Goal: Entertainment & Leisure: Consume media (video, audio)

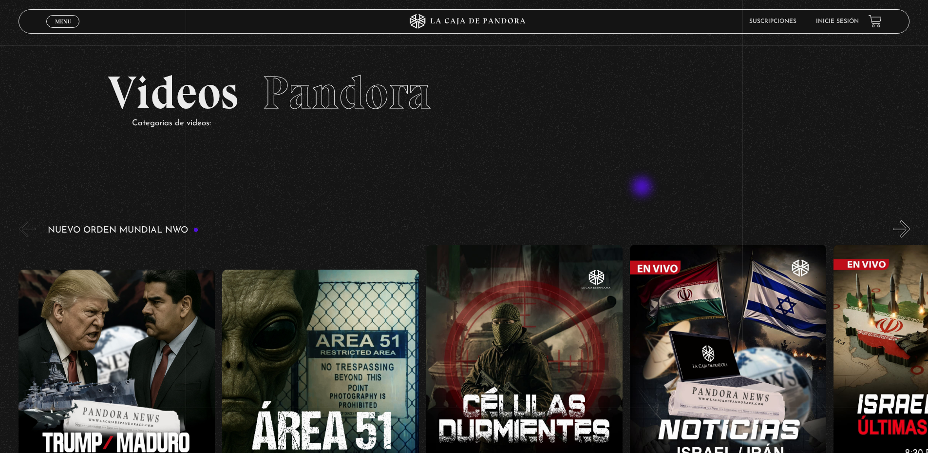
scroll to position [97, 0]
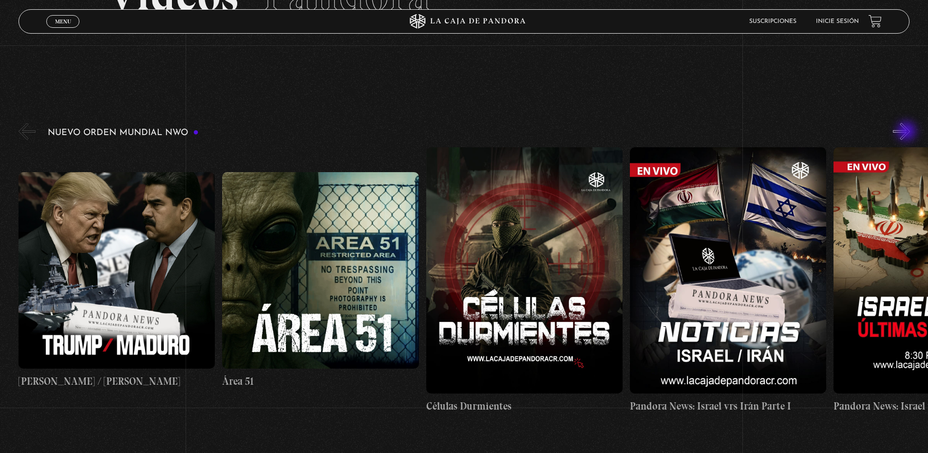
click at [908, 132] on button "»" at bounding box center [901, 131] width 17 height 17
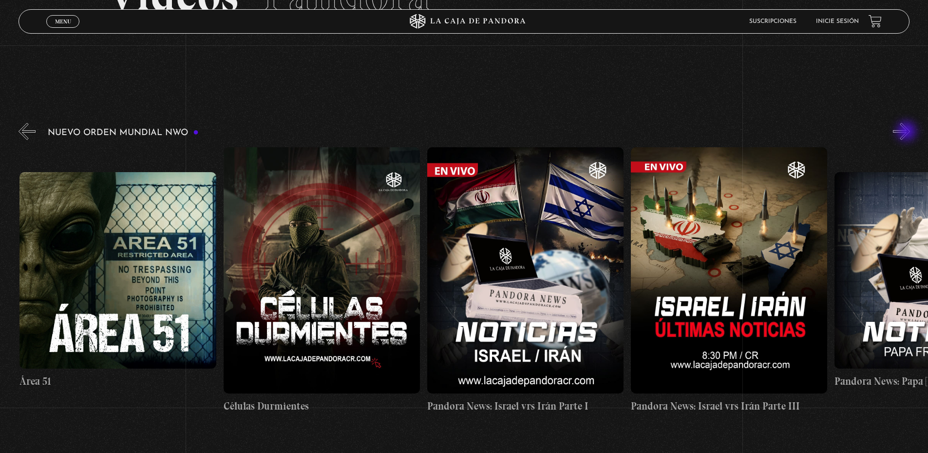
click at [908, 132] on button "»" at bounding box center [901, 131] width 17 height 17
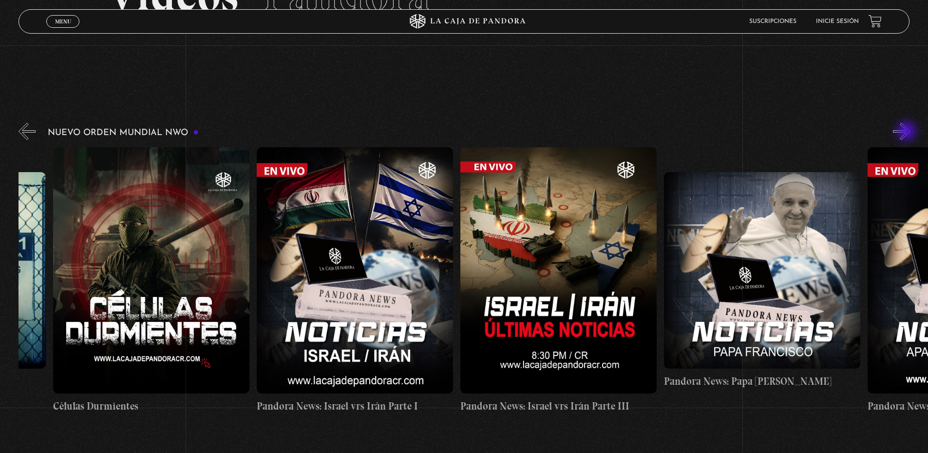
click at [908, 132] on button "»" at bounding box center [901, 131] width 17 height 17
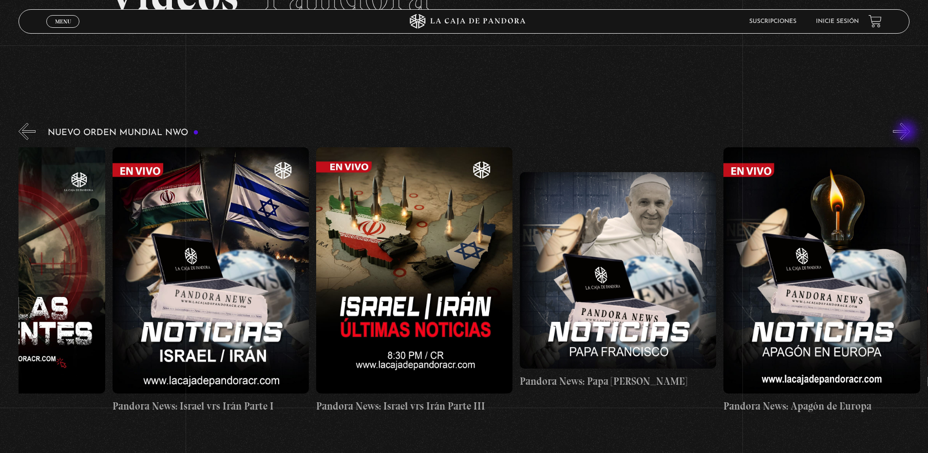
click at [908, 132] on button "»" at bounding box center [901, 131] width 17 height 17
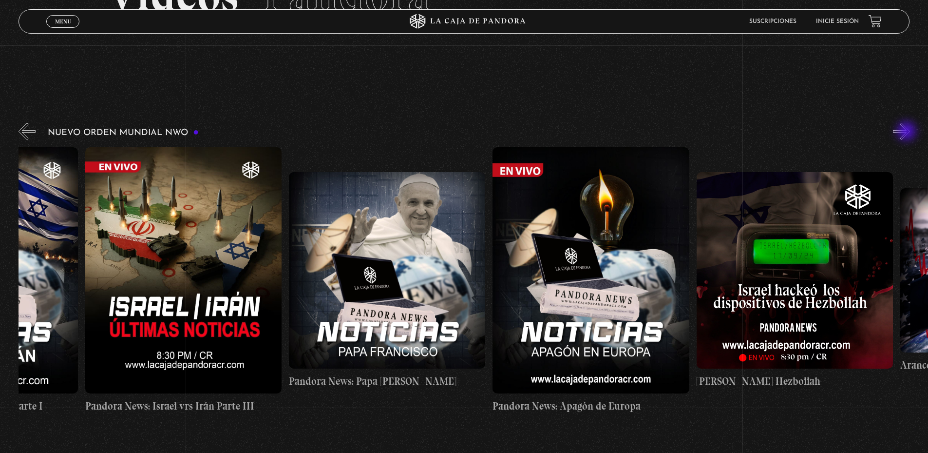
click at [908, 132] on button "»" at bounding box center [901, 131] width 17 height 17
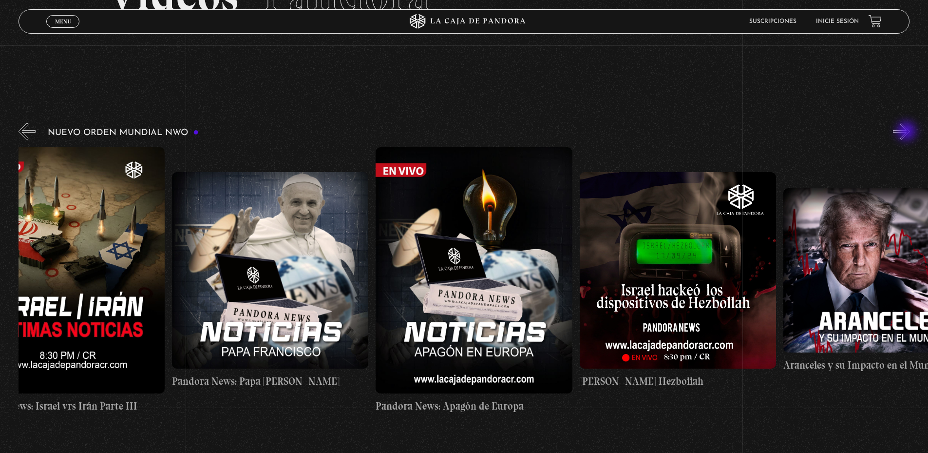
click at [908, 132] on button "»" at bounding box center [901, 131] width 17 height 17
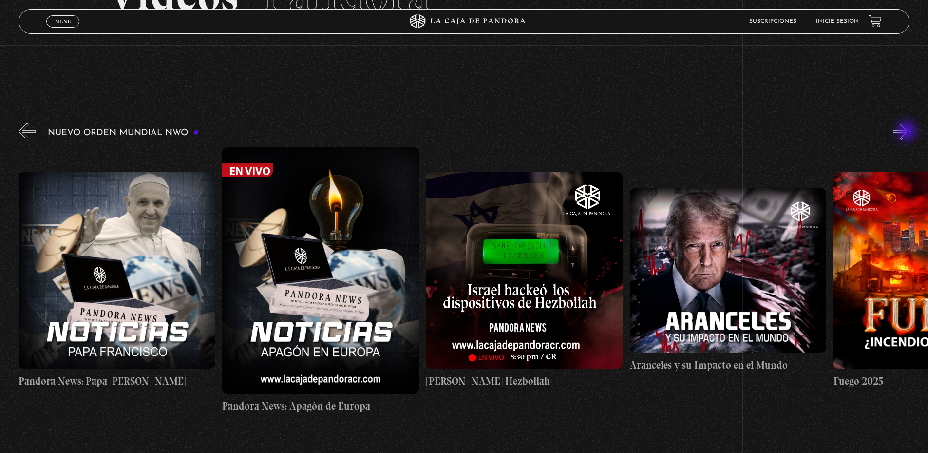
click at [908, 132] on button "»" at bounding box center [901, 131] width 17 height 17
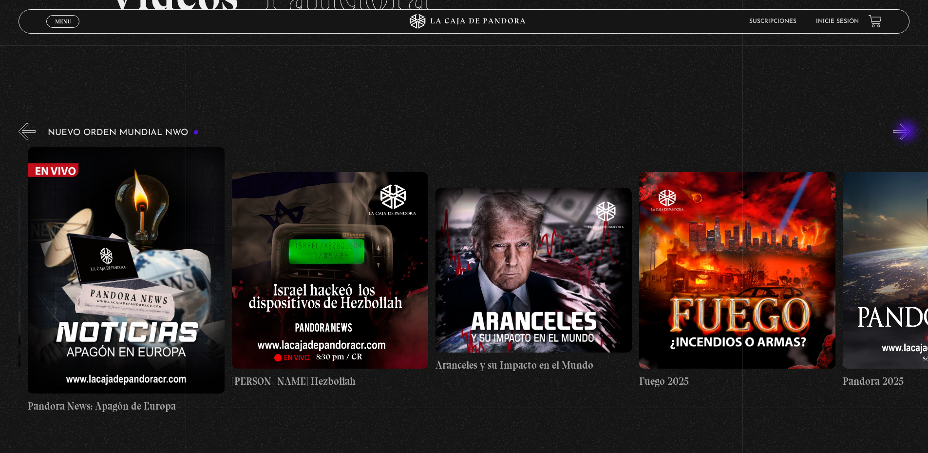
click at [908, 132] on button "»" at bounding box center [901, 131] width 17 height 17
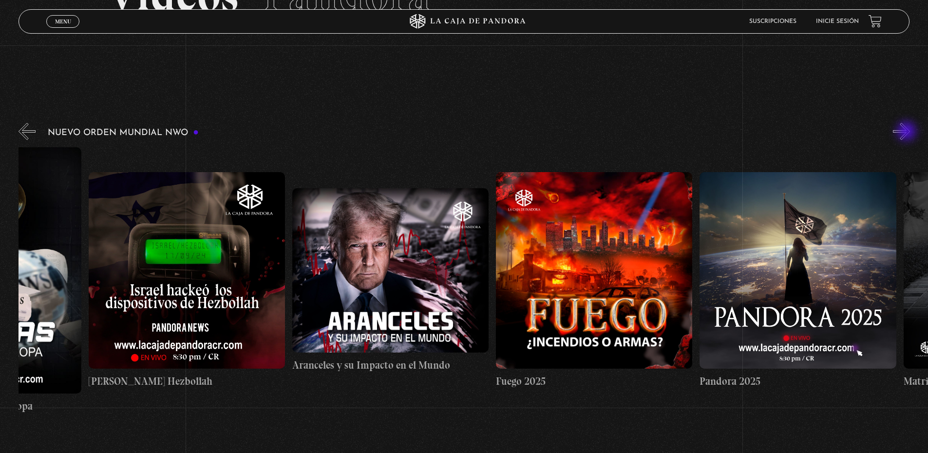
click at [908, 132] on button "»" at bounding box center [901, 131] width 17 height 17
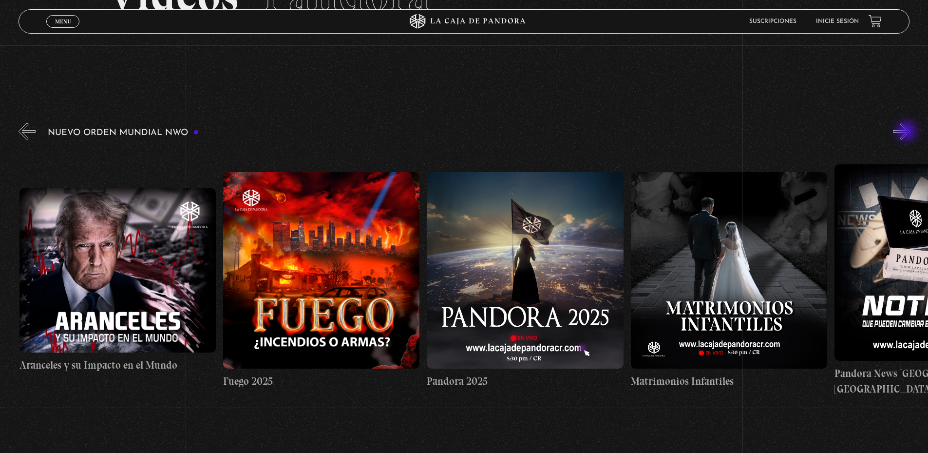
click at [908, 132] on button "»" at bounding box center [901, 131] width 17 height 17
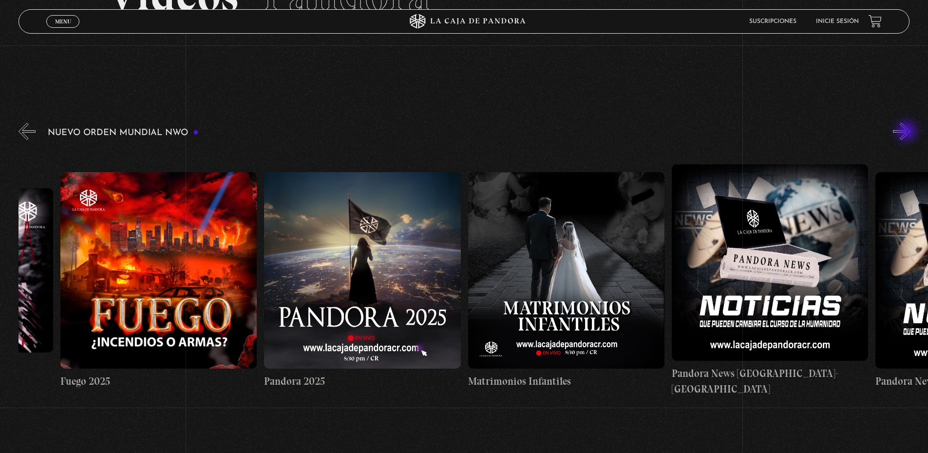
click at [908, 132] on button "»" at bounding box center [901, 131] width 17 height 17
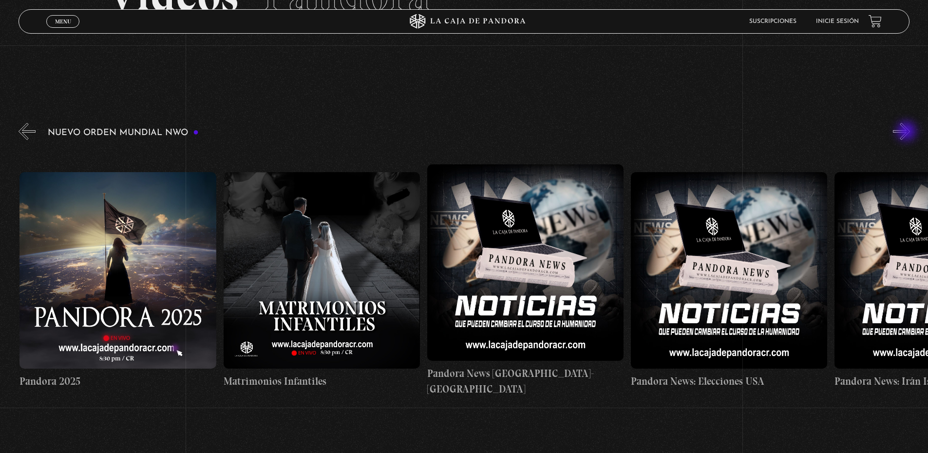
click at [908, 132] on button "»" at bounding box center [901, 131] width 17 height 17
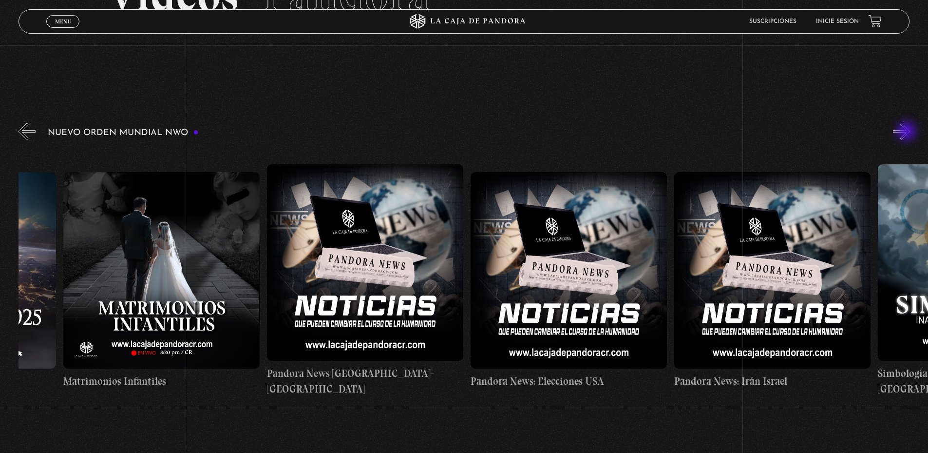
click at [908, 132] on button "»" at bounding box center [901, 131] width 17 height 17
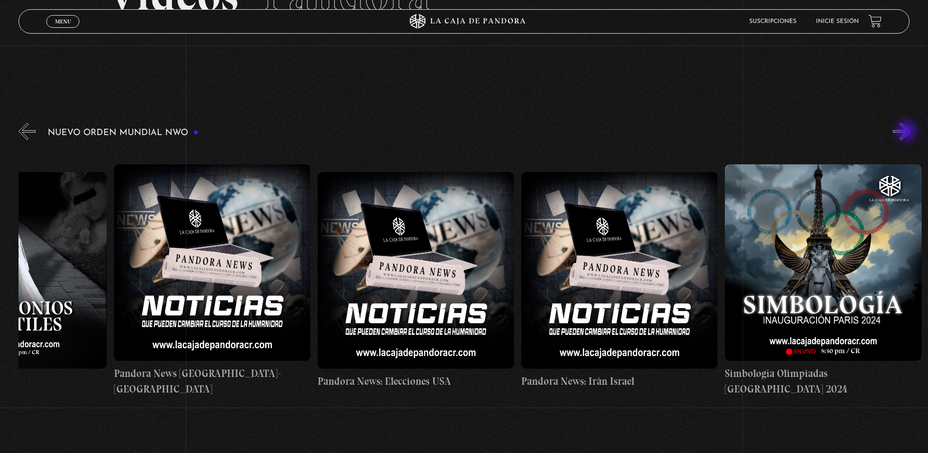
click at [908, 132] on button "»" at bounding box center [901, 131] width 17 height 17
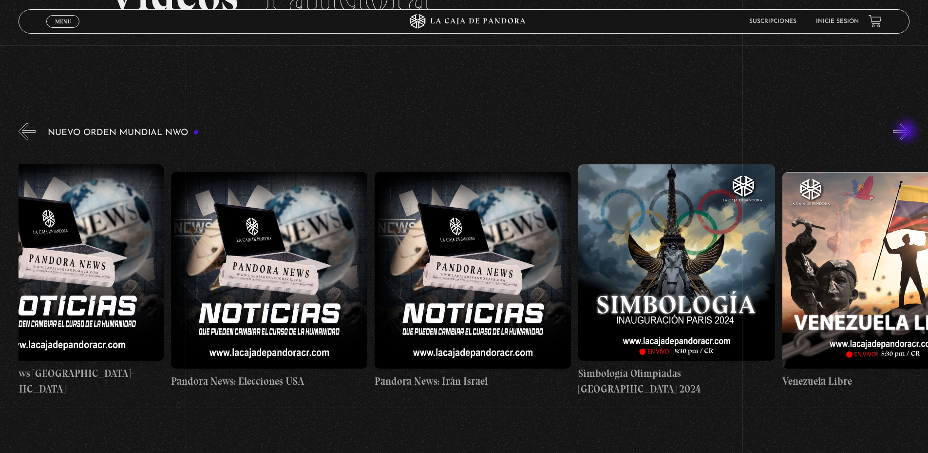
click at [908, 132] on button "»" at bounding box center [901, 131] width 17 height 17
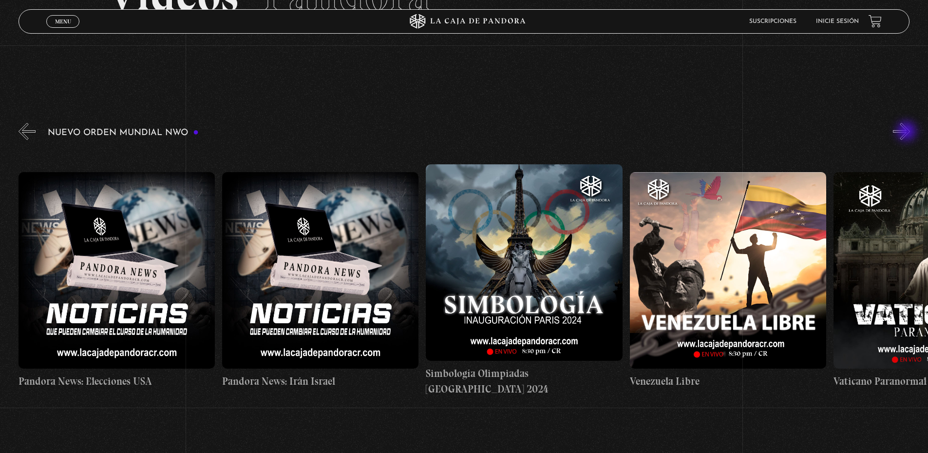
click at [908, 132] on button "»" at bounding box center [901, 131] width 17 height 17
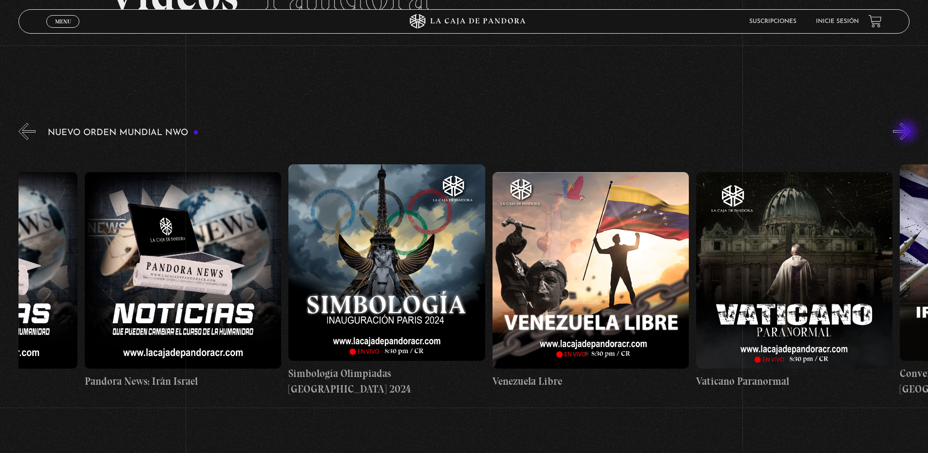
click at [908, 132] on button "»" at bounding box center [901, 131] width 17 height 17
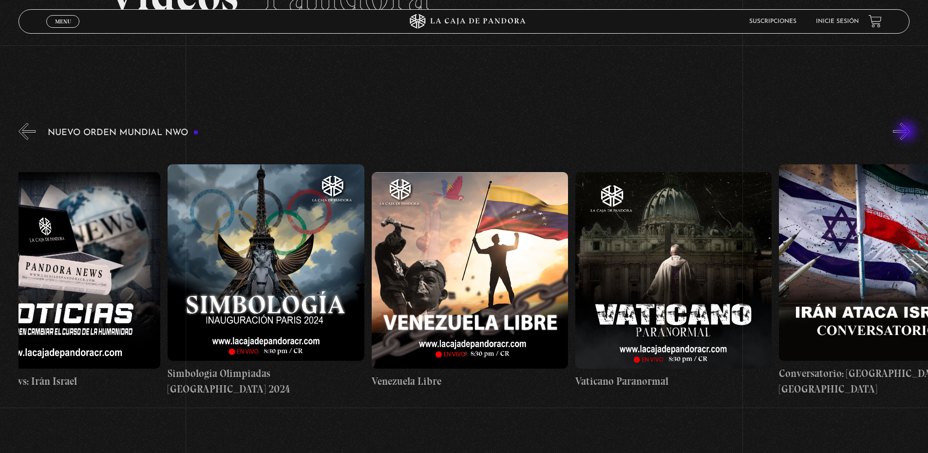
click at [908, 132] on button "»" at bounding box center [901, 131] width 17 height 17
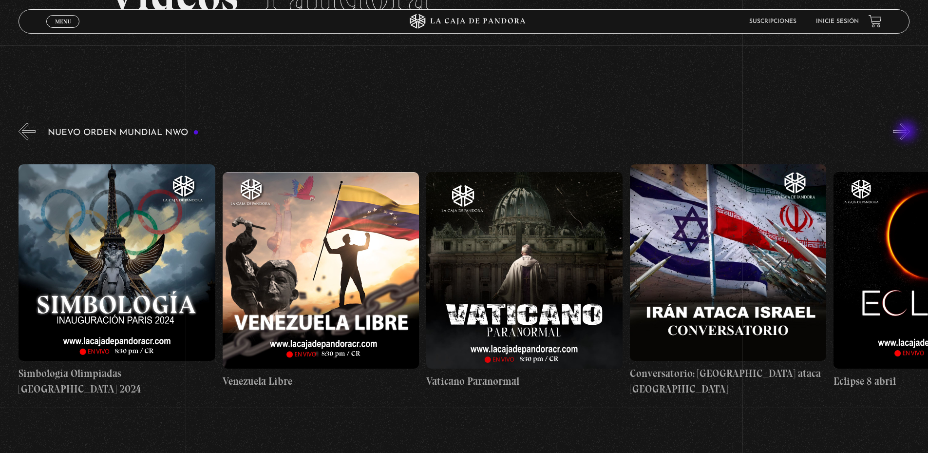
click at [908, 132] on button "»" at bounding box center [901, 131] width 17 height 17
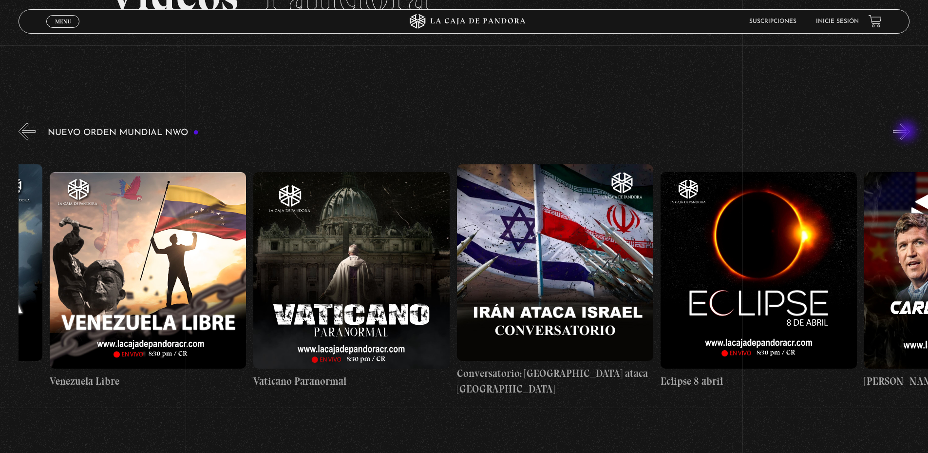
click at [908, 132] on button "»" at bounding box center [901, 131] width 17 height 17
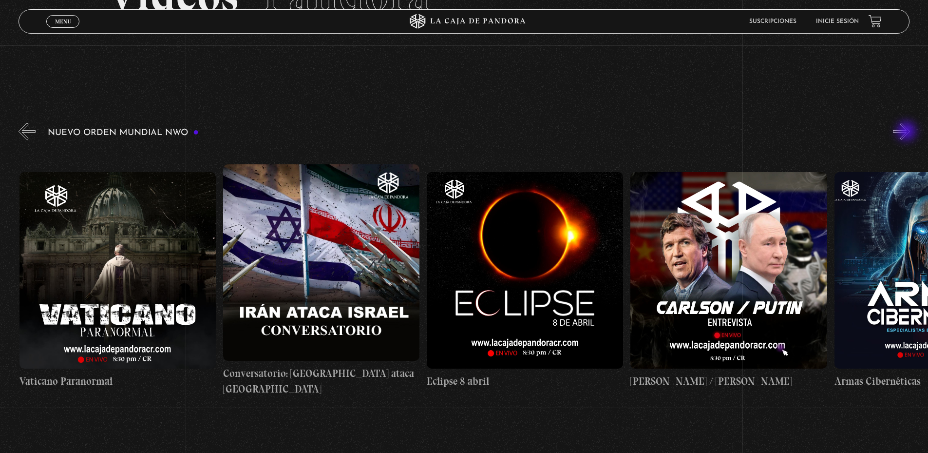
click at [908, 132] on button "»" at bounding box center [901, 131] width 17 height 17
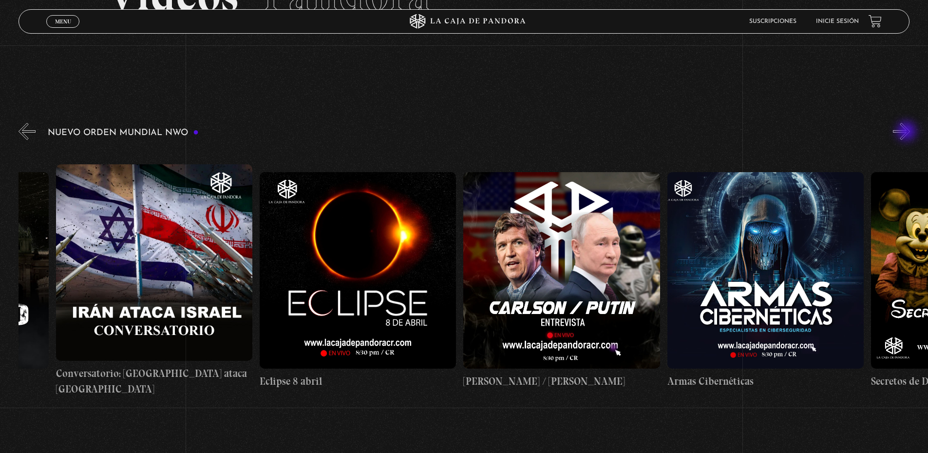
click at [908, 132] on button "»" at bounding box center [901, 131] width 17 height 17
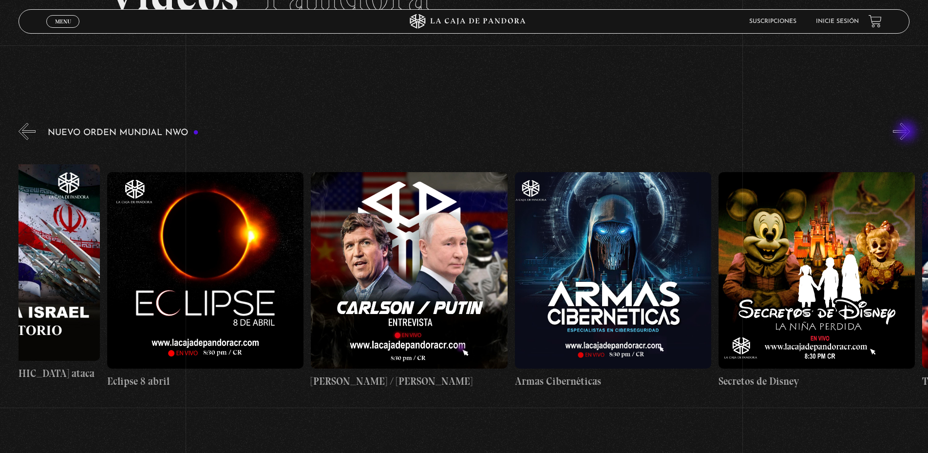
click at [908, 132] on button "»" at bounding box center [901, 131] width 17 height 17
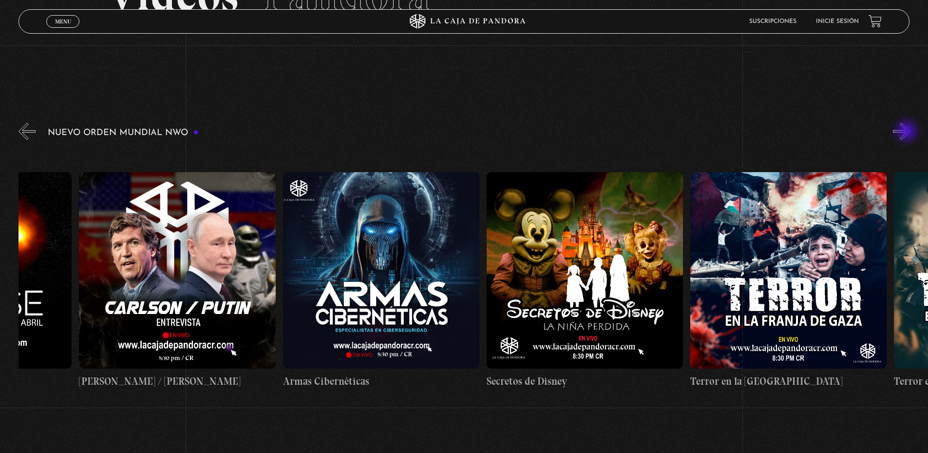
click at [908, 132] on button "»" at bounding box center [901, 131] width 17 height 17
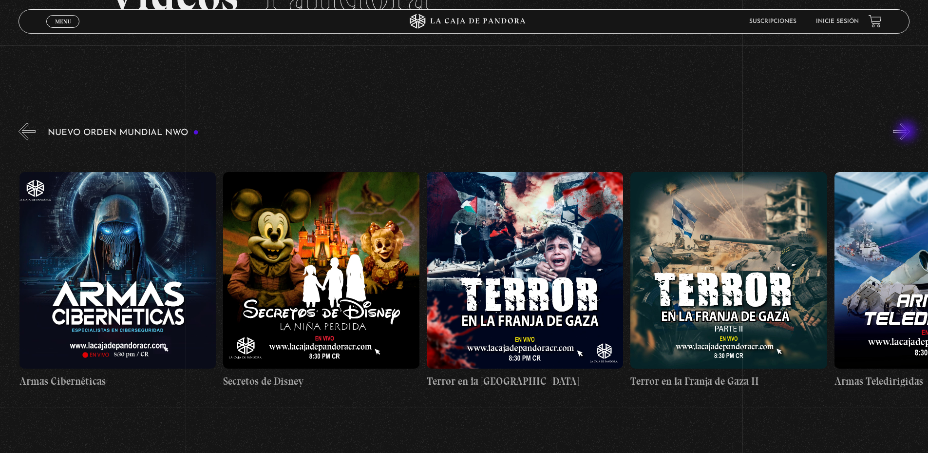
click at [908, 132] on button "»" at bounding box center [901, 131] width 17 height 17
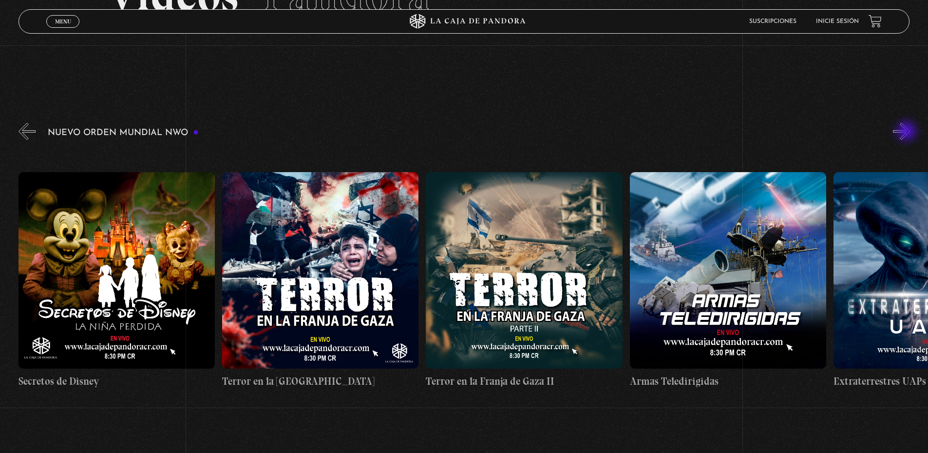
click at [908, 132] on button "»" at bounding box center [901, 131] width 17 height 17
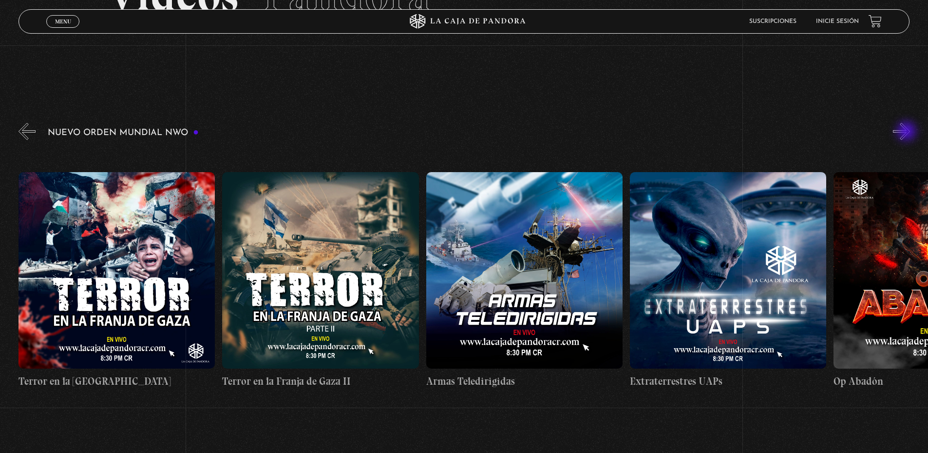
click at [908, 132] on button "»" at bounding box center [901, 131] width 17 height 17
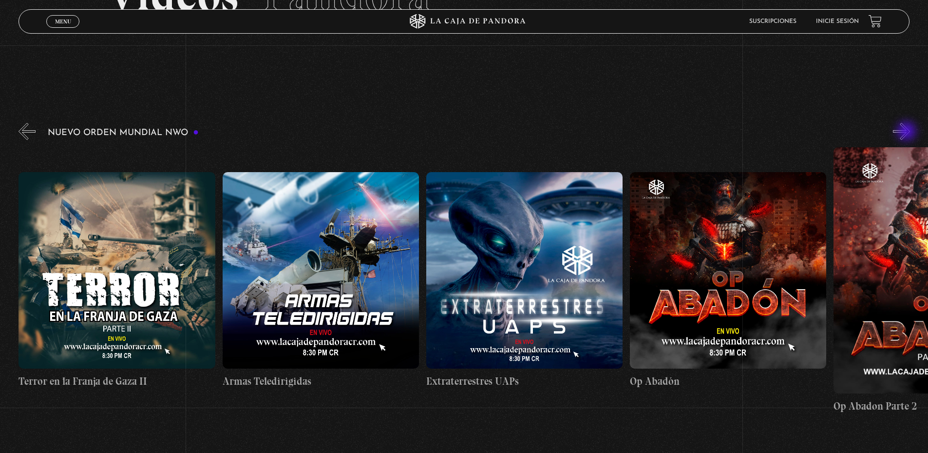
click at [908, 132] on button "»" at bounding box center [901, 131] width 17 height 17
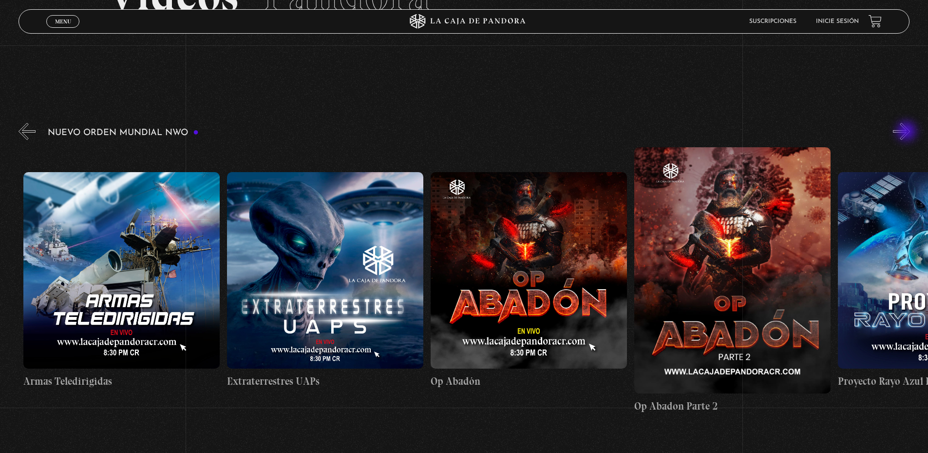
click at [908, 132] on button "»" at bounding box center [901, 131] width 17 height 17
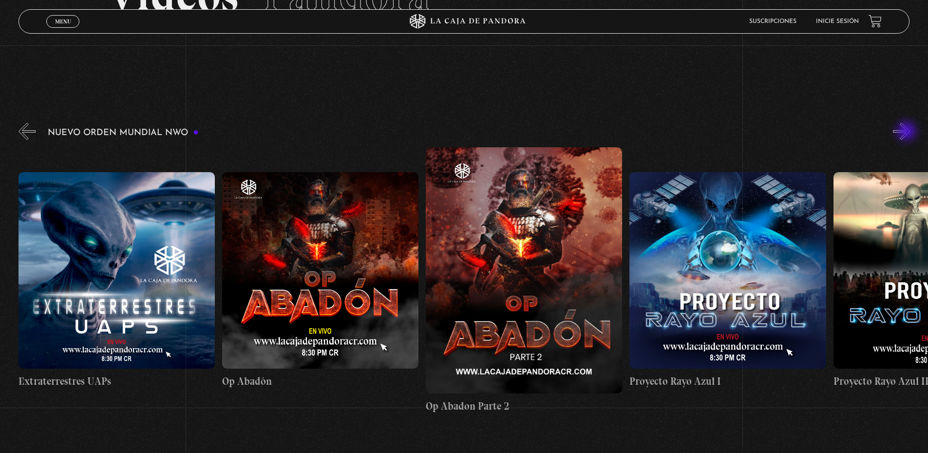
click at [908, 132] on button "»" at bounding box center [901, 131] width 17 height 17
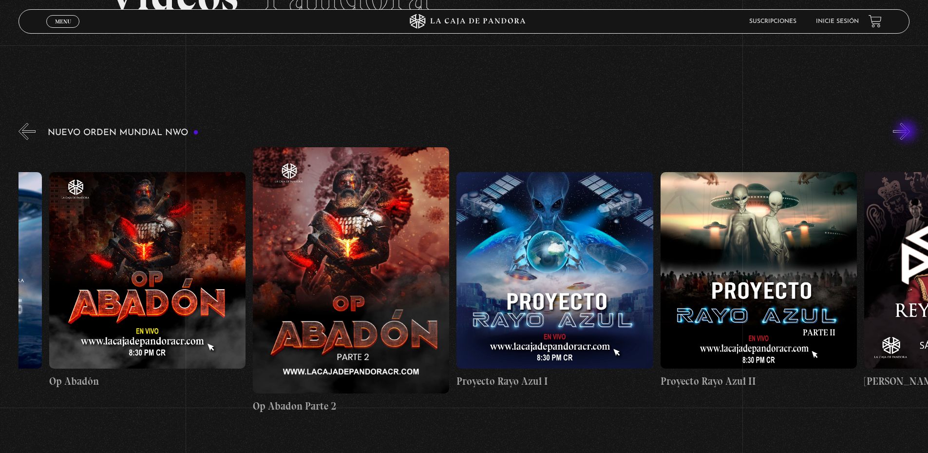
click at [908, 132] on button "»" at bounding box center [901, 131] width 17 height 17
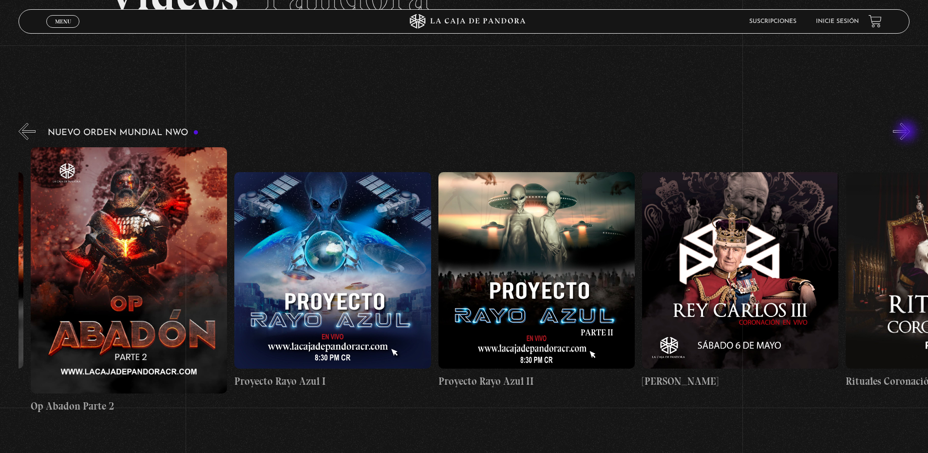
click at [908, 132] on button "»" at bounding box center [901, 131] width 17 height 17
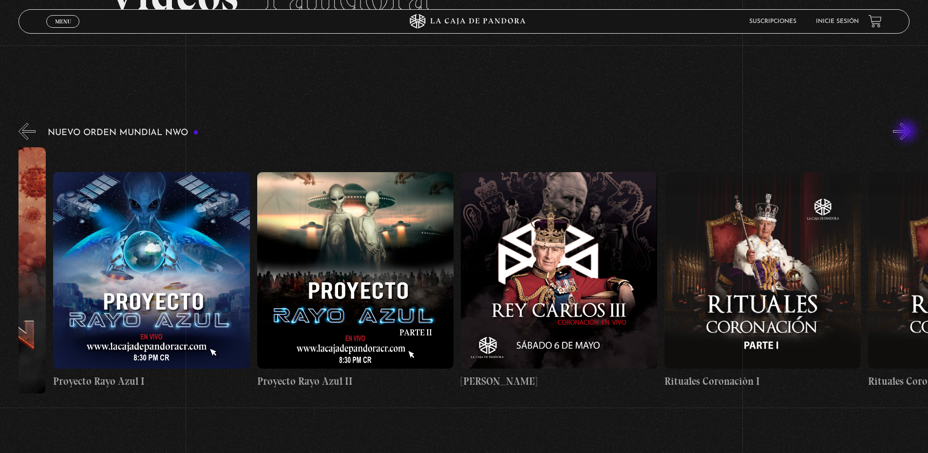
click at [908, 132] on button "»" at bounding box center [901, 131] width 17 height 17
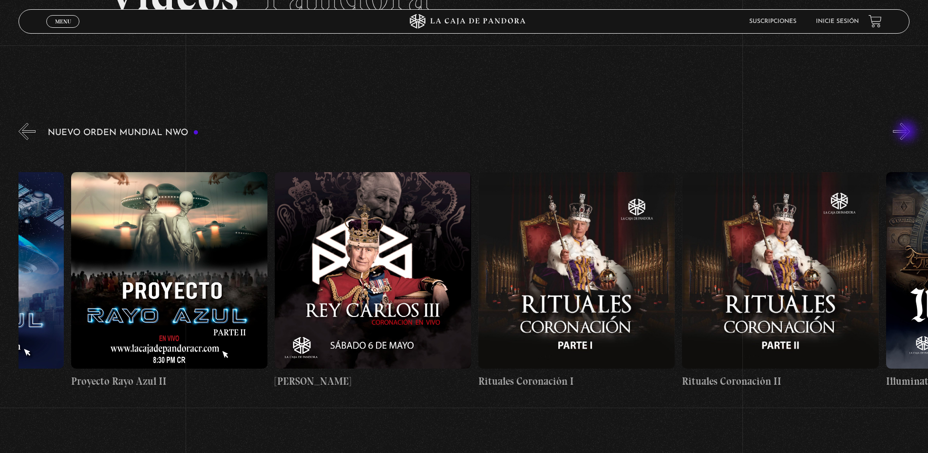
click at [908, 132] on button "»" at bounding box center [901, 131] width 17 height 17
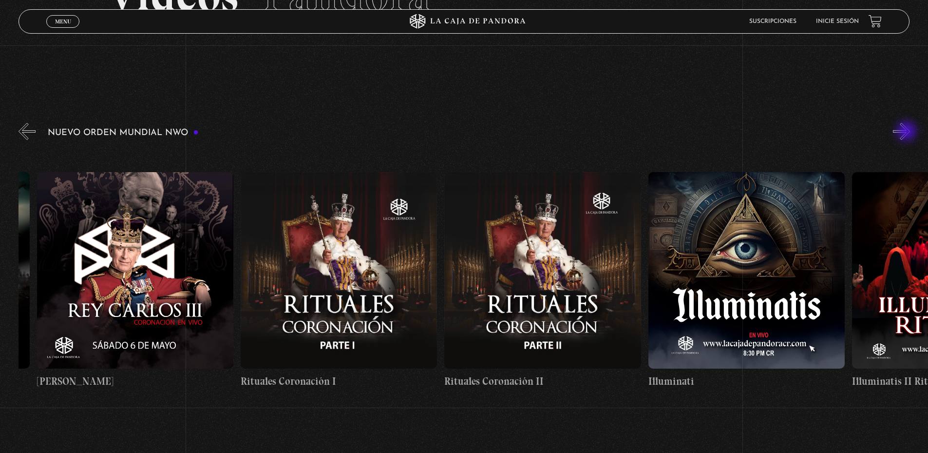
click at [908, 132] on button "»" at bounding box center [901, 131] width 17 height 17
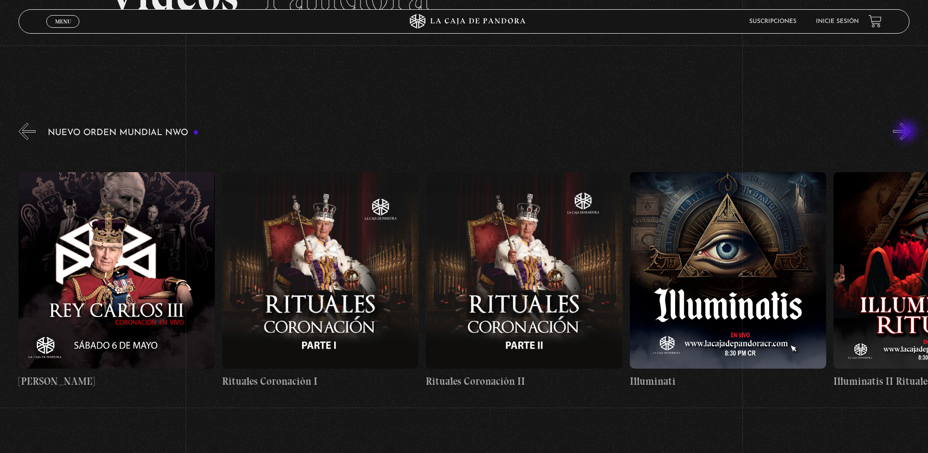
click at [908, 132] on button "»" at bounding box center [901, 131] width 17 height 17
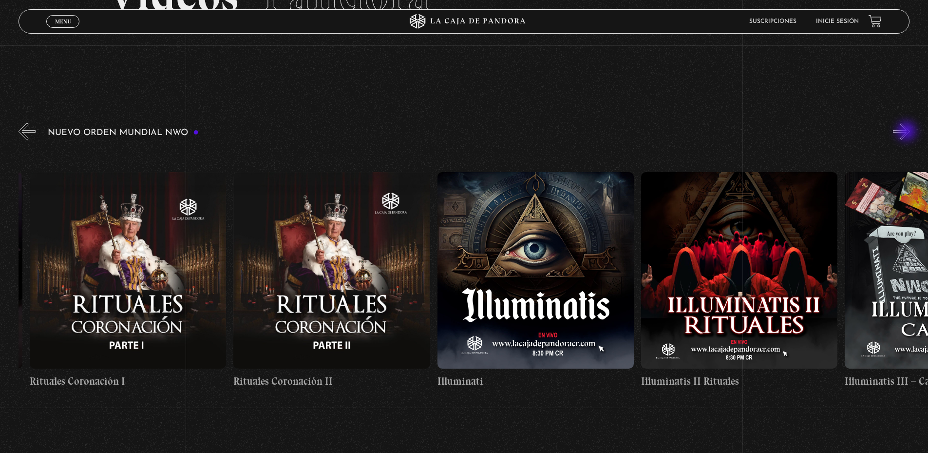
click at [908, 132] on button "»" at bounding box center [901, 131] width 17 height 17
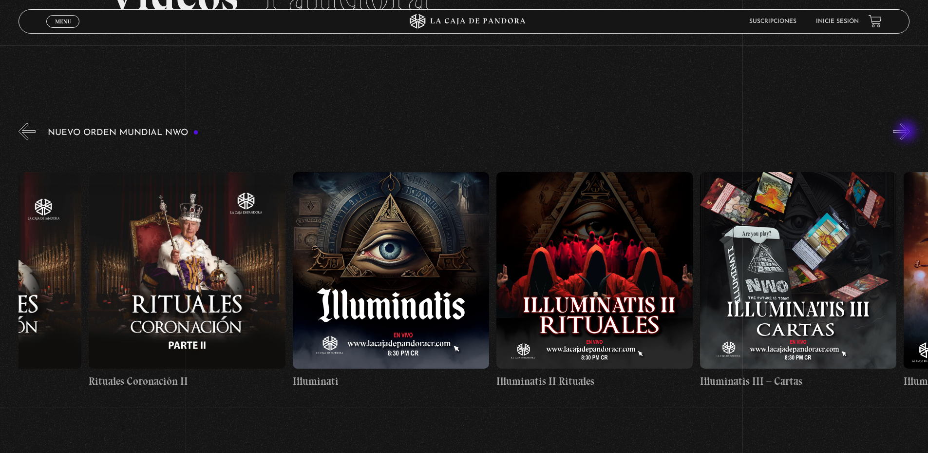
click at [908, 132] on button "»" at bounding box center [901, 131] width 17 height 17
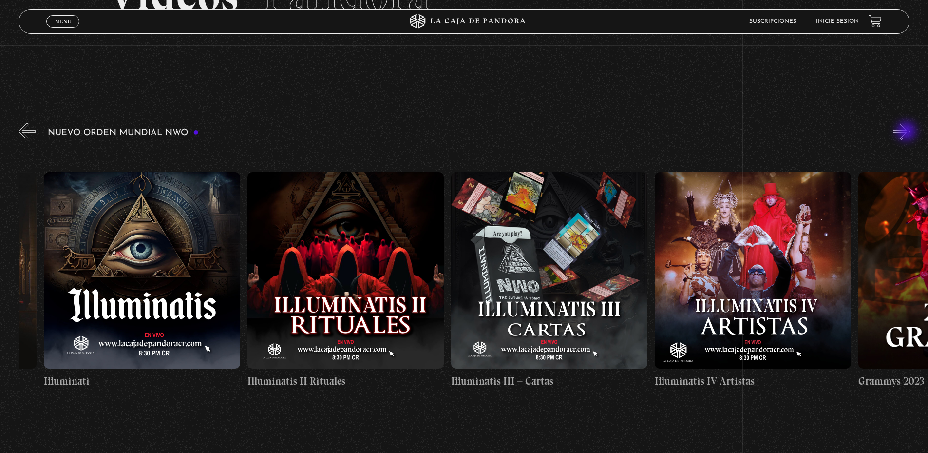
click at [908, 132] on button "»" at bounding box center [901, 131] width 17 height 17
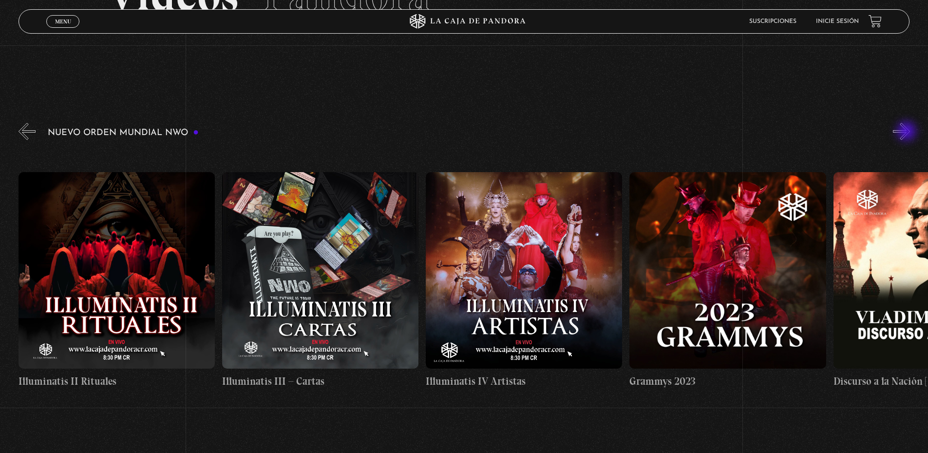
click at [908, 132] on button "»" at bounding box center [901, 131] width 17 height 17
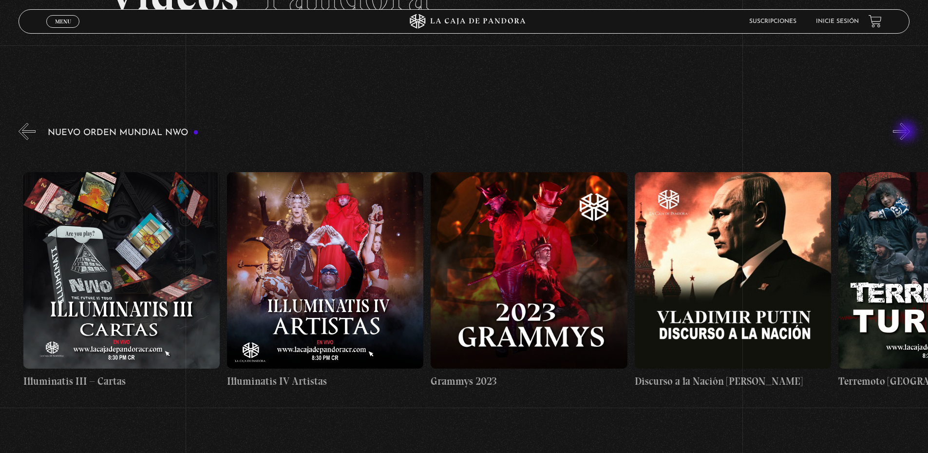
click at [908, 132] on button "»" at bounding box center [901, 131] width 17 height 17
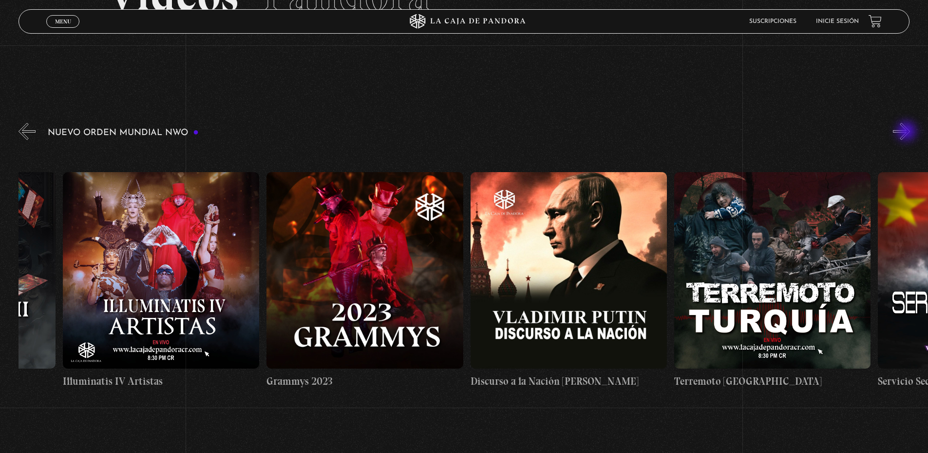
click at [908, 132] on button "»" at bounding box center [901, 131] width 17 height 17
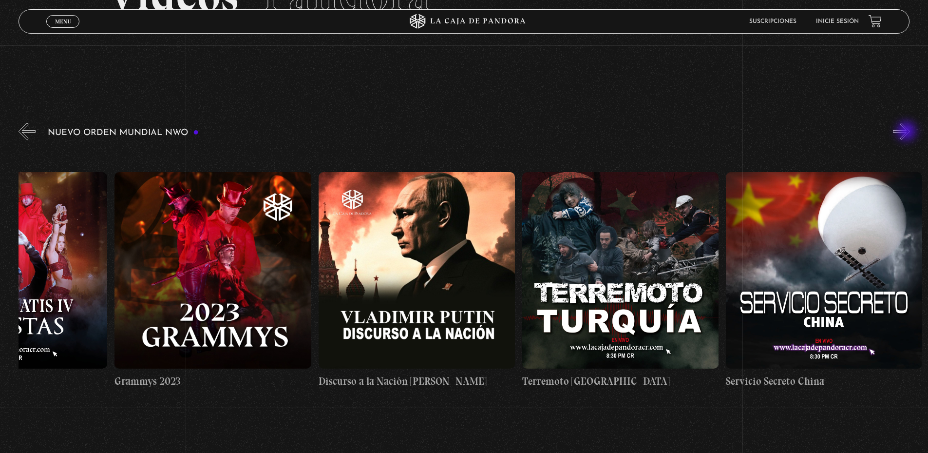
click at [908, 132] on button "»" at bounding box center [901, 131] width 17 height 17
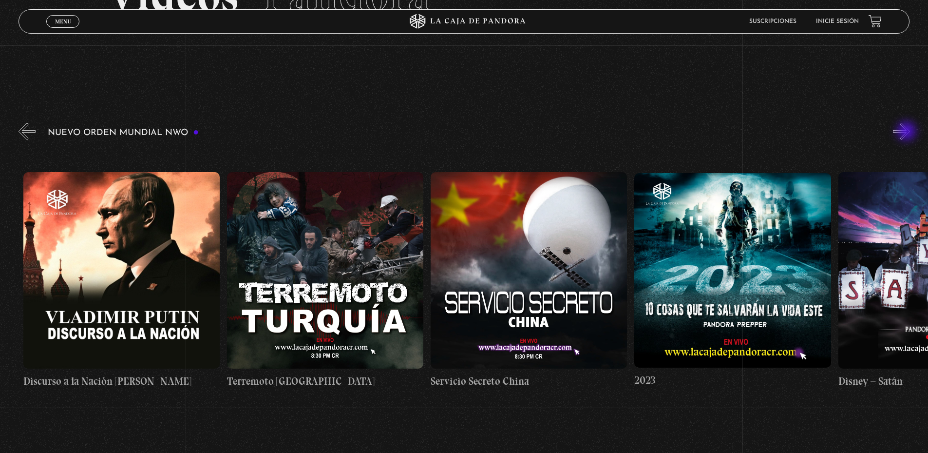
click at [908, 132] on button "»" at bounding box center [901, 131] width 17 height 17
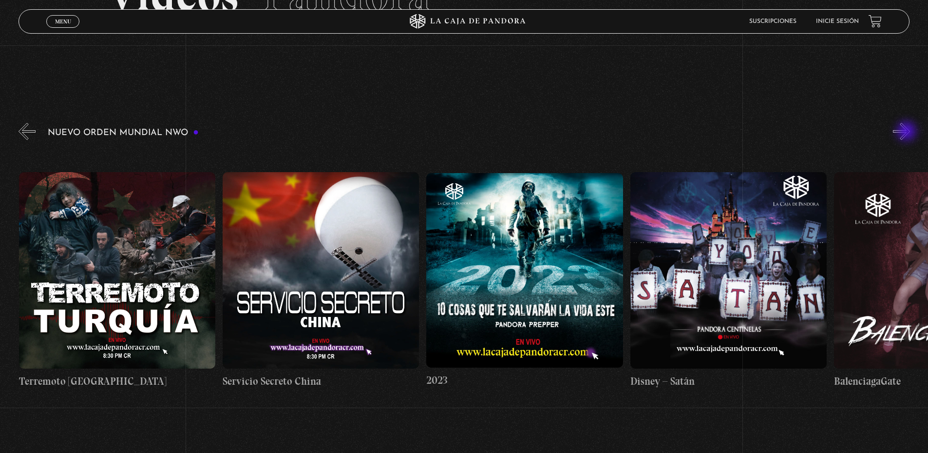
click at [908, 132] on button "»" at bounding box center [901, 131] width 17 height 17
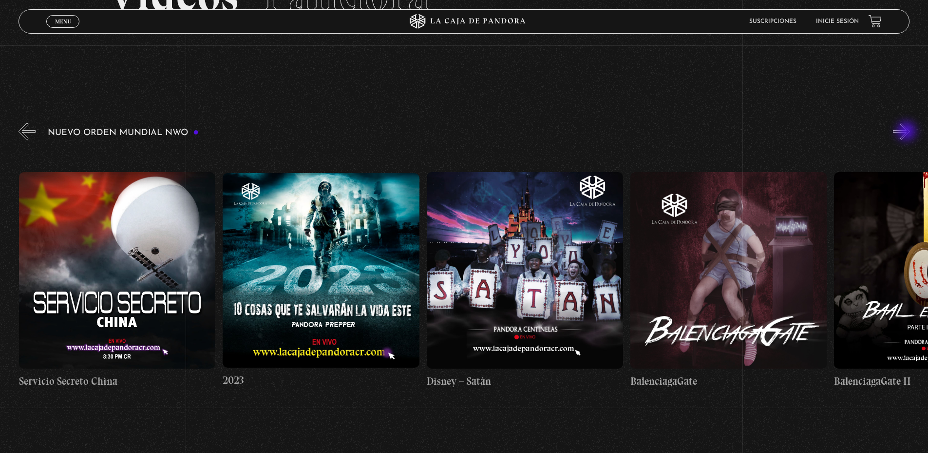
scroll to position [0, 8354]
click at [908, 132] on button "»" at bounding box center [901, 131] width 17 height 17
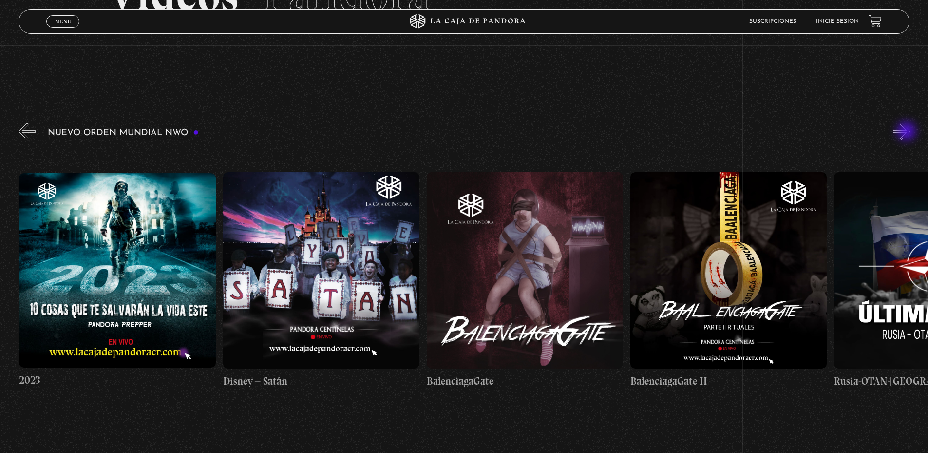
scroll to position [0, 8558]
click at [908, 132] on button "»" at bounding box center [901, 131] width 17 height 17
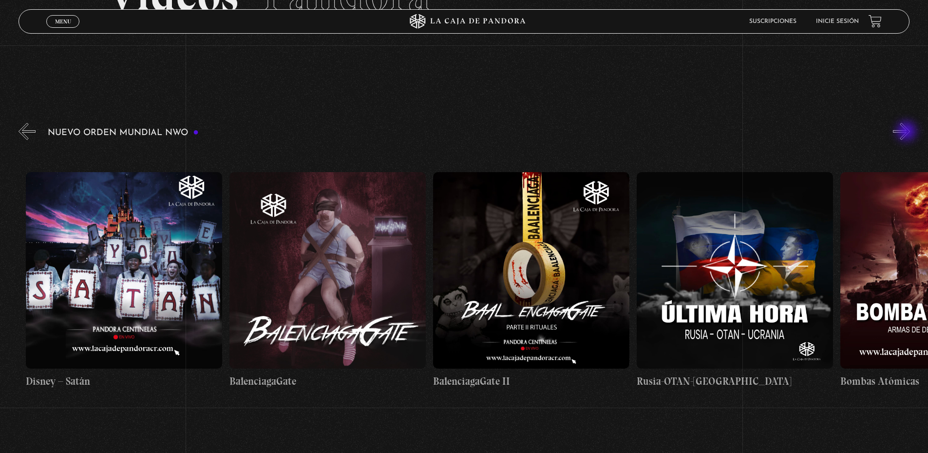
click at [908, 132] on button "»" at bounding box center [901, 131] width 17 height 17
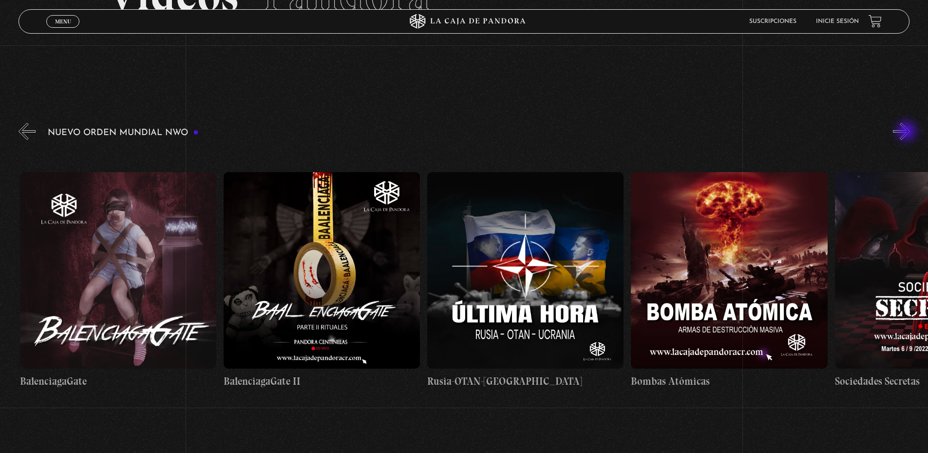
click at [908, 132] on button "»" at bounding box center [901, 131] width 17 height 17
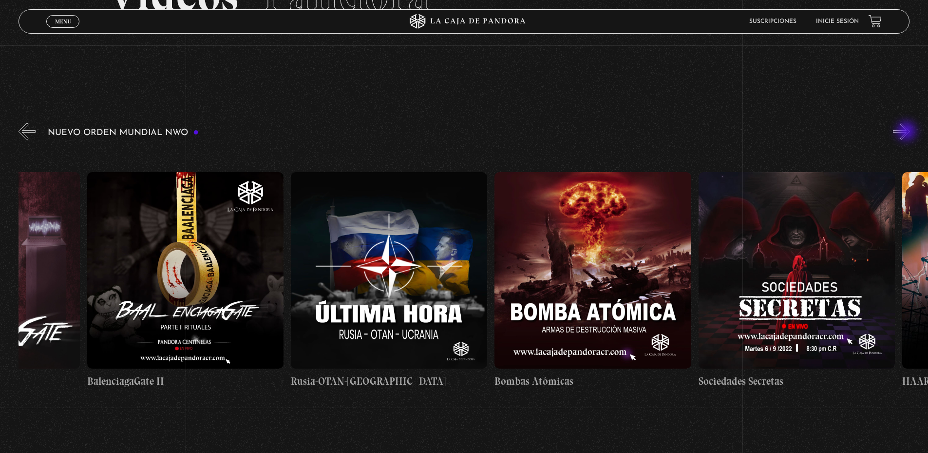
click at [908, 132] on button "»" at bounding box center [901, 131] width 17 height 17
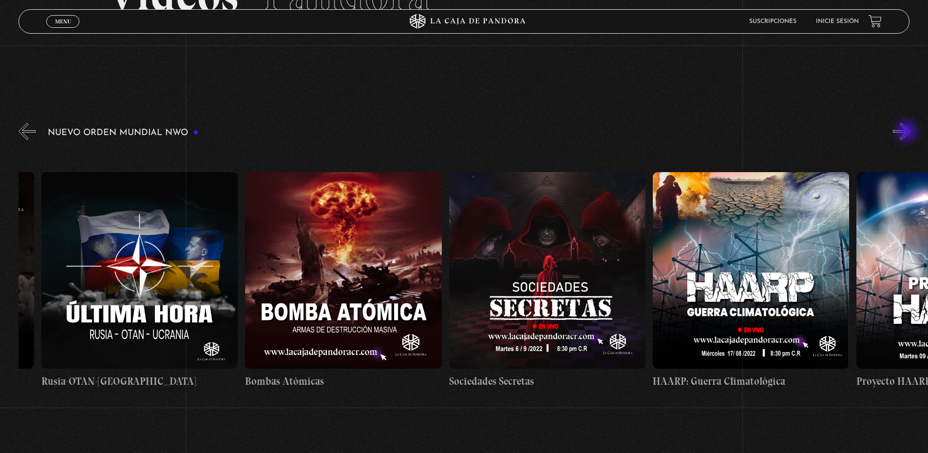
click at [908, 132] on button "»" at bounding box center [901, 131] width 17 height 17
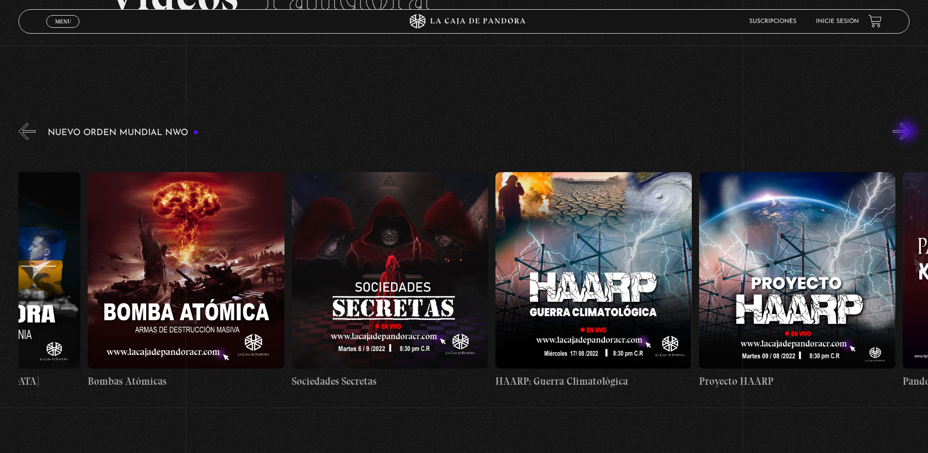
click at [908, 132] on button "»" at bounding box center [901, 131] width 17 height 17
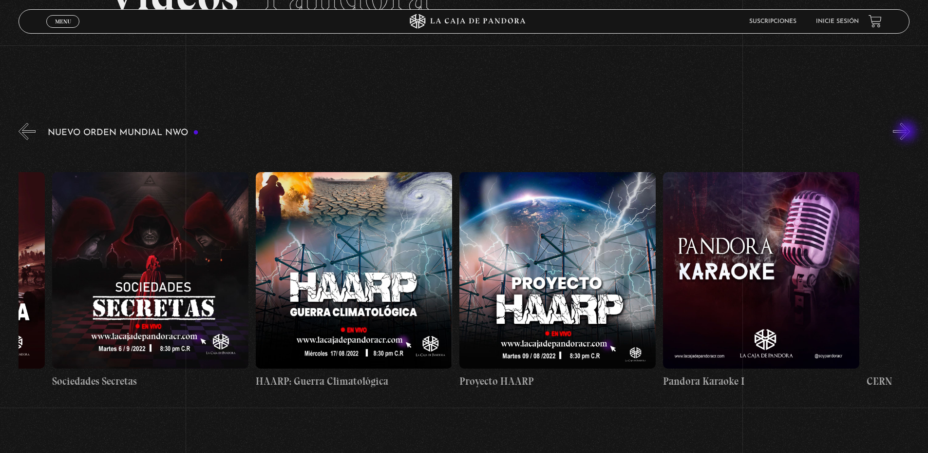
click at [908, 132] on button "»" at bounding box center [901, 131] width 17 height 17
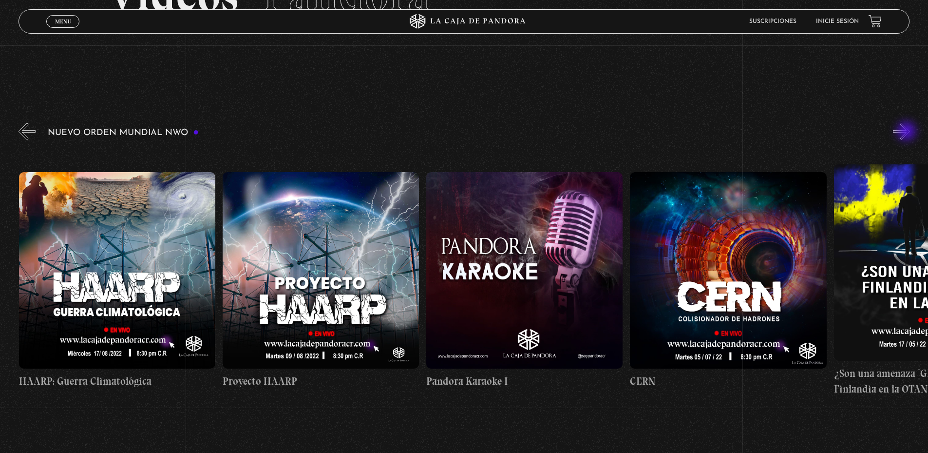
scroll to position [0, 9985]
click at [908, 132] on button "»" at bounding box center [901, 131] width 17 height 17
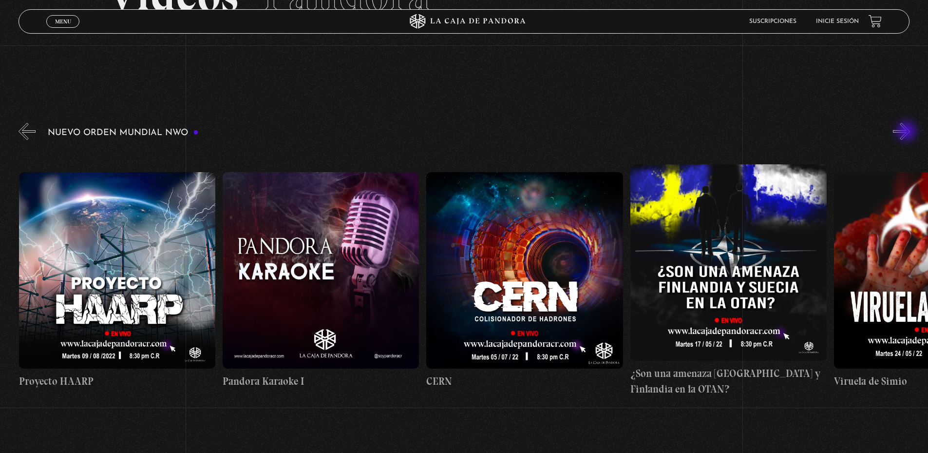
click at [908, 132] on button "»" at bounding box center [901, 131] width 17 height 17
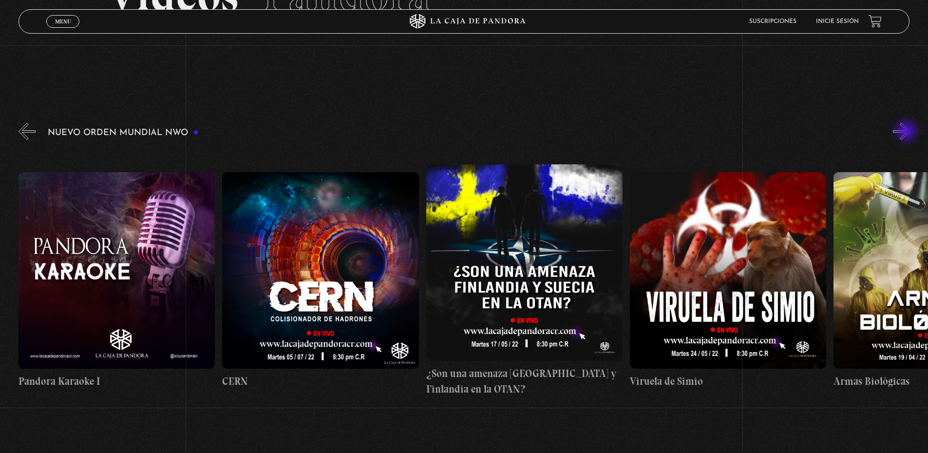
click at [908, 132] on button "»" at bounding box center [901, 131] width 17 height 17
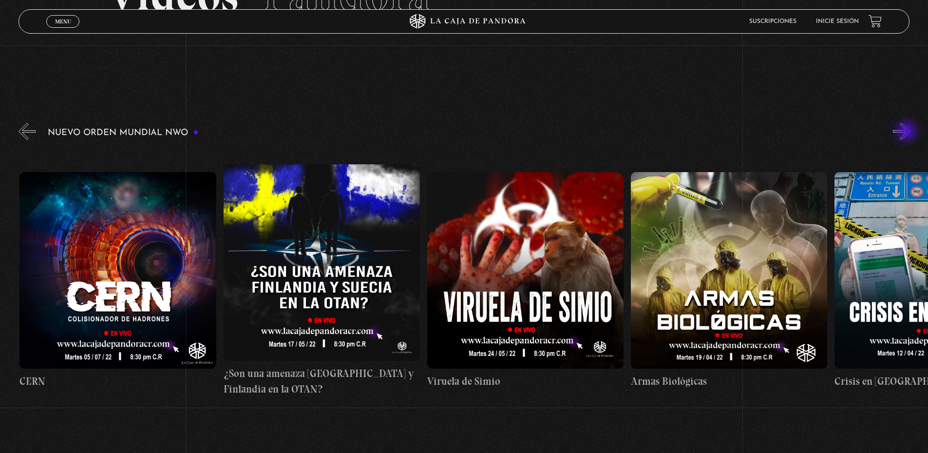
click at [908, 132] on button "»" at bounding box center [901, 131] width 17 height 17
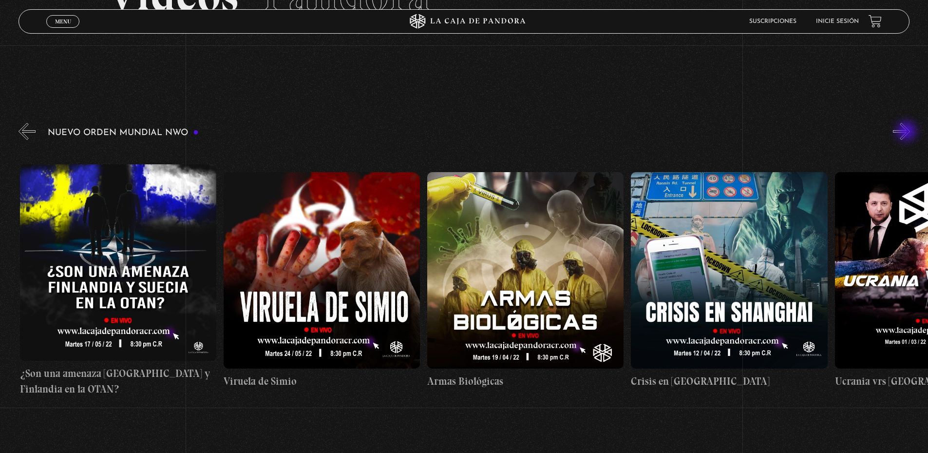
click at [908, 132] on button "»" at bounding box center [901, 131] width 17 height 17
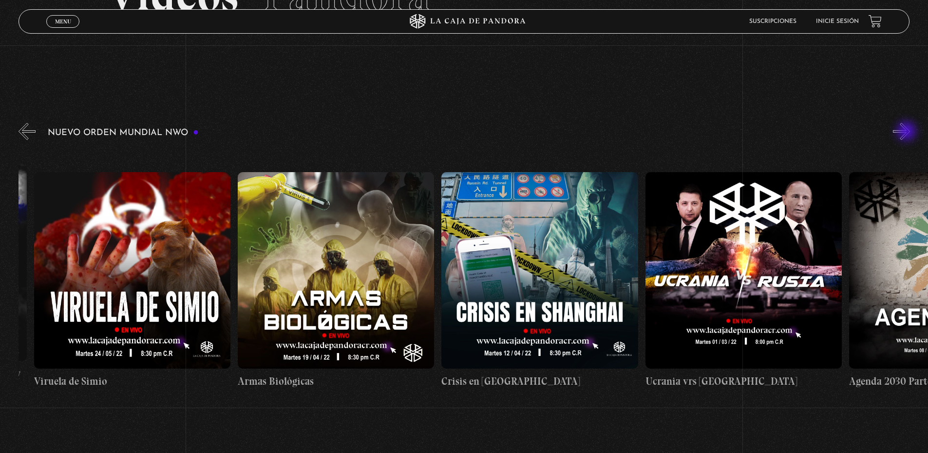
click at [908, 132] on button "»" at bounding box center [901, 131] width 17 height 17
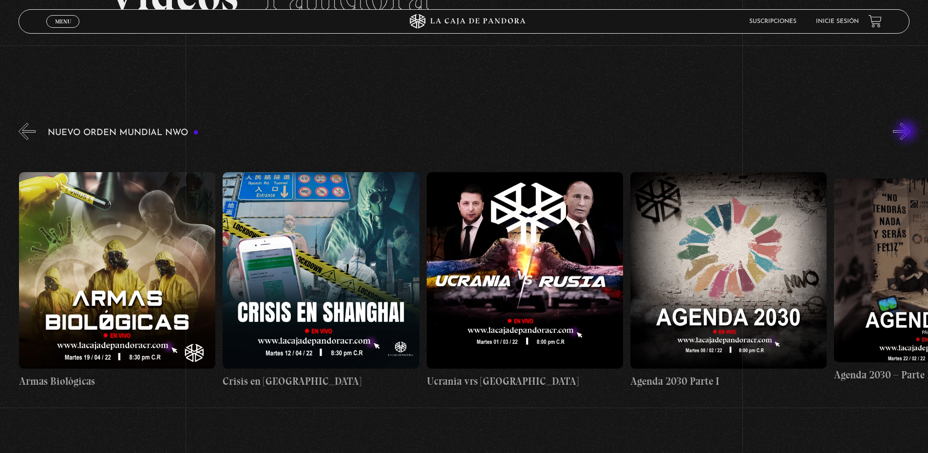
click at [908, 132] on button "»" at bounding box center [901, 131] width 17 height 17
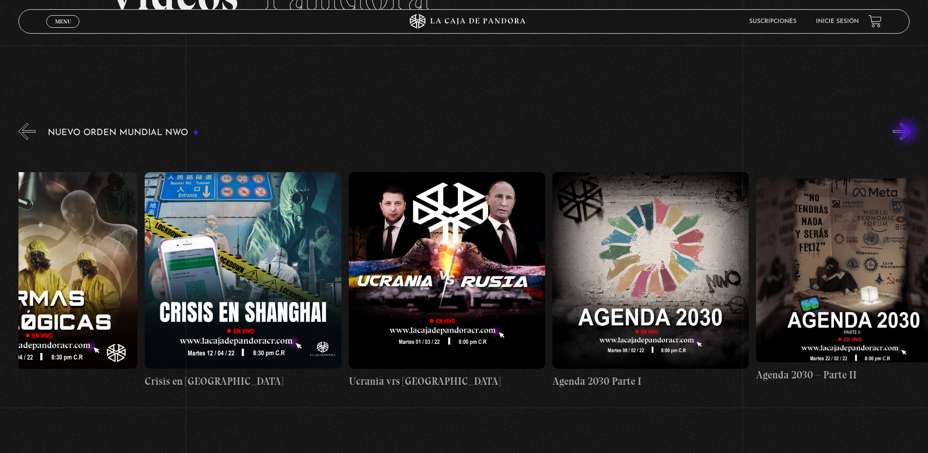
click at [908, 132] on button "»" at bounding box center [901, 131] width 17 height 17
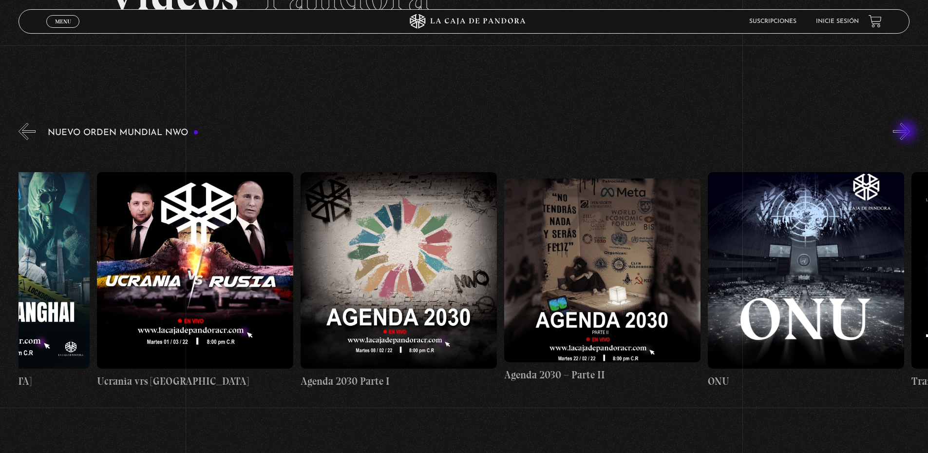
click at [908, 132] on button "»" at bounding box center [901, 131] width 17 height 17
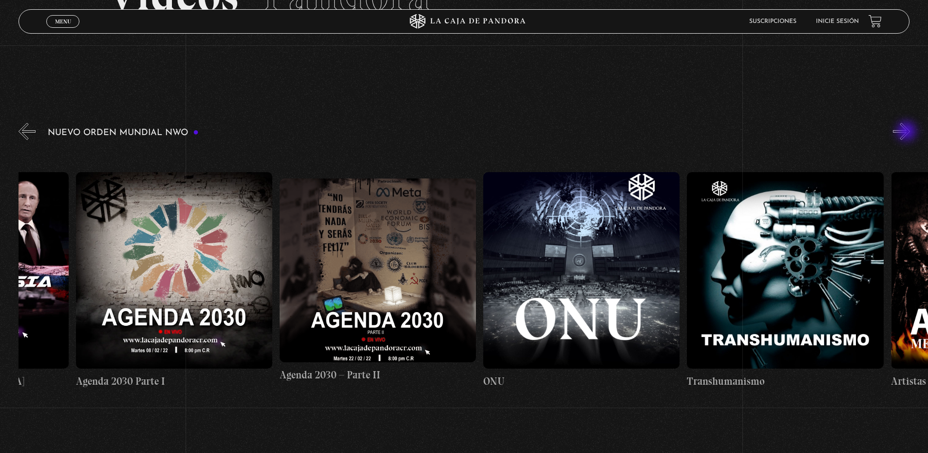
click at [908, 132] on button "»" at bounding box center [901, 131] width 17 height 17
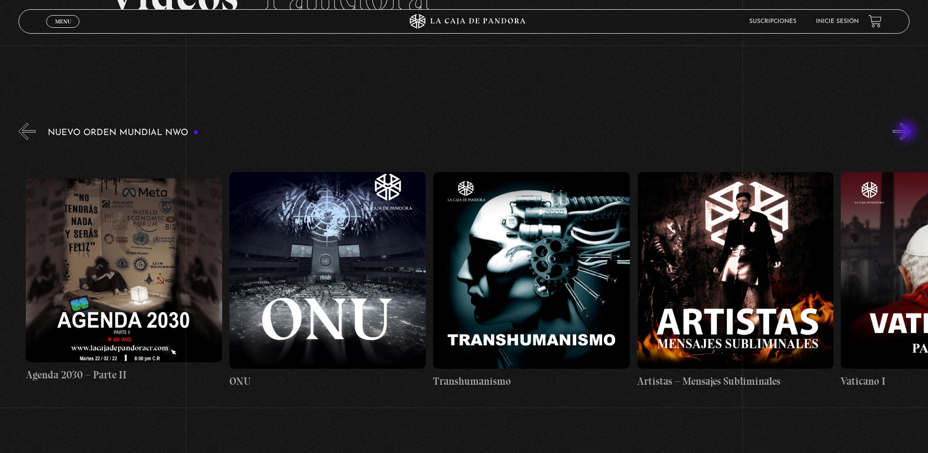
click at [908, 132] on button "»" at bounding box center [901, 131] width 17 height 17
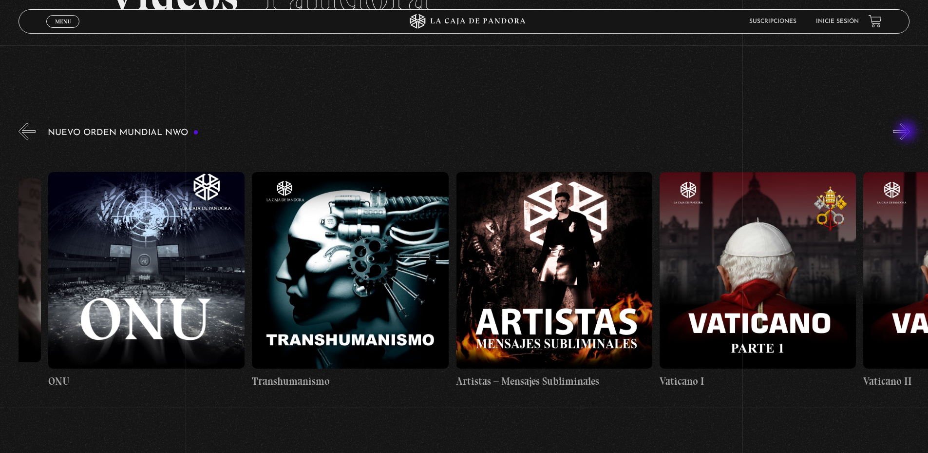
click at [908, 132] on button "»" at bounding box center [901, 131] width 17 height 17
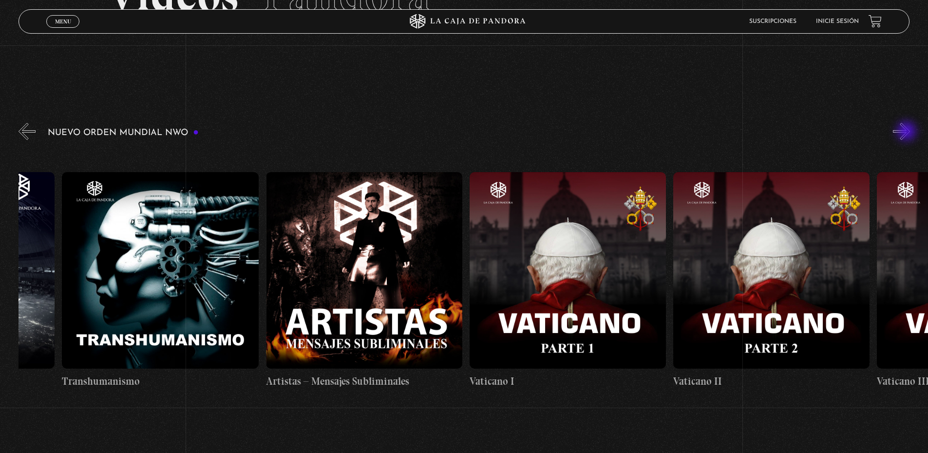
click at [908, 132] on button "»" at bounding box center [901, 131] width 17 height 17
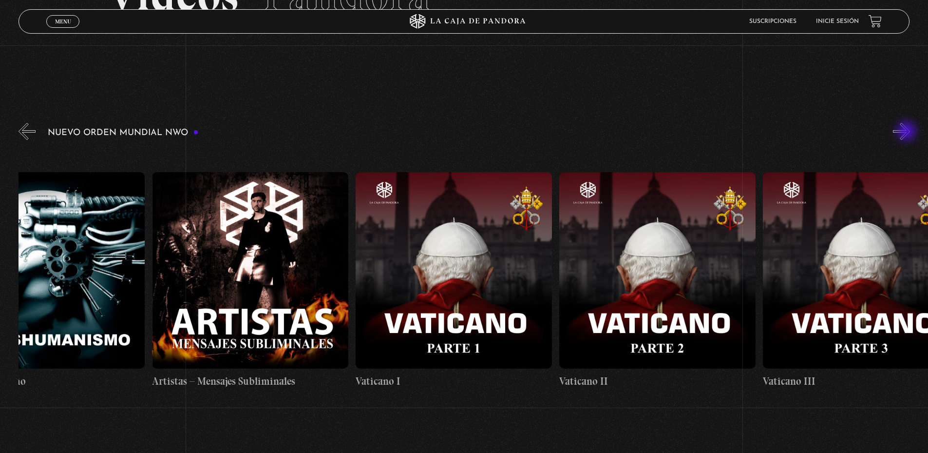
click at [908, 132] on button "»" at bounding box center [901, 131] width 17 height 17
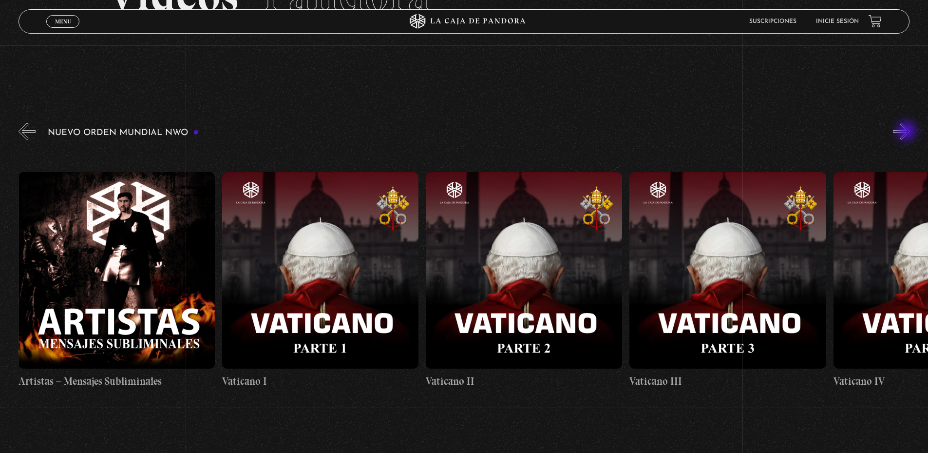
click at [908, 132] on button "»" at bounding box center [901, 131] width 17 height 17
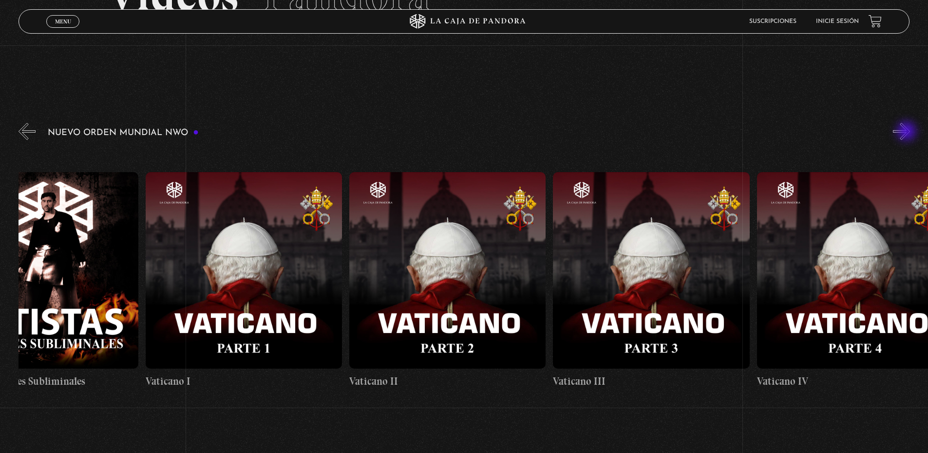
click at [908, 132] on button "»" at bounding box center [901, 131] width 17 height 17
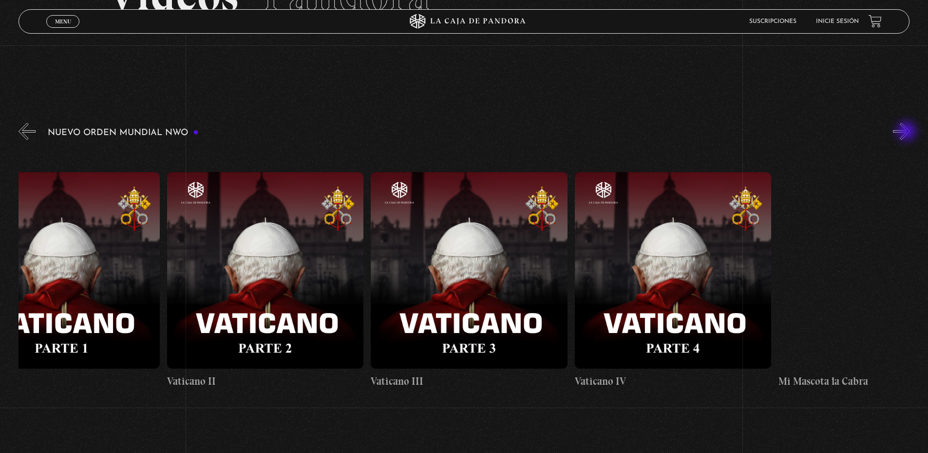
click at [908, 132] on button "»" at bounding box center [901, 131] width 17 height 17
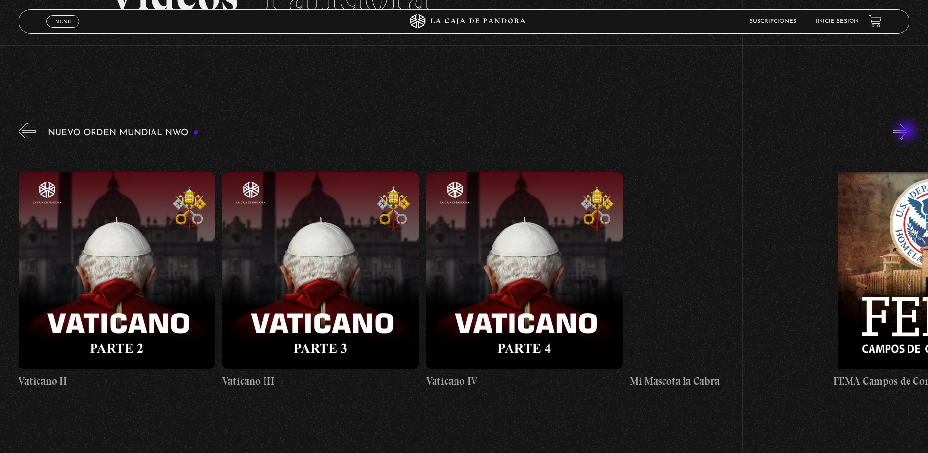
click at [908, 132] on button "»" at bounding box center [901, 131] width 17 height 17
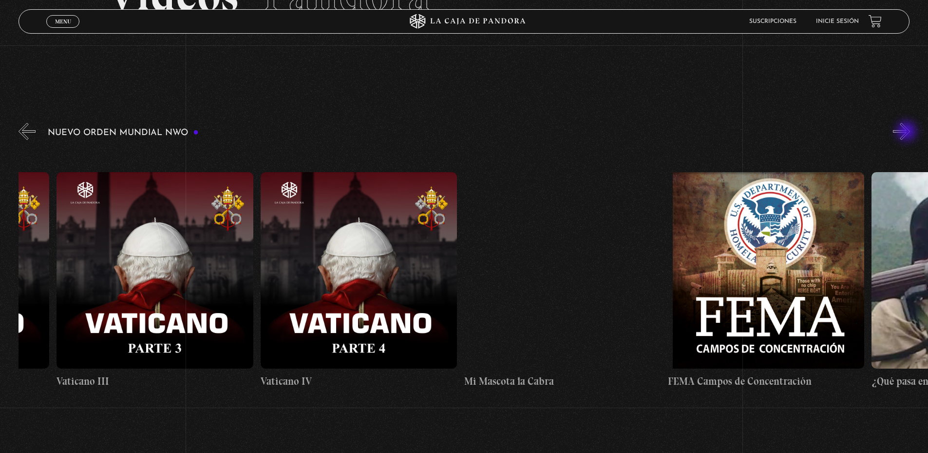
click at [908, 132] on button "»" at bounding box center [901, 131] width 17 height 17
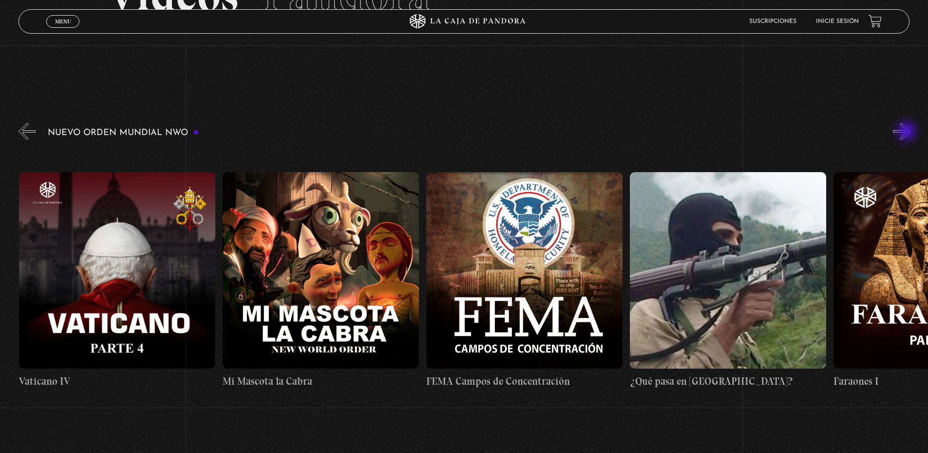
scroll to position [0, 13449]
click at [908, 132] on button "»" at bounding box center [901, 131] width 17 height 17
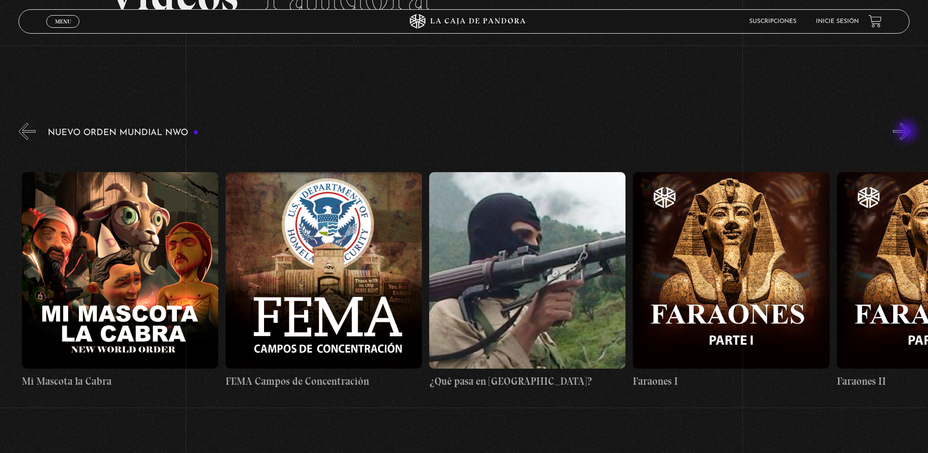
click at [908, 132] on button "»" at bounding box center [901, 131] width 17 height 17
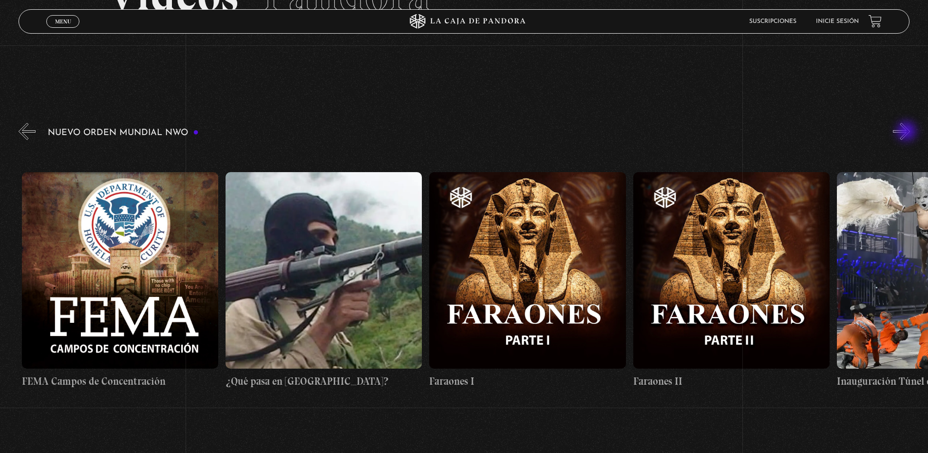
click at [908, 132] on button "»" at bounding box center [901, 131] width 17 height 17
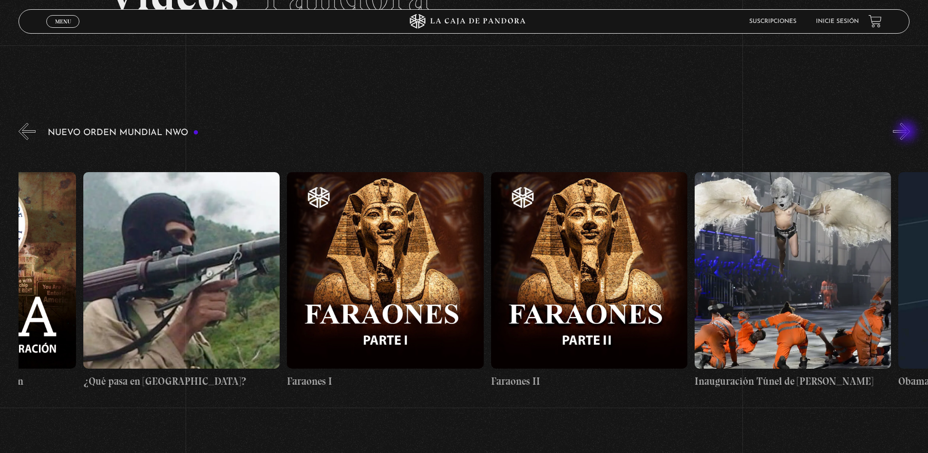
click at [908, 132] on button "»" at bounding box center [901, 131] width 17 height 17
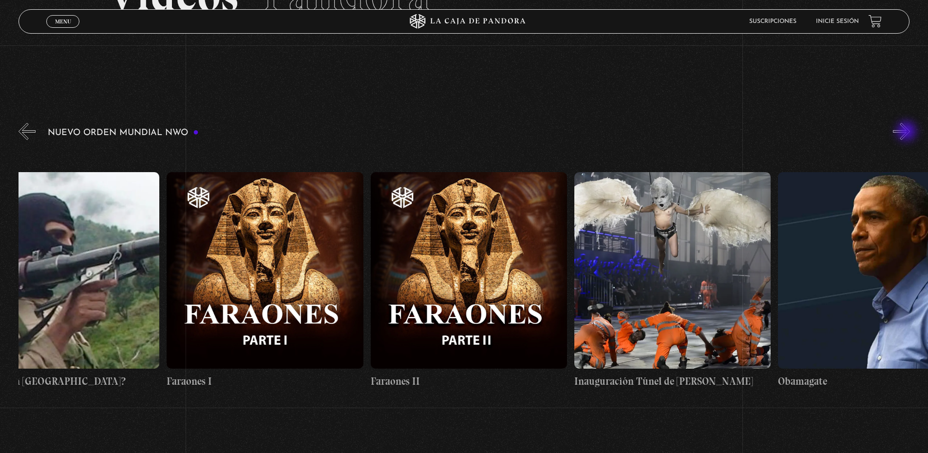
click at [908, 132] on button "»" at bounding box center [901, 131] width 17 height 17
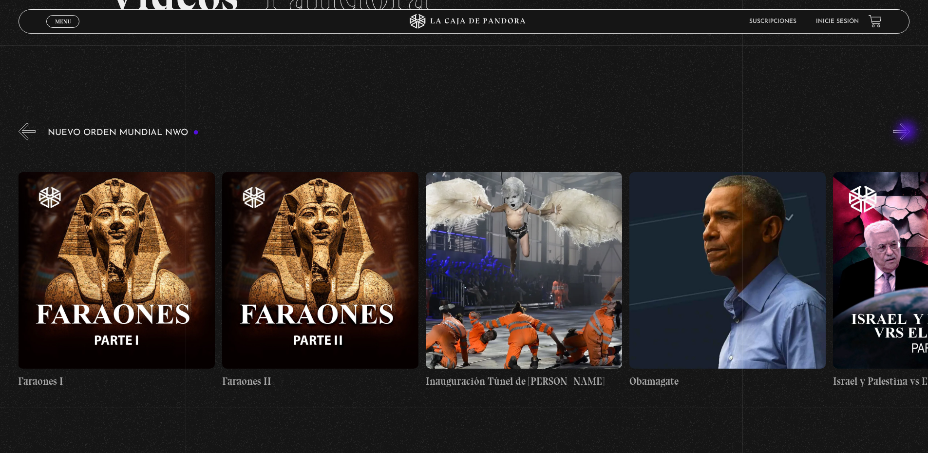
click at [908, 132] on button "»" at bounding box center [901, 131] width 17 height 17
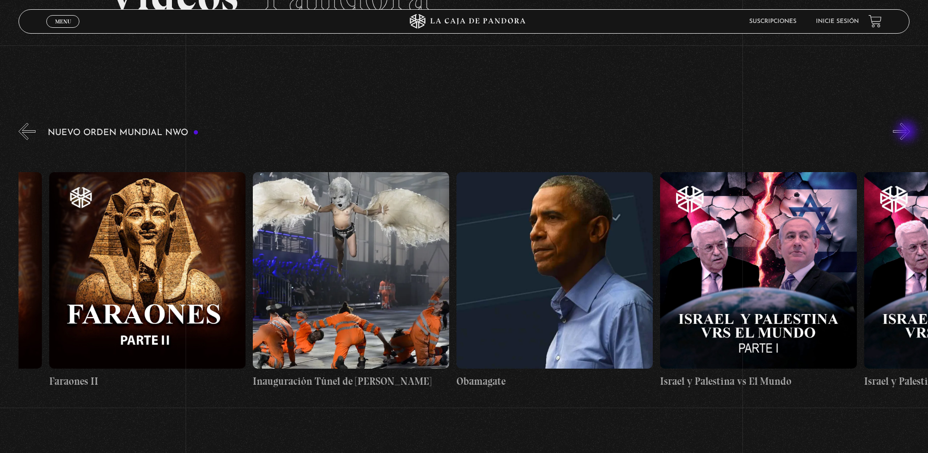
click at [908, 132] on button "»" at bounding box center [901, 131] width 17 height 17
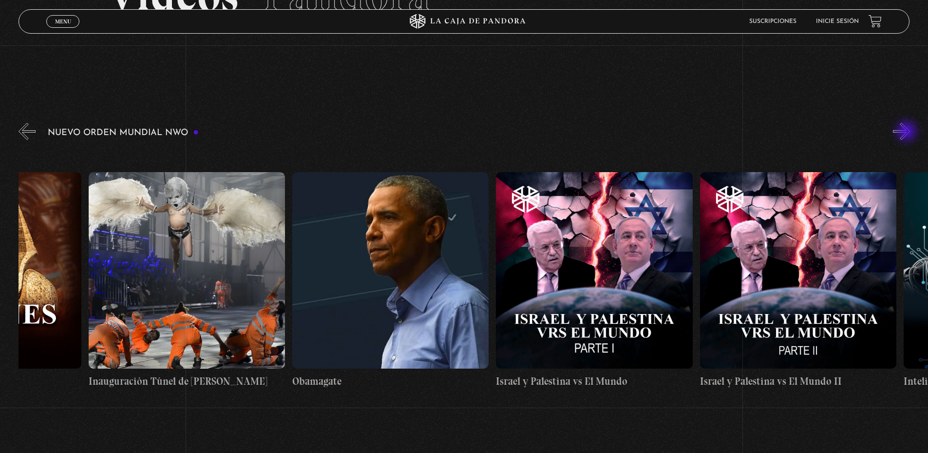
click at [908, 132] on button "»" at bounding box center [901, 131] width 17 height 17
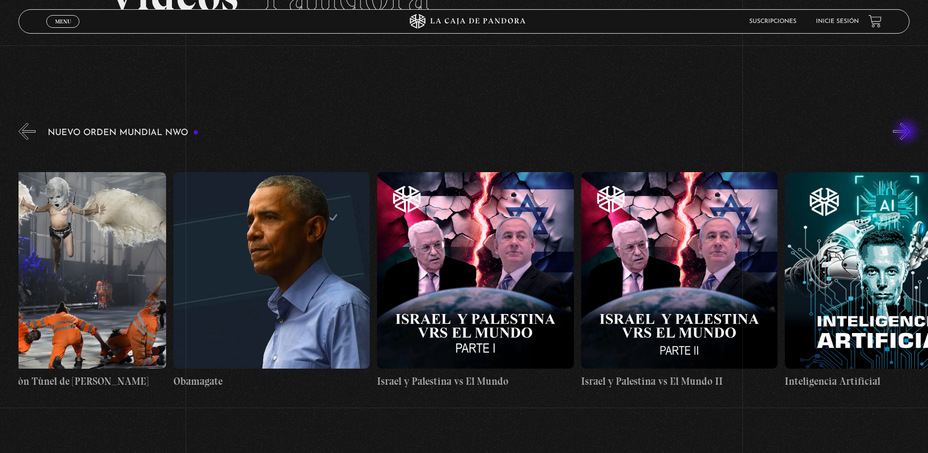
click at [908, 132] on button "»" at bounding box center [901, 131] width 17 height 17
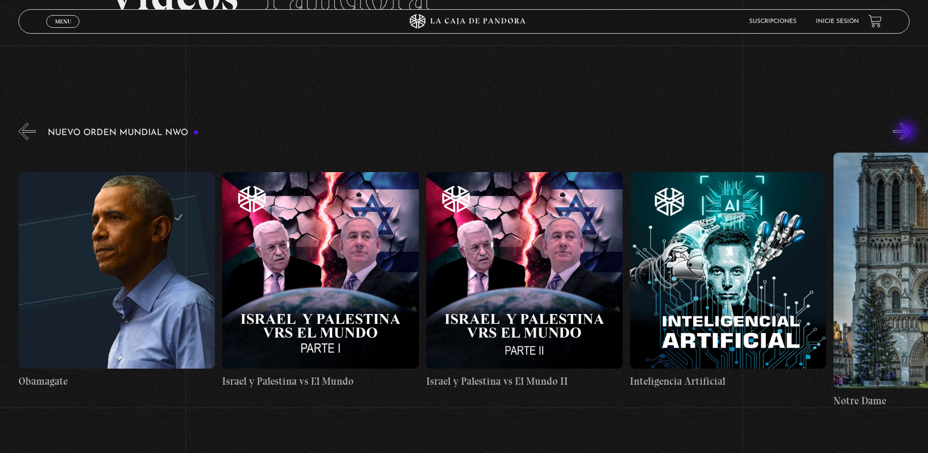
click at [908, 132] on button "»" at bounding box center [901, 131] width 17 height 17
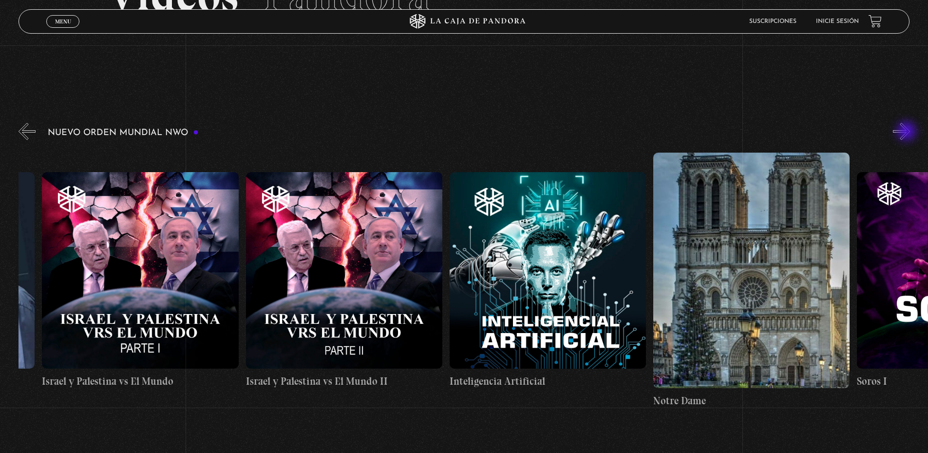
click at [908, 132] on button "»" at bounding box center [901, 131] width 17 height 17
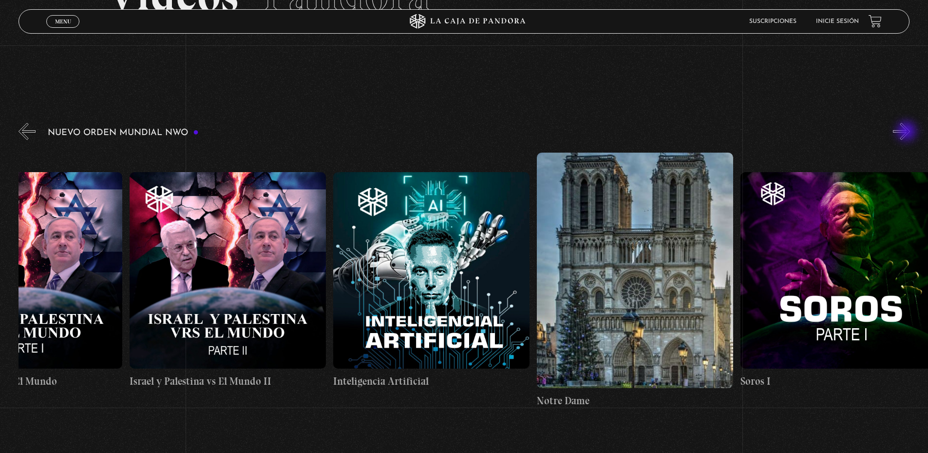
click at [908, 132] on button "»" at bounding box center [901, 131] width 17 height 17
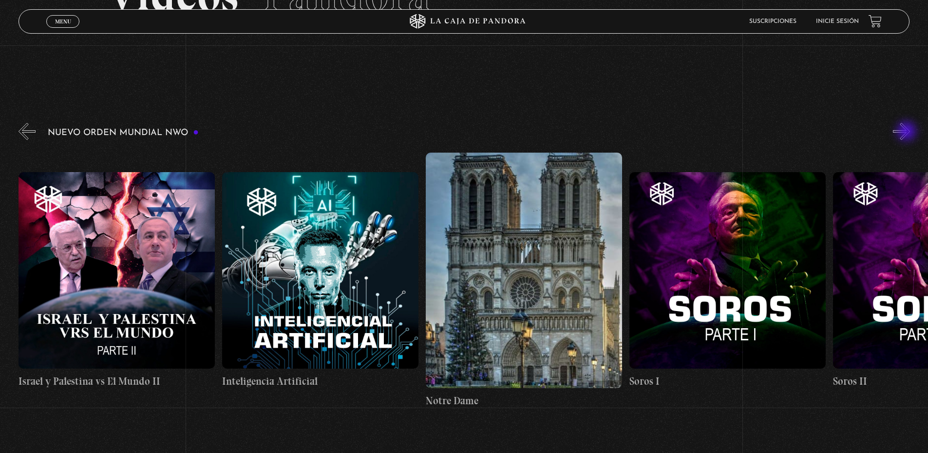
click at [908, 132] on button "»" at bounding box center [901, 131] width 17 height 17
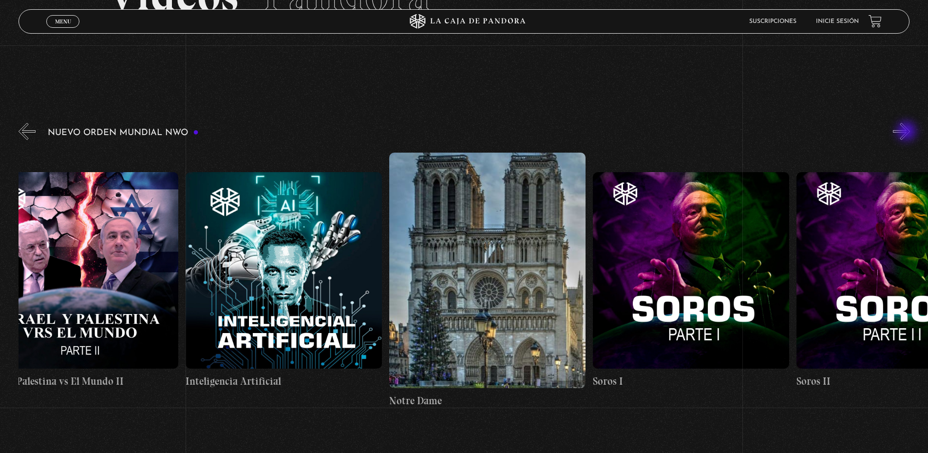
scroll to position [0, 15384]
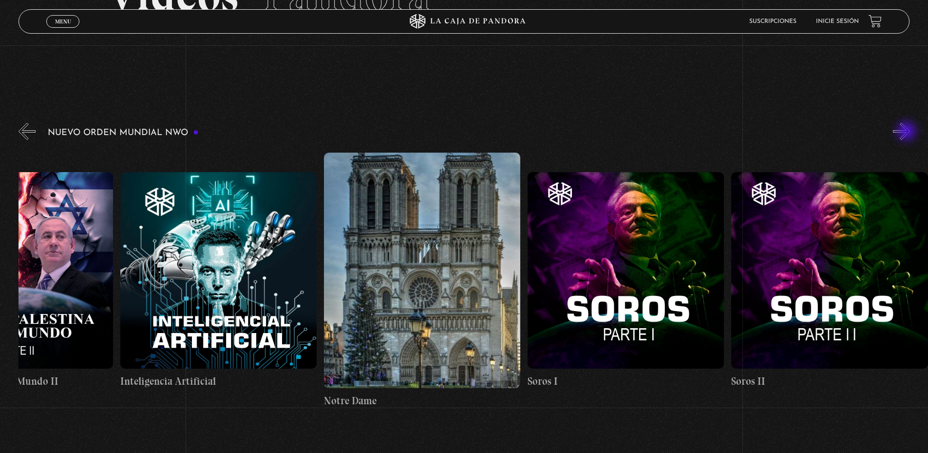
click at [908, 132] on button "»" at bounding box center [901, 131] width 17 height 17
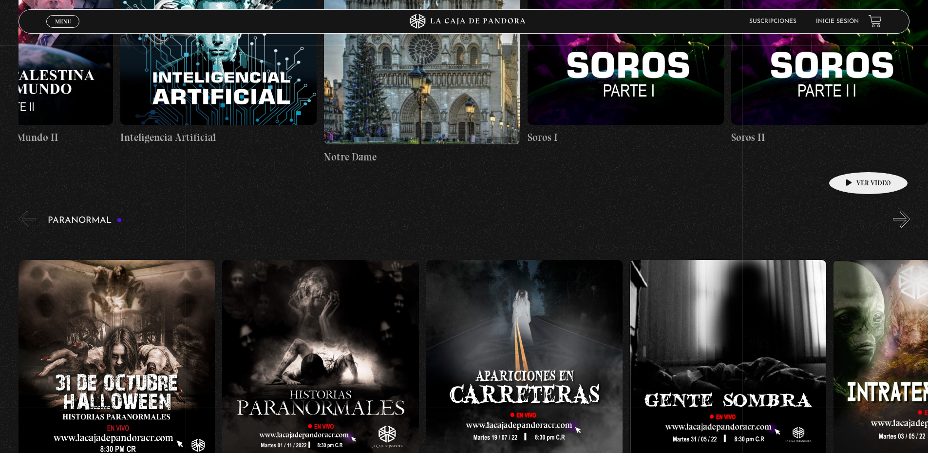
scroll to position [438, 0]
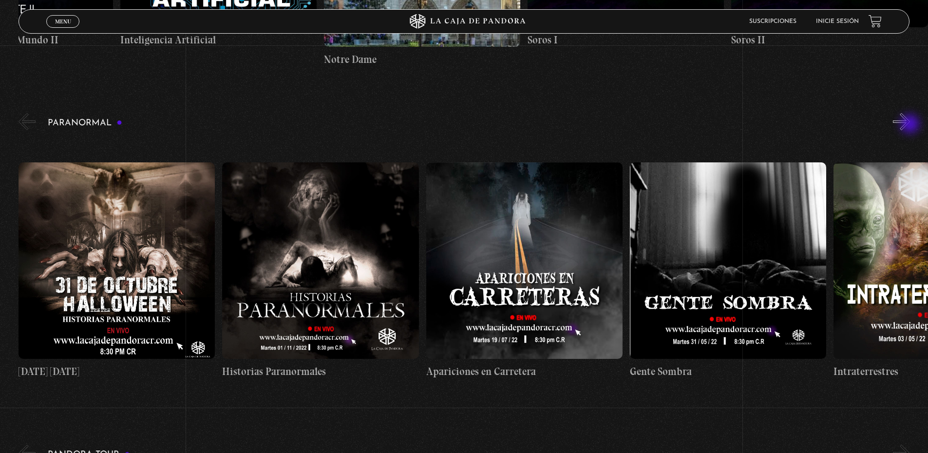
click at [910, 125] on button "»" at bounding box center [901, 121] width 17 height 17
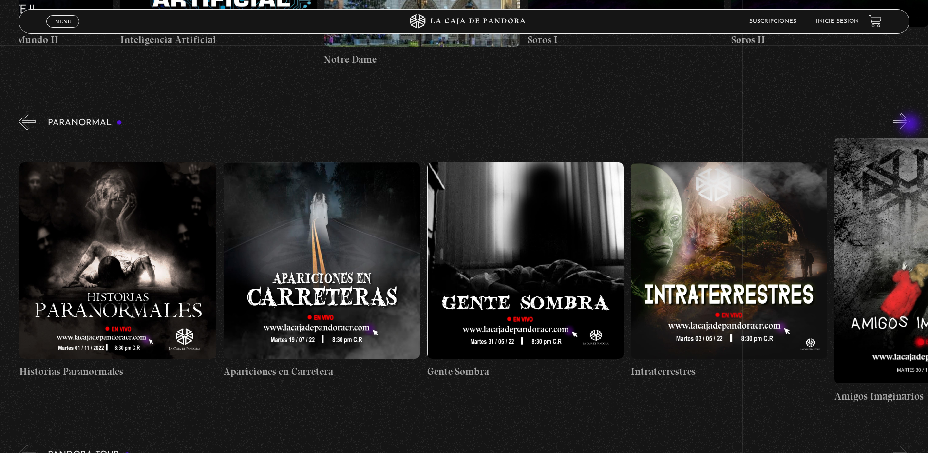
click at [910, 125] on button "»" at bounding box center [901, 121] width 17 height 17
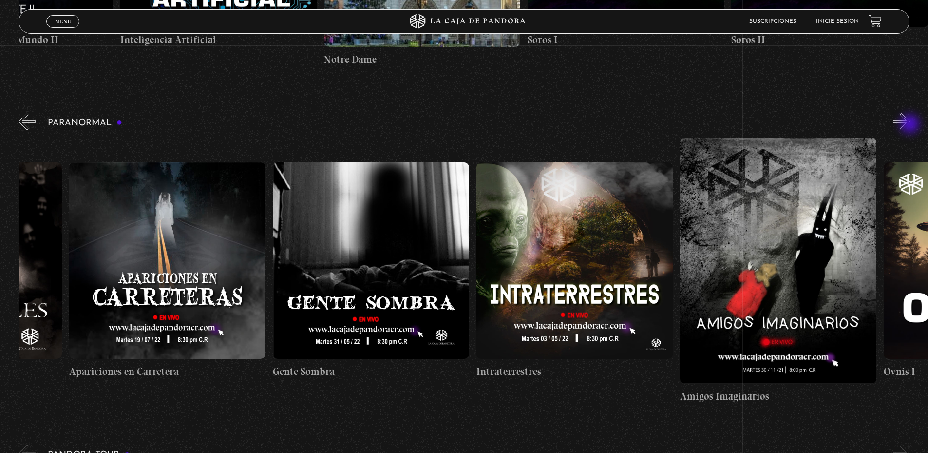
click at [910, 125] on button "»" at bounding box center [901, 121] width 17 height 17
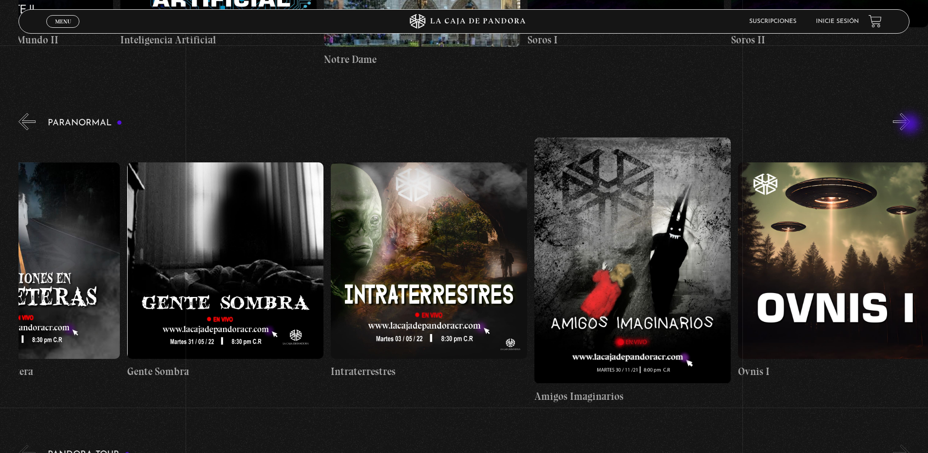
click at [910, 125] on button "»" at bounding box center [901, 121] width 17 height 17
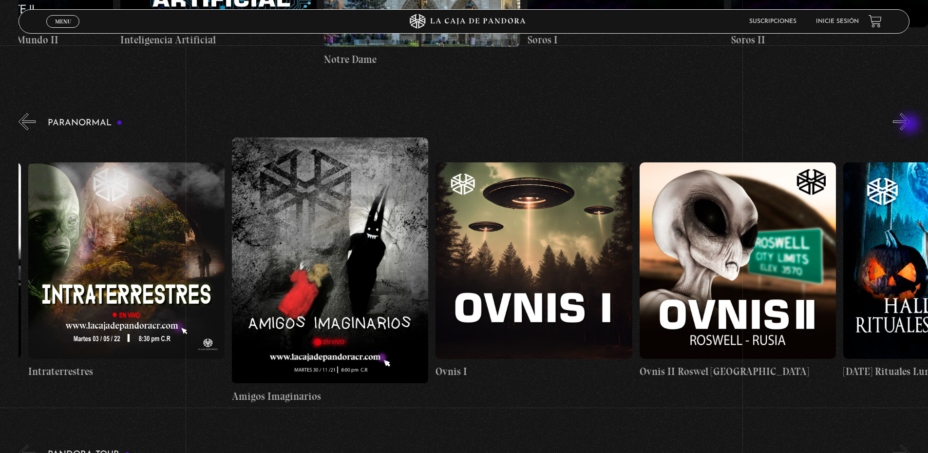
click at [910, 125] on button "»" at bounding box center [901, 121] width 17 height 17
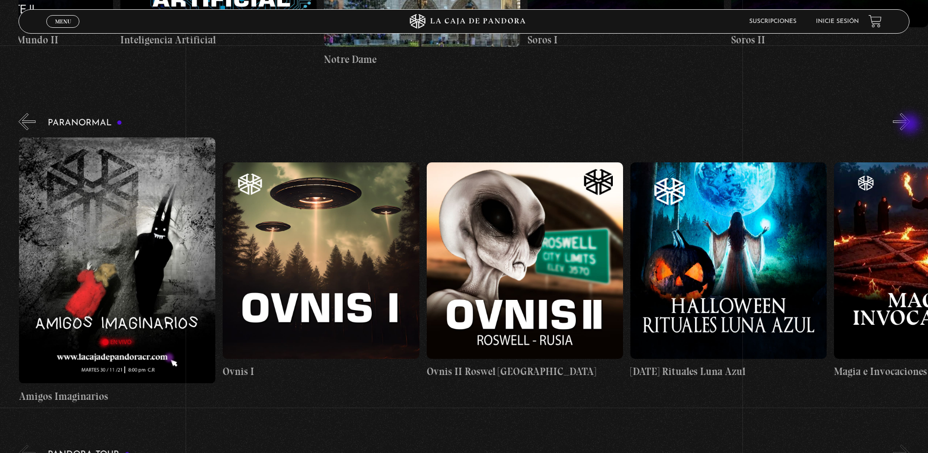
scroll to position [0, 1019]
click at [910, 125] on button "»" at bounding box center [901, 121] width 17 height 17
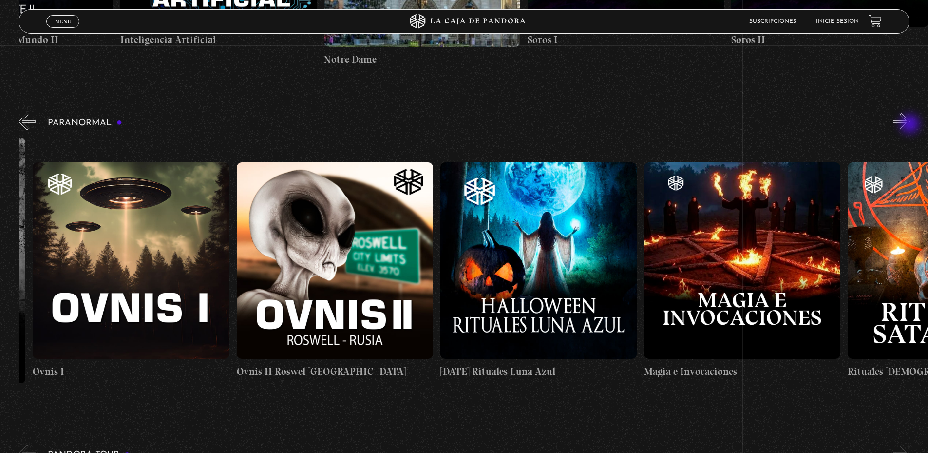
click at [910, 125] on button "»" at bounding box center [901, 121] width 17 height 17
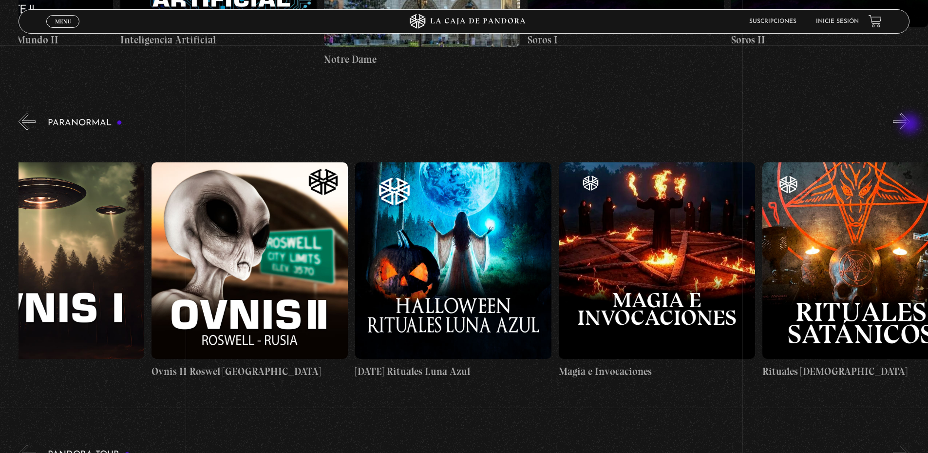
scroll to position [0, 1324]
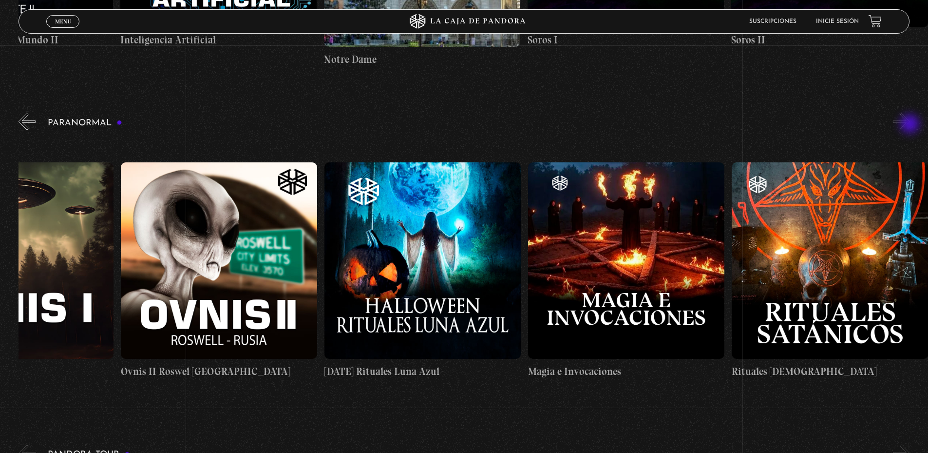
click at [910, 125] on button "»" at bounding box center [901, 121] width 17 height 17
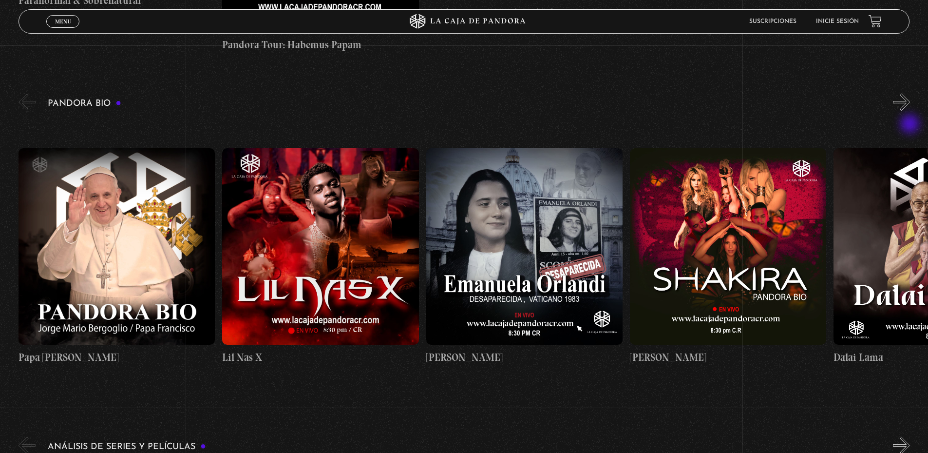
scroll to position [1169, 0]
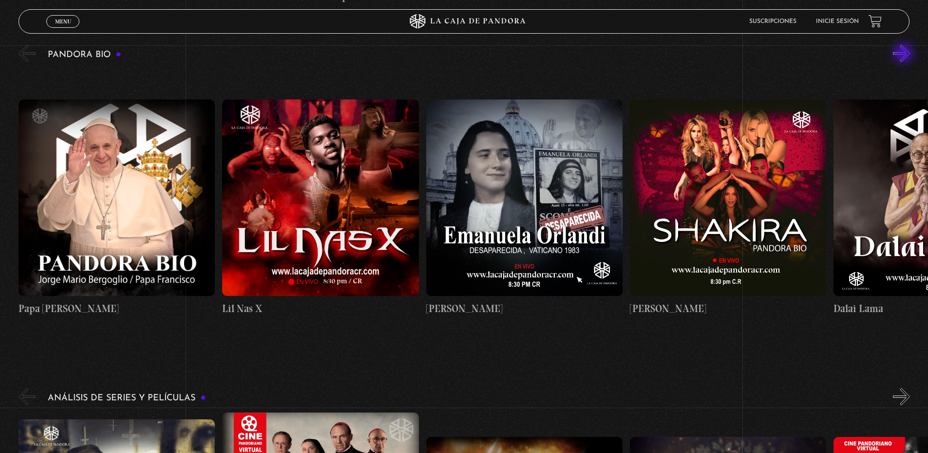
click at [904, 54] on button "»" at bounding box center [901, 53] width 17 height 17
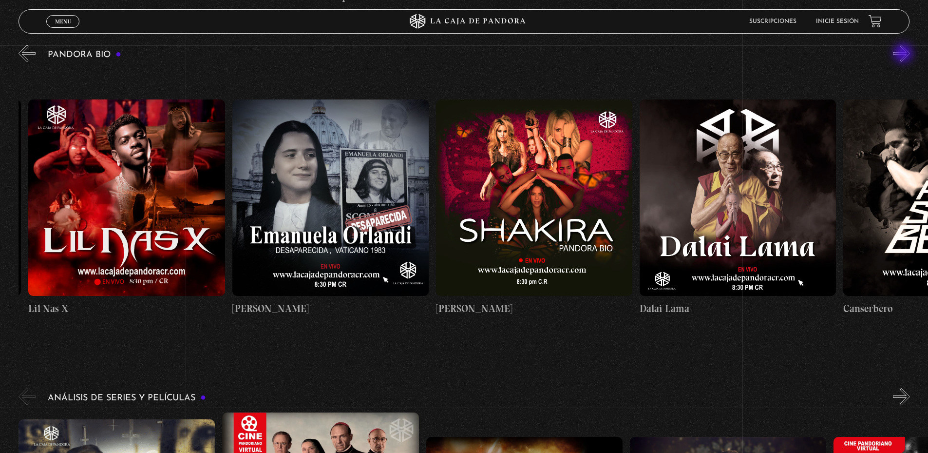
click at [904, 54] on button "»" at bounding box center [901, 53] width 17 height 17
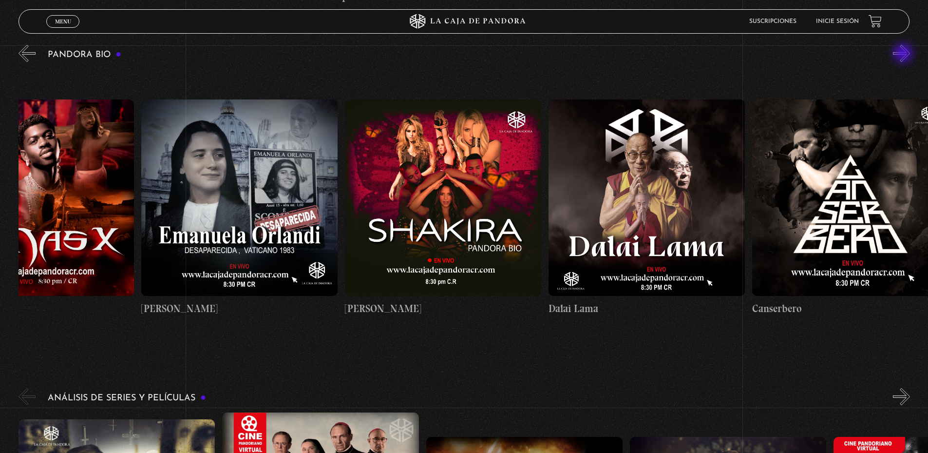
click at [904, 54] on button "»" at bounding box center [901, 53] width 17 height 17
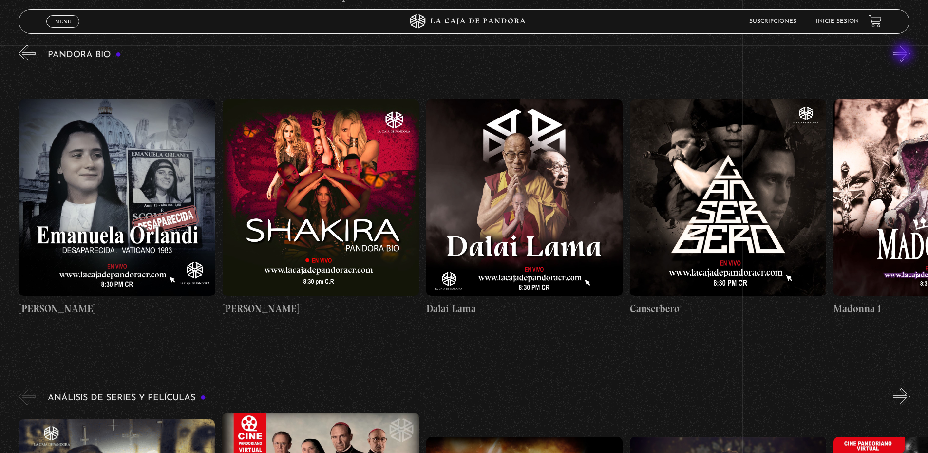
click at [904, 54] on button "»" at bounding box center [901, 53] width 17 height 17
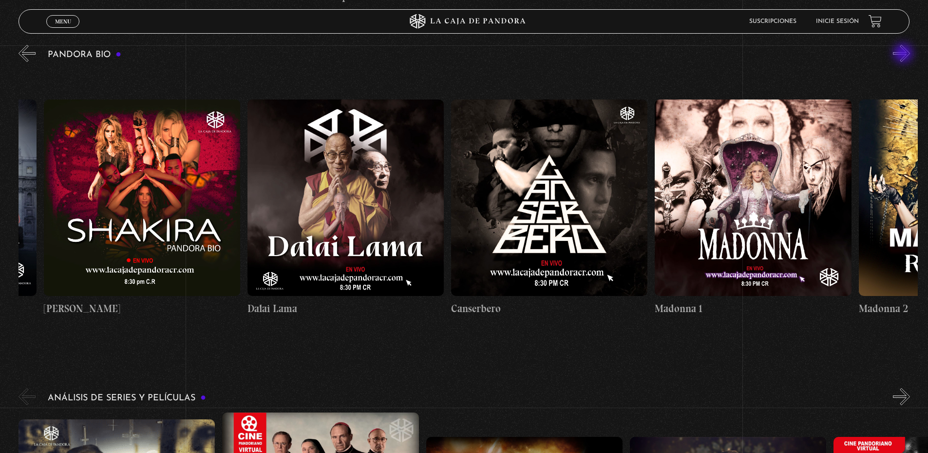
click at [904, 54] on button "»" at bounding box center [901, 53] width 17 height 17
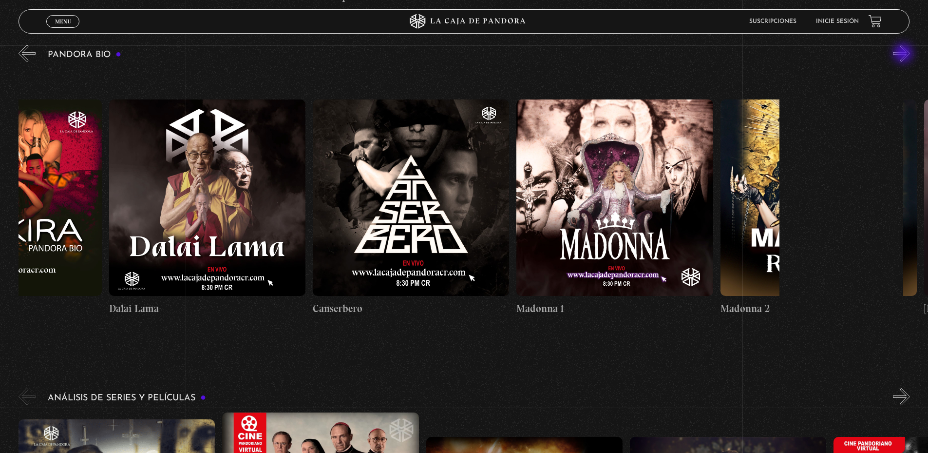
click at [904, 54] on button "»" at bounding box center [901, 53] width 17 height 17
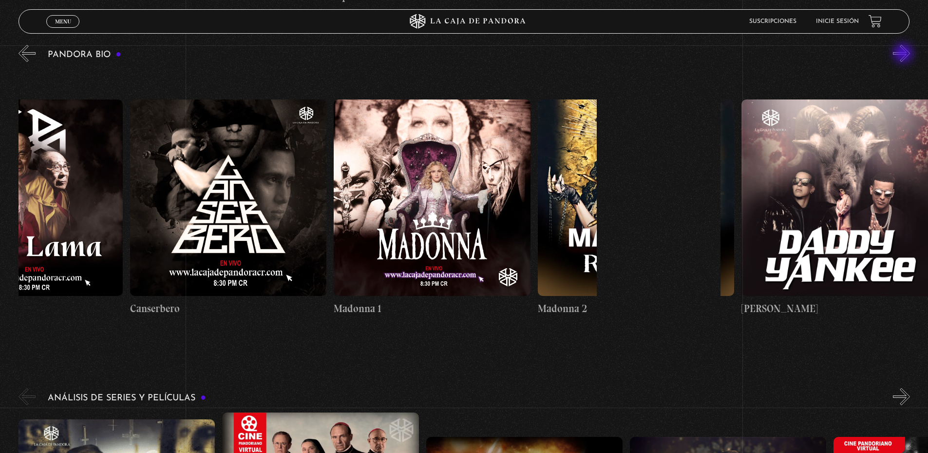
click at [904, 54] on button "»" at bounding box center [901, 53] width 17 height 17
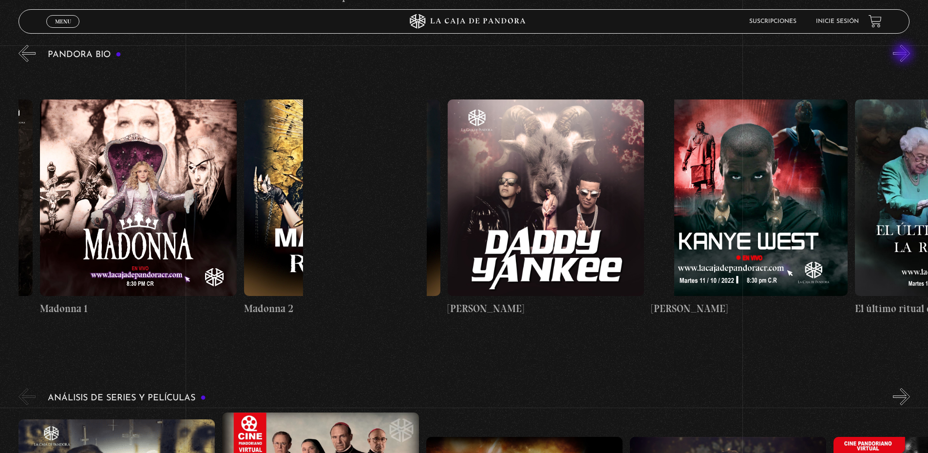
click at [904, 54] on button "»" at bounding box center [901, 53] width 17 height 17
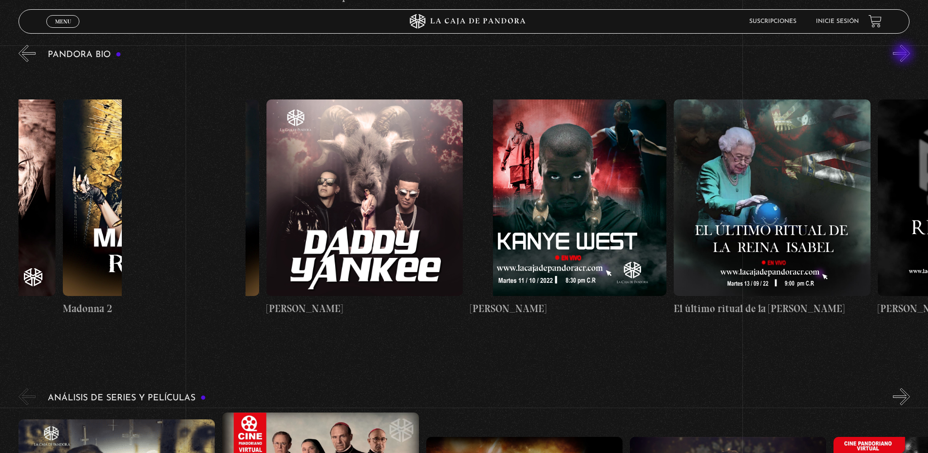
click at [904, 54] on button "»" at bounding box center [901, 53] width 17 height 17
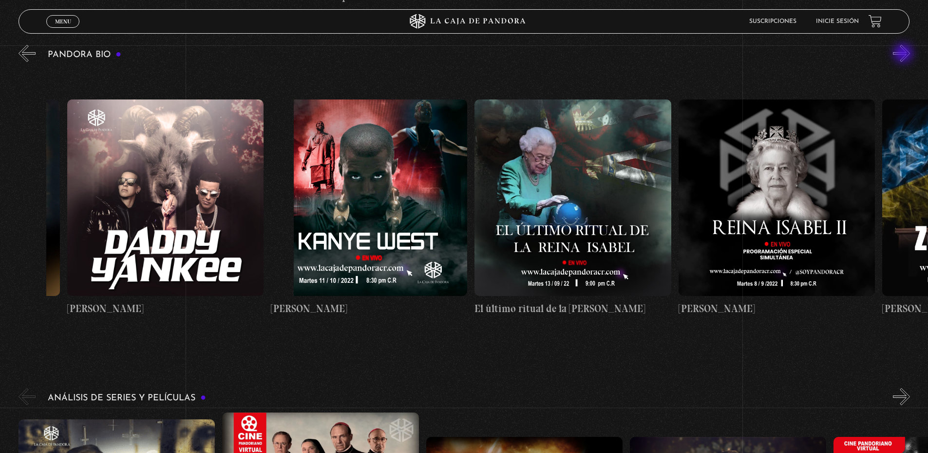
click at [904, 54] on button "»" at bounding box center [901, 53] width 17 height 17
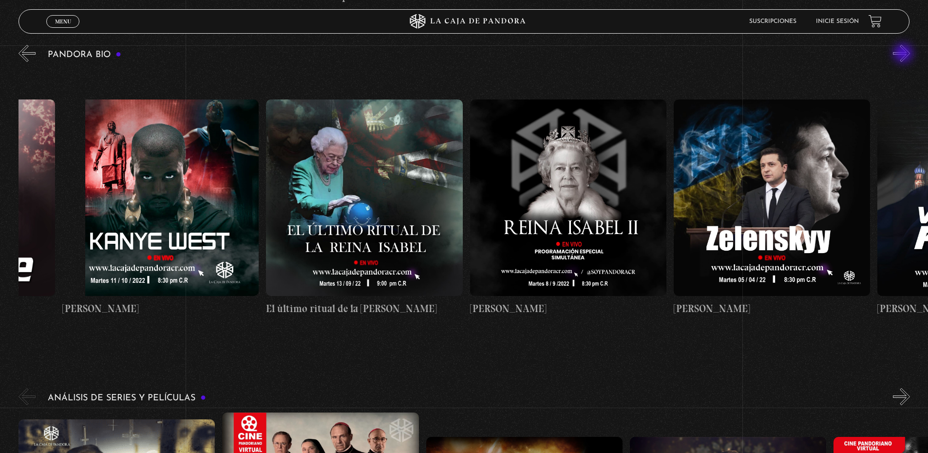
click at [904, 54] on button "»" at bounding box center [901, 53] width 17 height 17
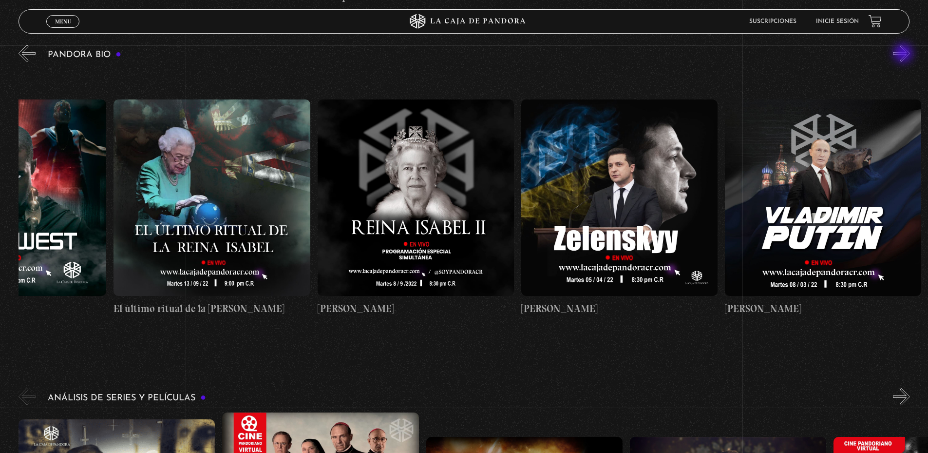
click at [904, 54] on button "»" at bounding box center [901, 53] width 17 height 17
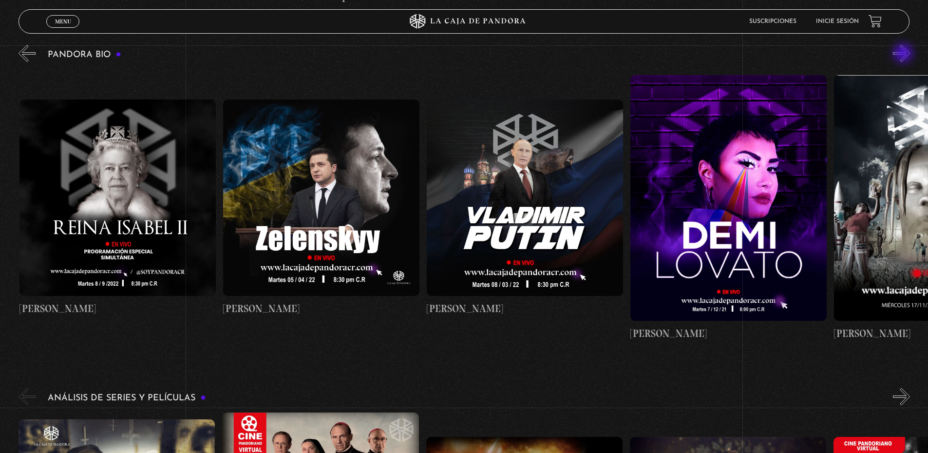
scroll to position [0, 2241]
click at [904, 54] on button "»" at bounding box center [901, 53] width 17 height 17
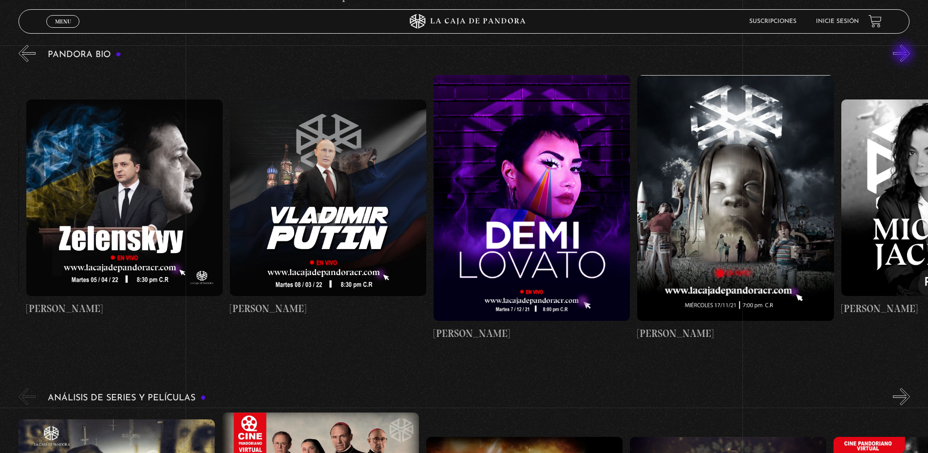
click at [904, 54] on button "»" at bounding box center [901, 53] width 17 height 17
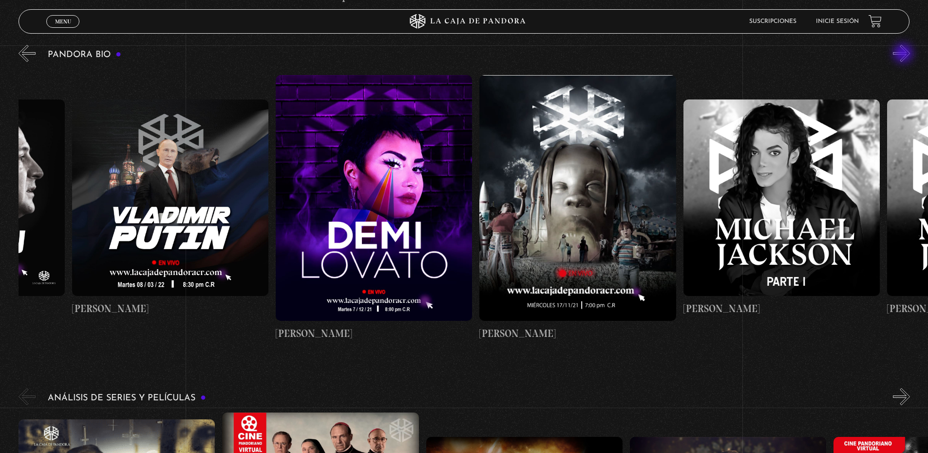
click at [904, 54] on button "»" at bounding box center [901, 53] width 17 height 17
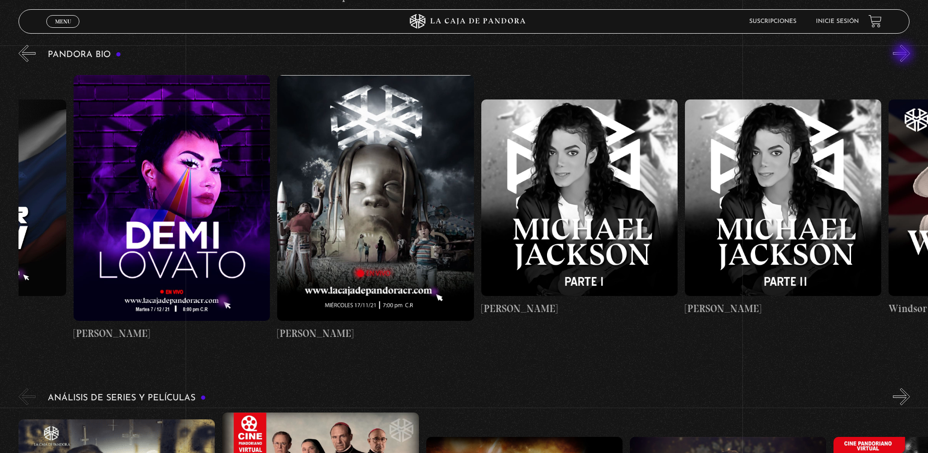
click at [904, 54] on button "»" at bounding box center [901, 53] width 17 height 17
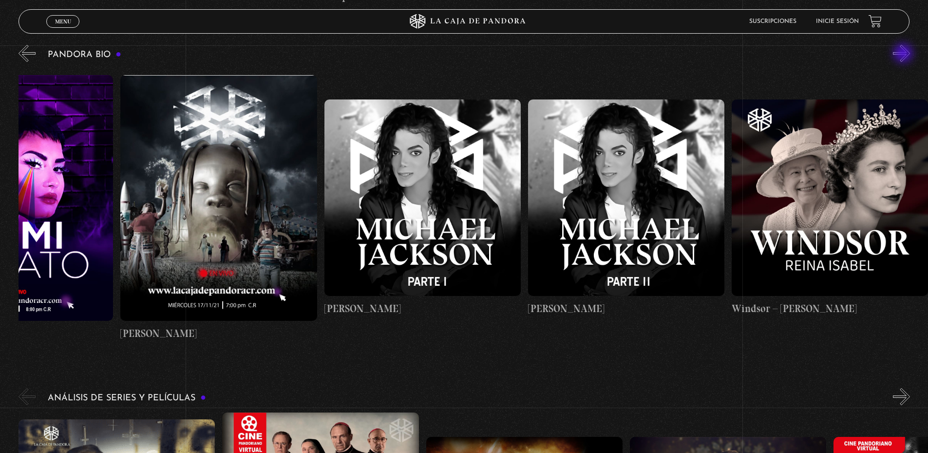
click at [904, 54] on button "»" at bounding box center [901, 53] width 17 height 17
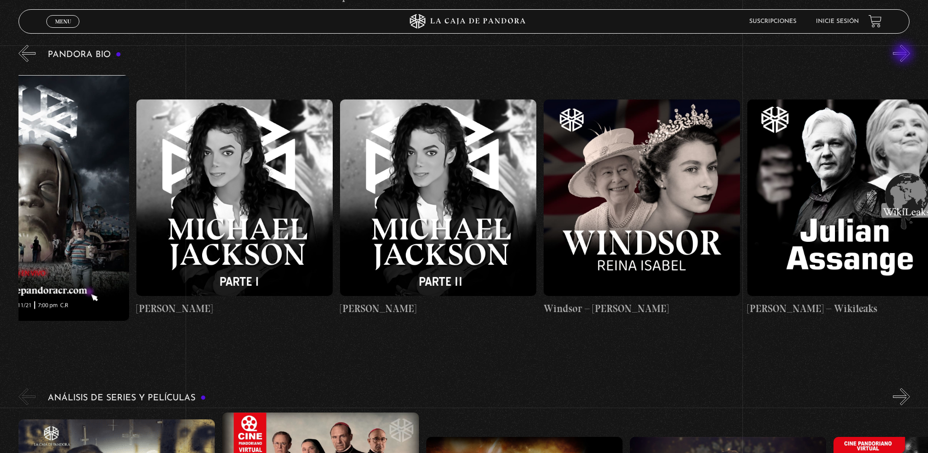
click at [904, 54] on button "»" at bounding box center [901, 53] width 17 height 17
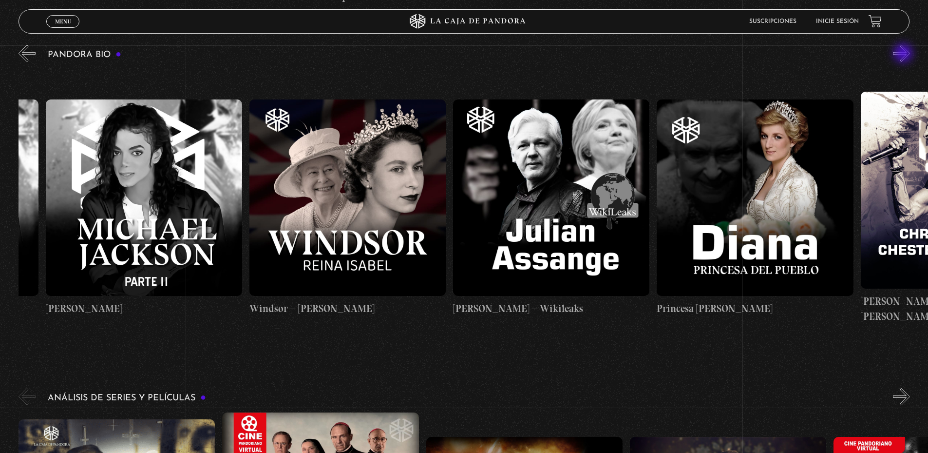
click at [904, 54] on button "»" at bounding box center [901, 53] width 17 height 17
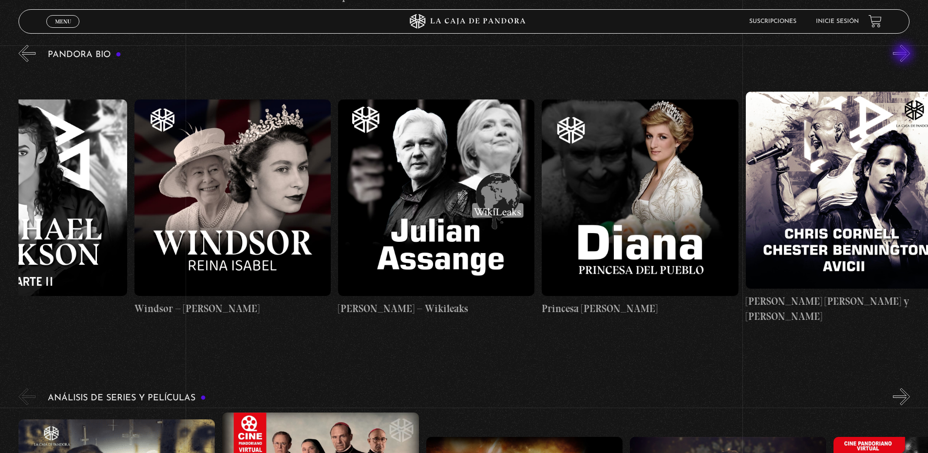
click at [904, 54] on button "»" at bounding box center [901, 53] width 17 height 17
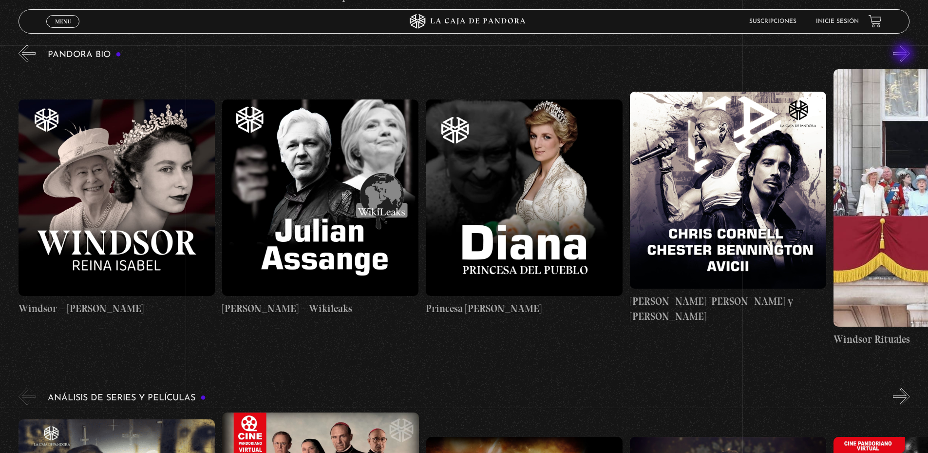
click at [904, 54] on button "»" at bounding box center [901, 53] width 17 height 17
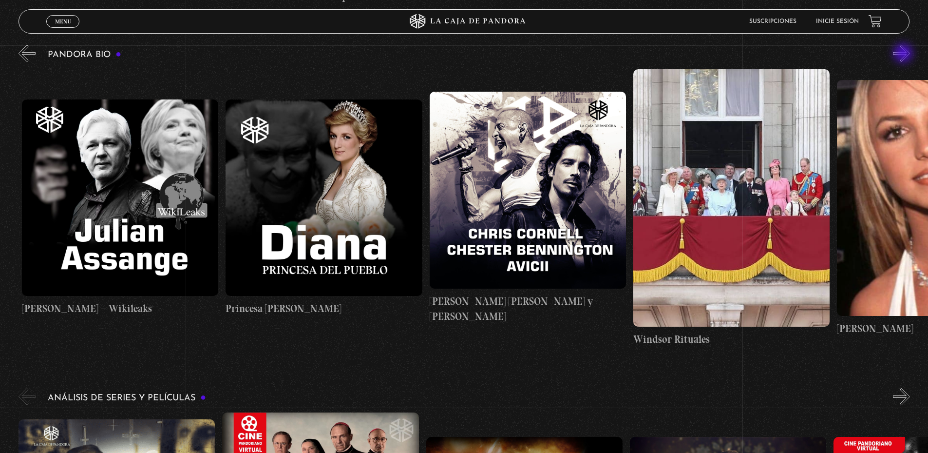
click at [904, 54] on button "»" at bounding box center [901, 53] width 17 height 17
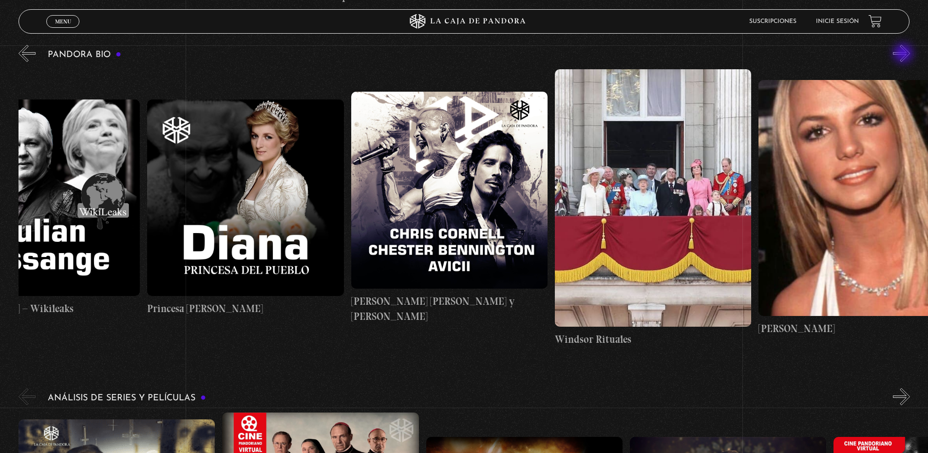
scroll to position [0, 3973]
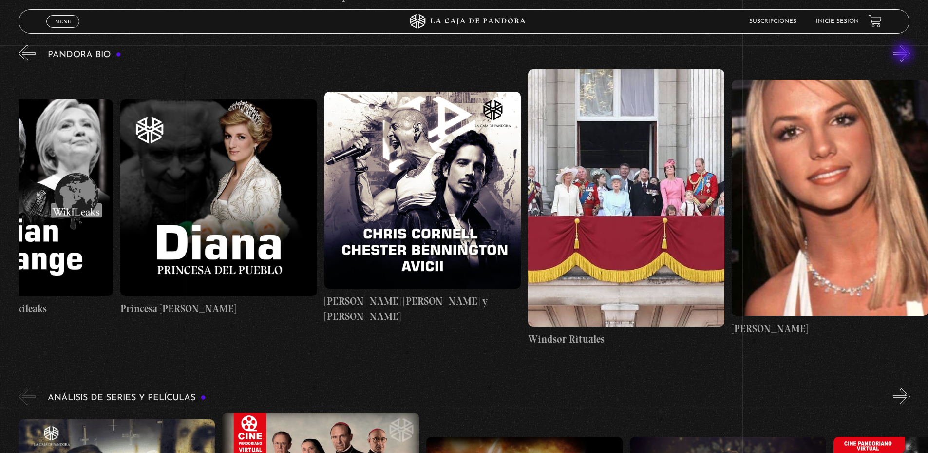
click at [904, 54] on button "»" at bounding box center [901, 53] width 17 height 17
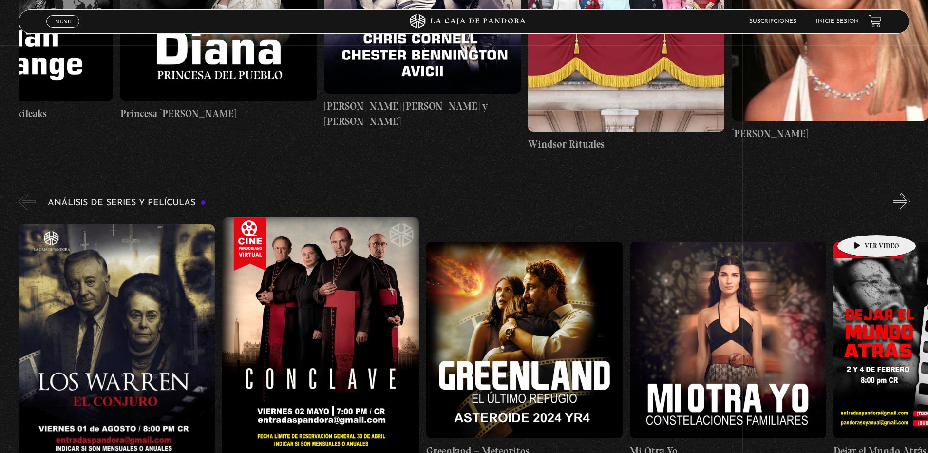
scroll to position [1462, 0]
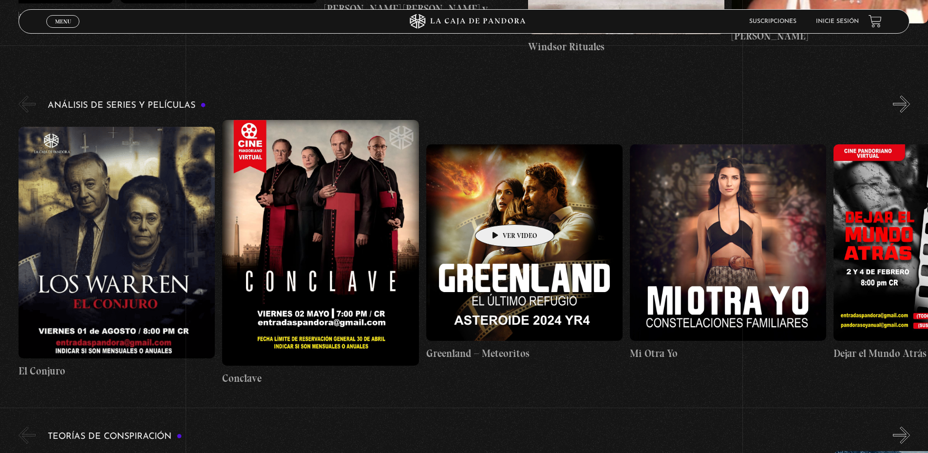
click at [499, 209] on figure at bounding box center [524, 242] width 196 height 196
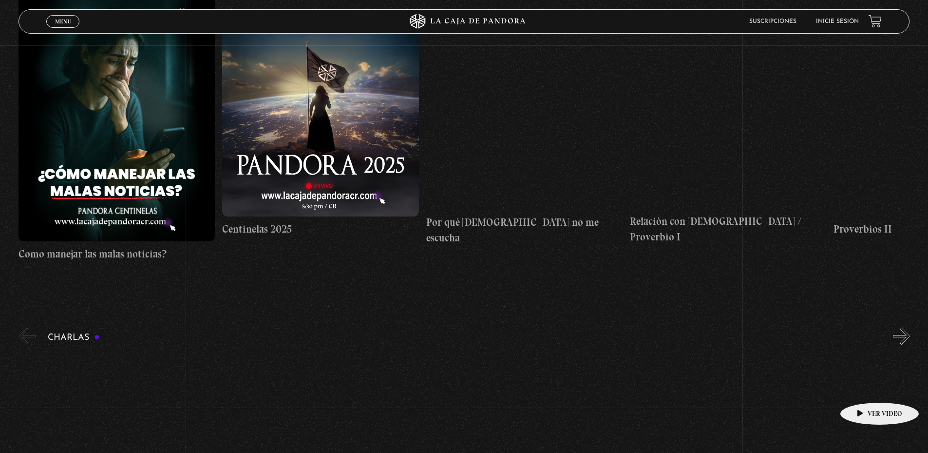
scroll to position [4940, 0]
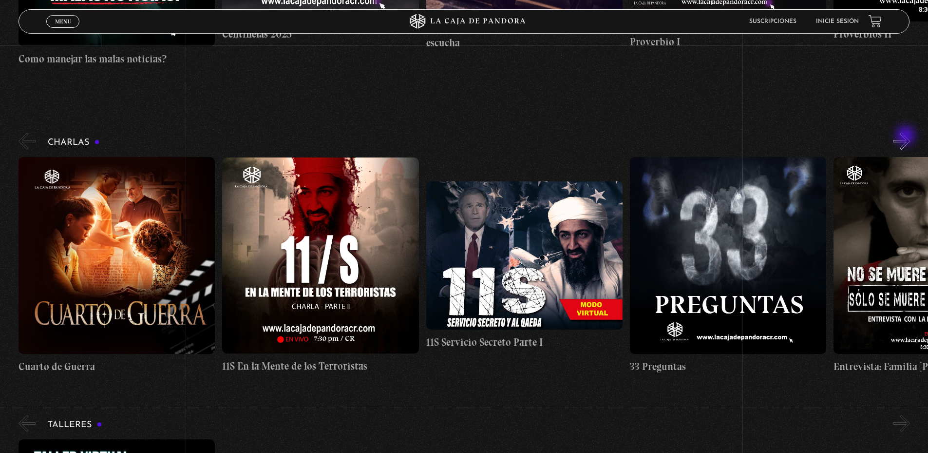
click at [907, 136] on button "»" at bounding box center [901, 141] width 17 height 17
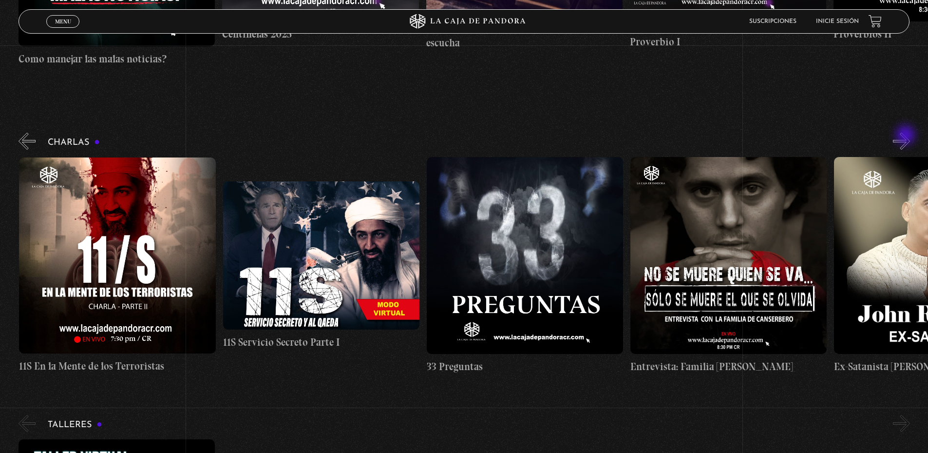
click at [907, 136] on button "»" at bounding box center [901, 141] width 17 height 17
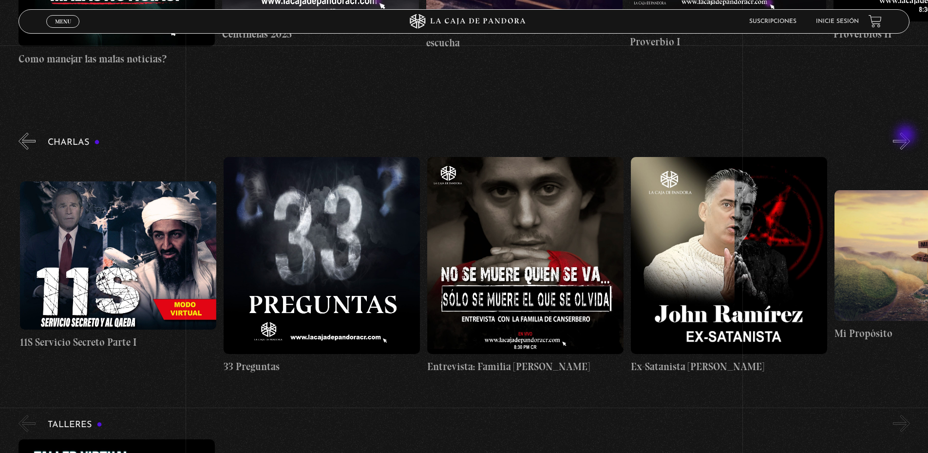
click at [907, 136] on button "»" at bounding box center [901, 141] width 17 height 17
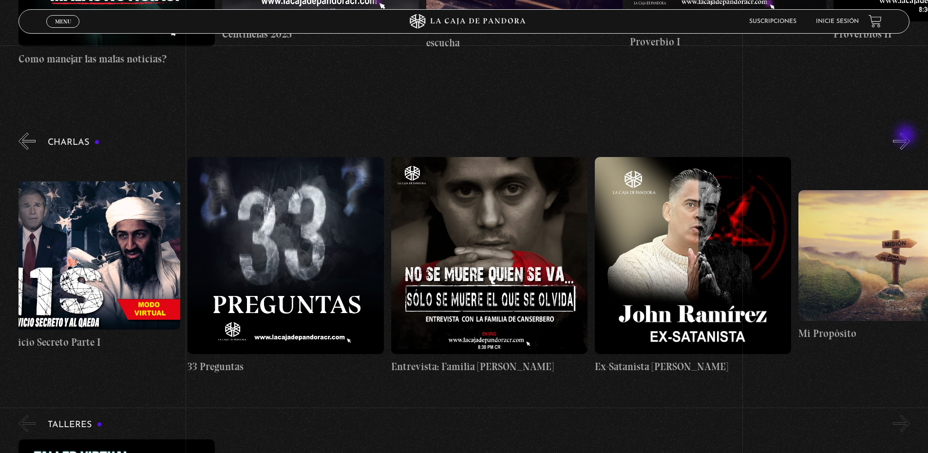
scroll to position [0, 510]
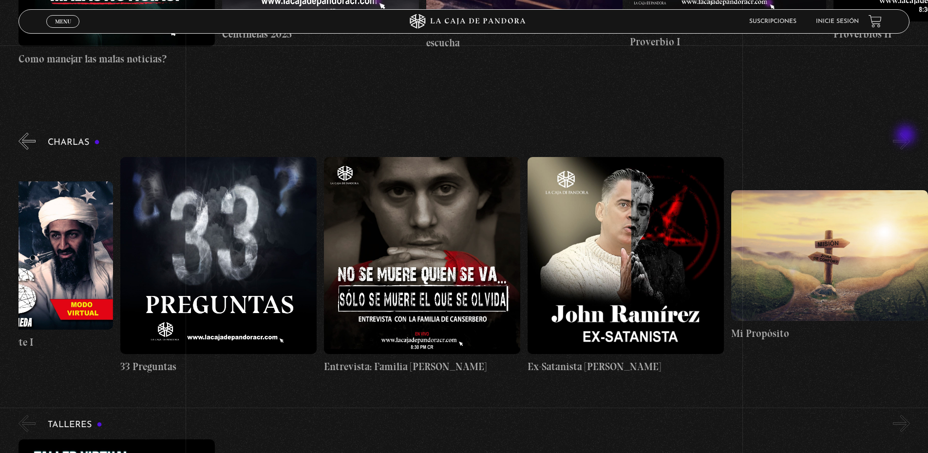
click at [907, 136] on button "»" at bounding box center [901, 141] width 17 height 17
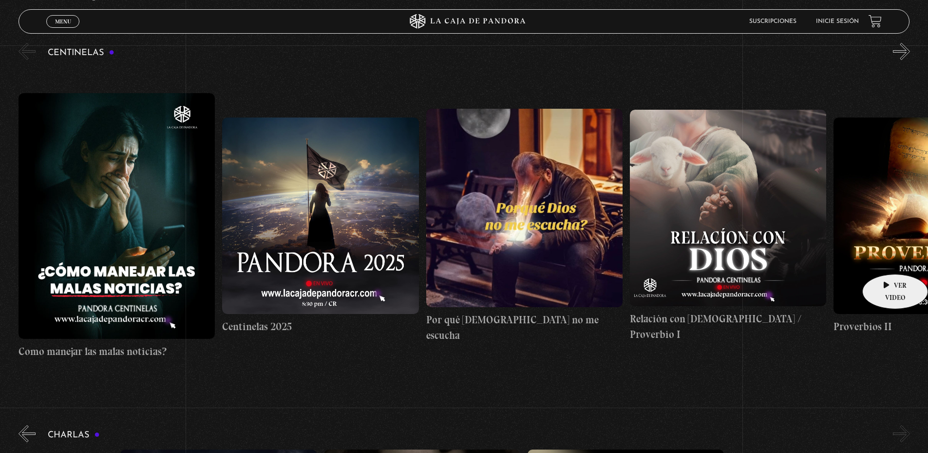
scroll to position [4599, 0]
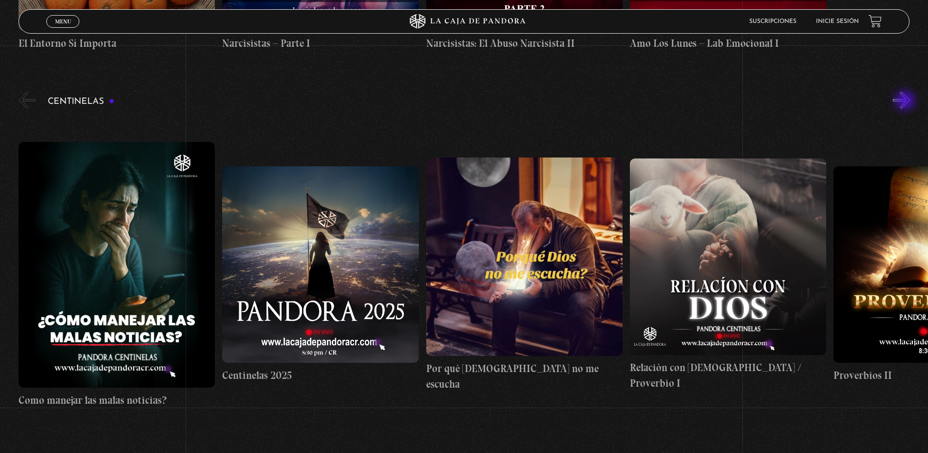
click at [906, 101] on button "»" at bounding box center [901, 100] width 17 height 17
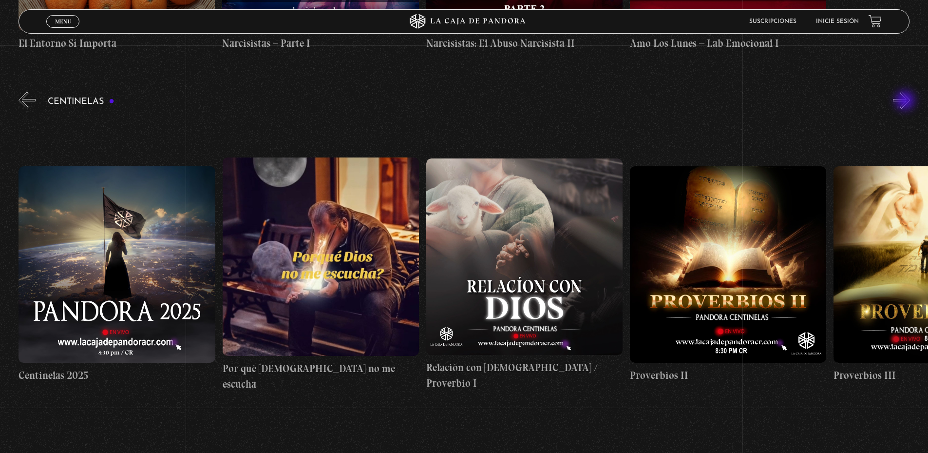
click at [906, 101] on button "»" at bounding box center [901, 100] width 17 height 17
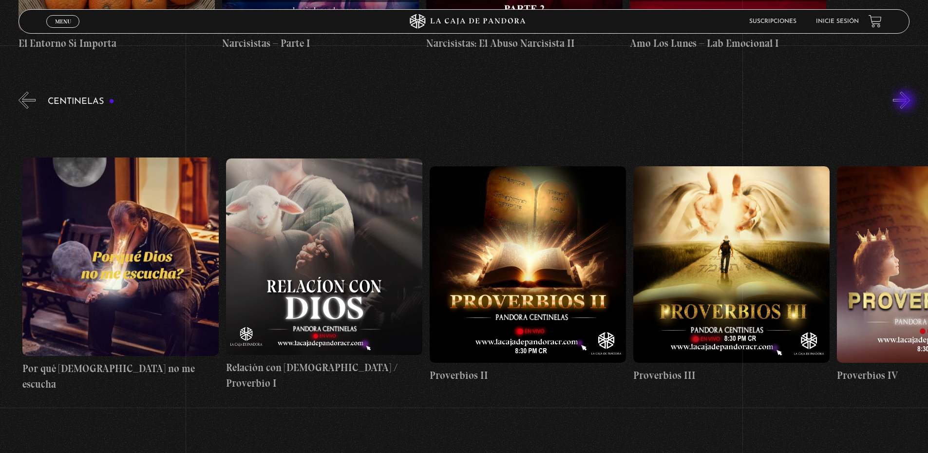
click at [906, 101] on button "»" at bounding box center [901, 100] width 17 height 17
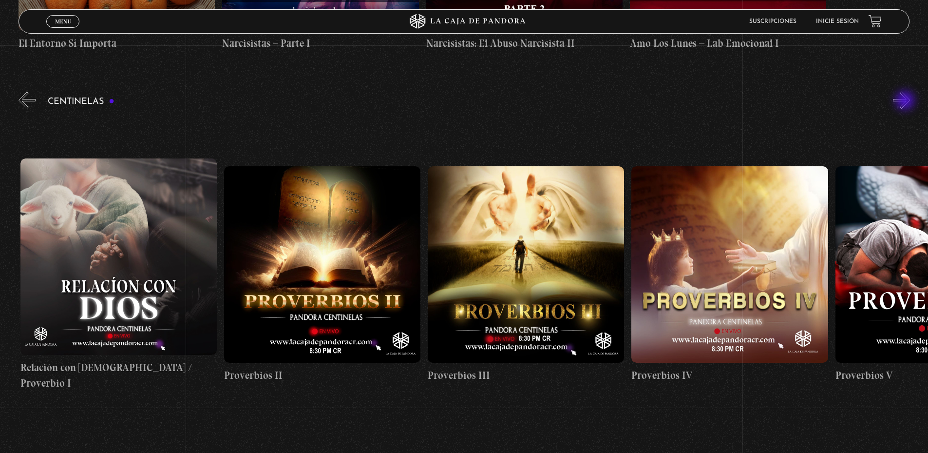
click at [906, 101] on button "»" at bounding box center [901, 100] width 17 height 17
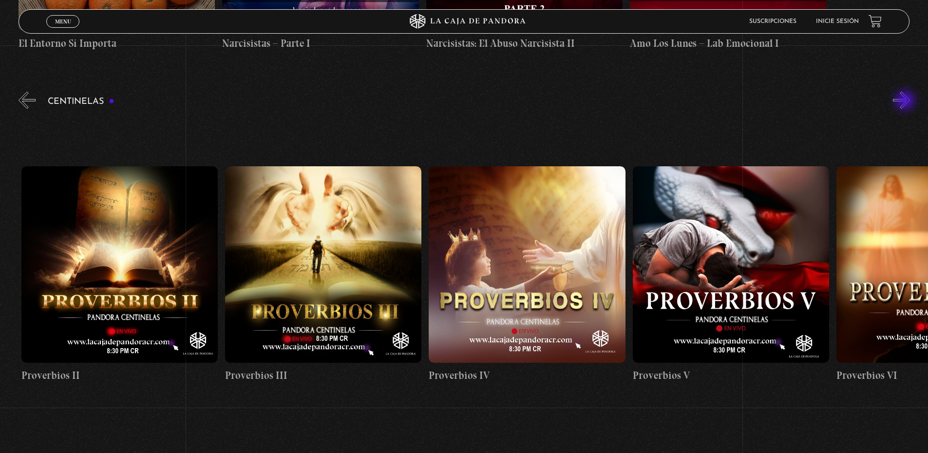
click at [906, 101] on button "»" at bounding box center [901, 100] width 17 height 17
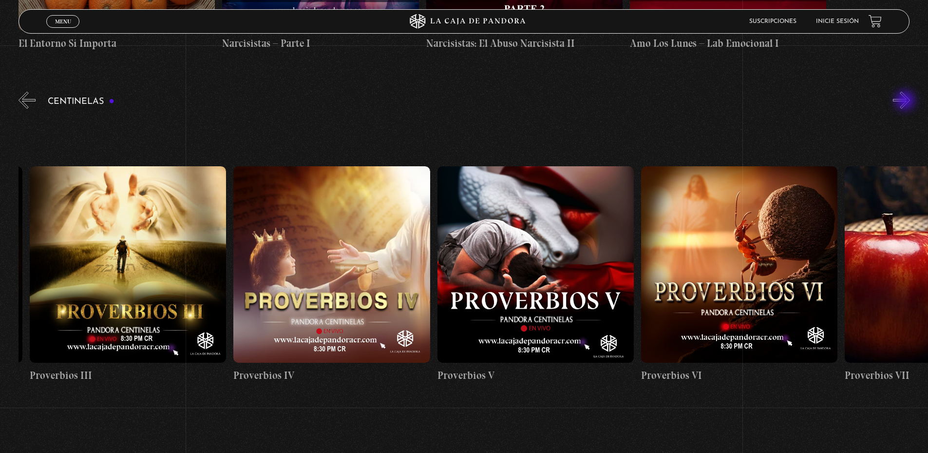
click at [906, 101] on button "»" at bounding box center [901, 100] width 17 height 17
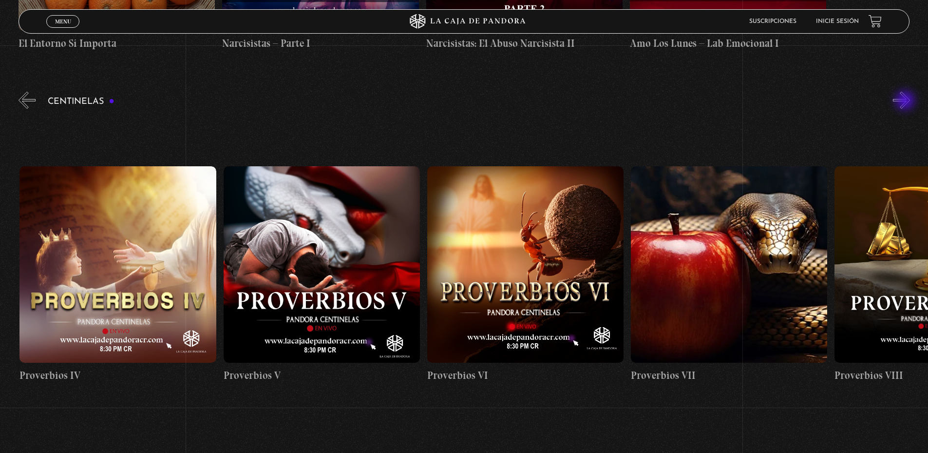
click at [906, 101] on button "»" at bounding box center [901, 100] width 17 height 17
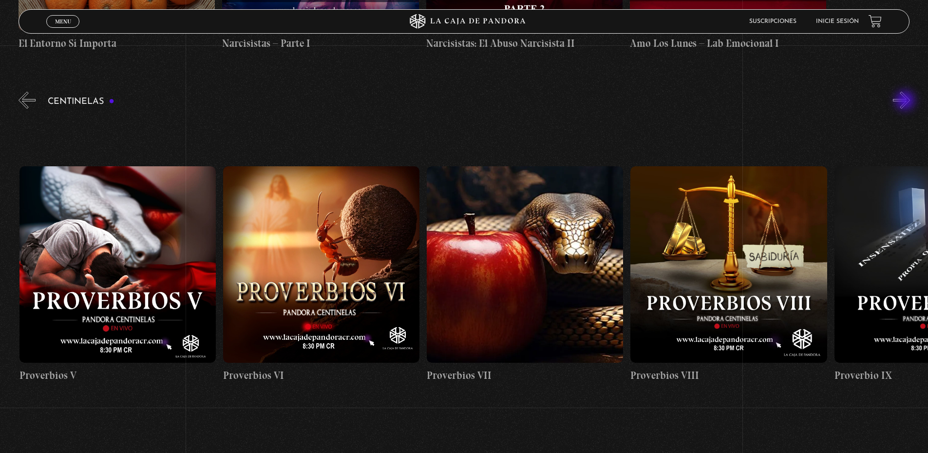
click at [906, 101] on button "»" at bounding box center [901, 100] width 17 height 17
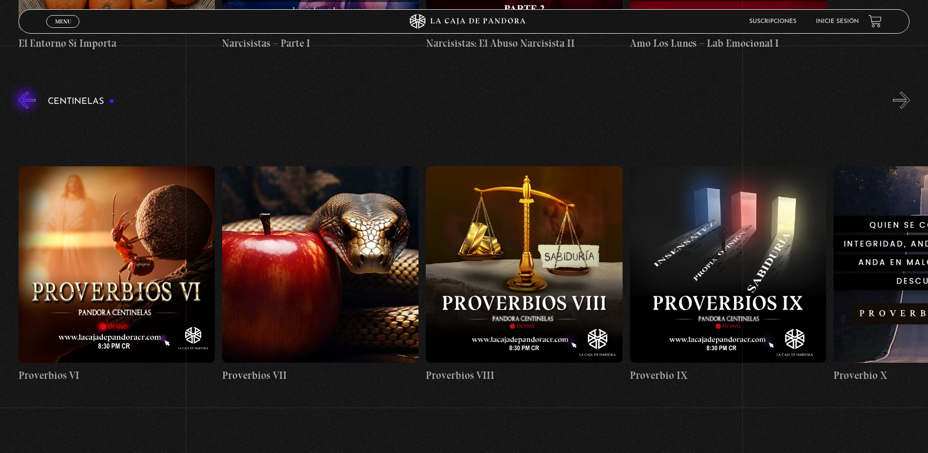
click at [26, 101] on button "«" at bounding box center [27, 100] width 17 height 17
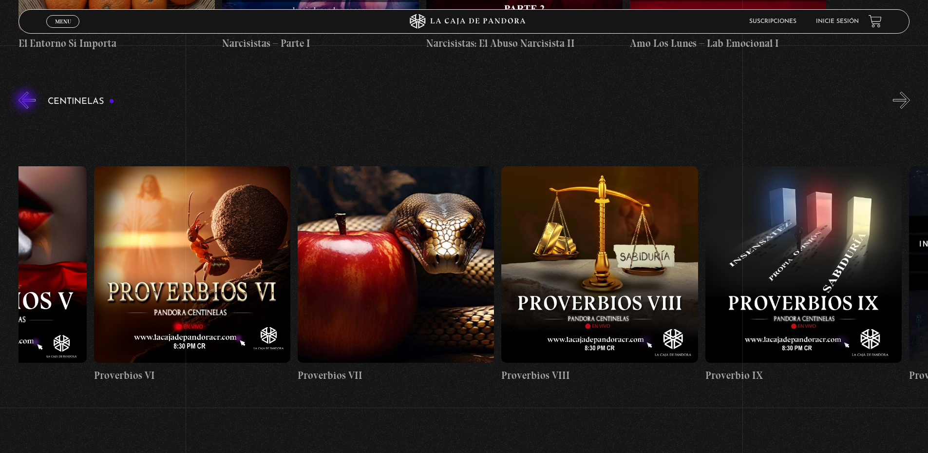
click at [26, 101] on button "«" at bounding box center [27, 100] width 17 height 17
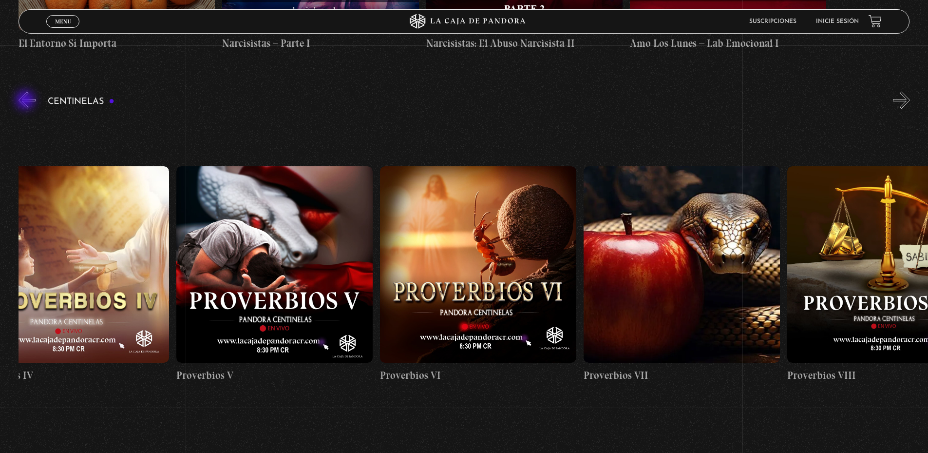
click at [26, 101] on button "«" at bounding box center [27, 100] width 17 height 17
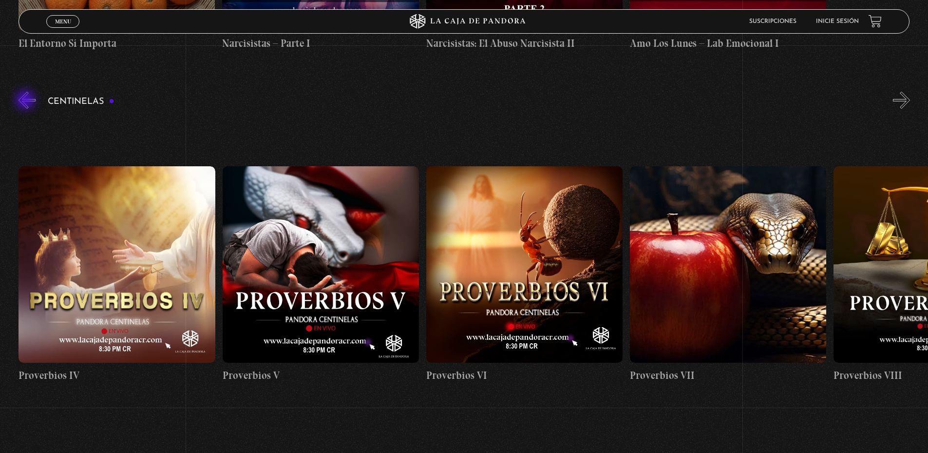
click at [26, 101] on button "«" at bounding box center [27, 100] width 17 height 17
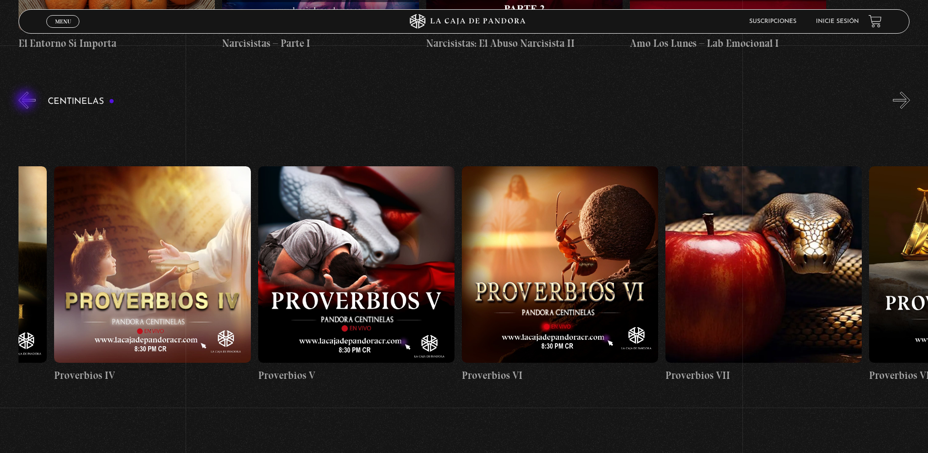
click at [26, 101] on button "«" at bounding box center [27, 100] width 17 height 17
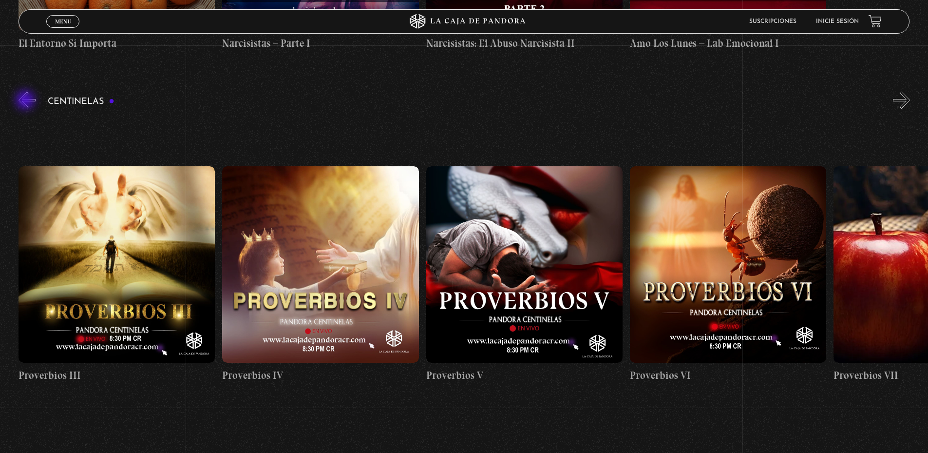
click at [26, 101] on button "«" at bounding box center [27, 100] width 17 height 17
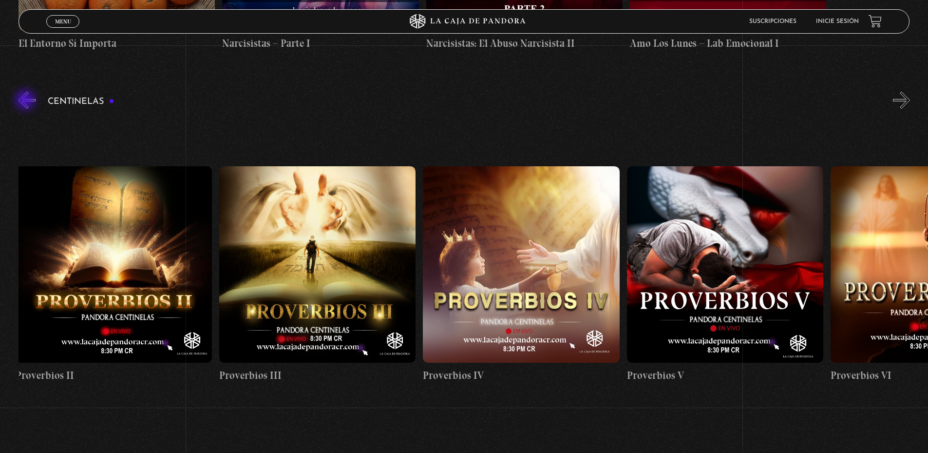
click at [26, 101] on button "«" at bounding box center [27, 100] width 17 height 17
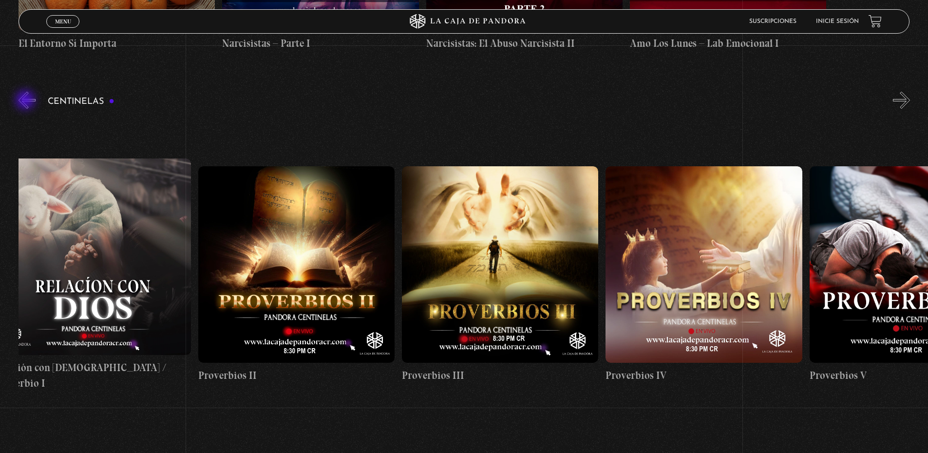
click at [26, 101] on button "«" at bounding box center [27, 100] width 17 height 17
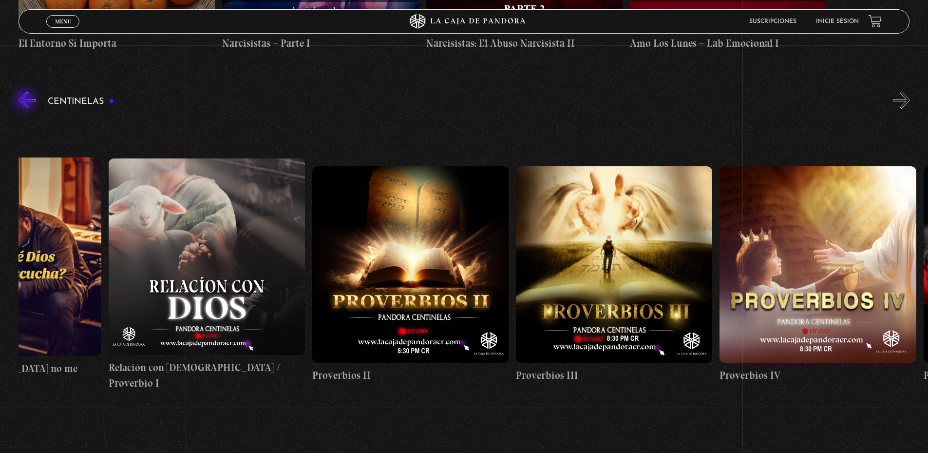
click at [26, 101] on button "«" at bounding box center [27, 100] width 17 height 17
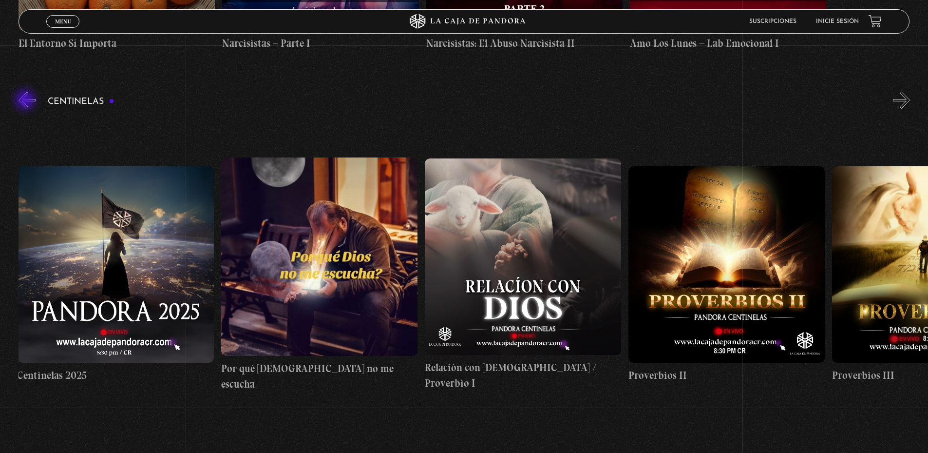
click at [26, 101] on button "«" at bounding box center [27, 100] width 17 height 17
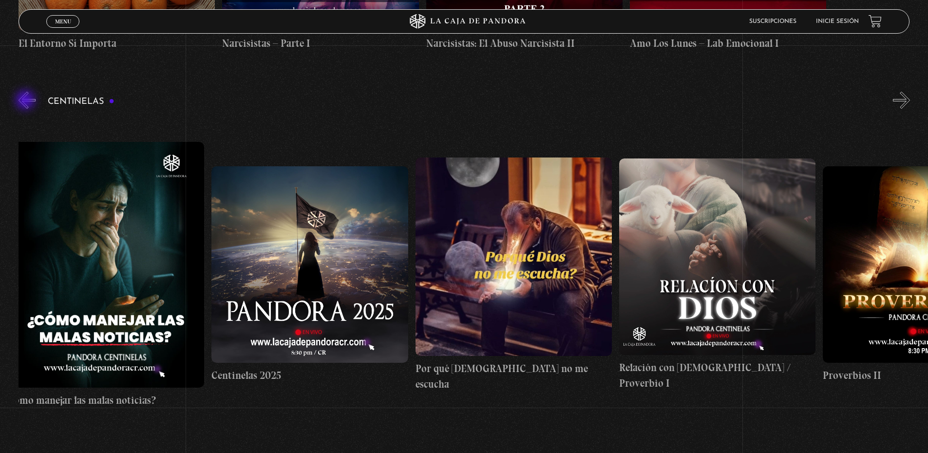
scroll to position [0, 0]
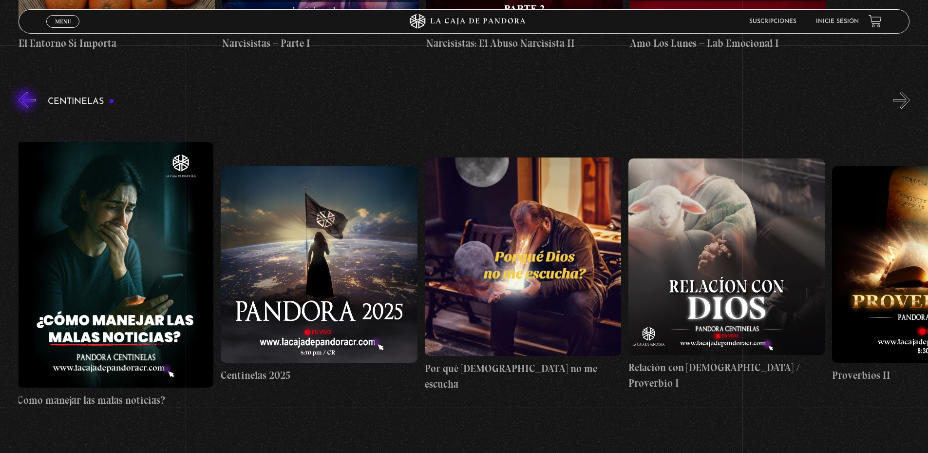
click at [26, 101] on button "«" at bounding box center [27, 100] width 17 height 17
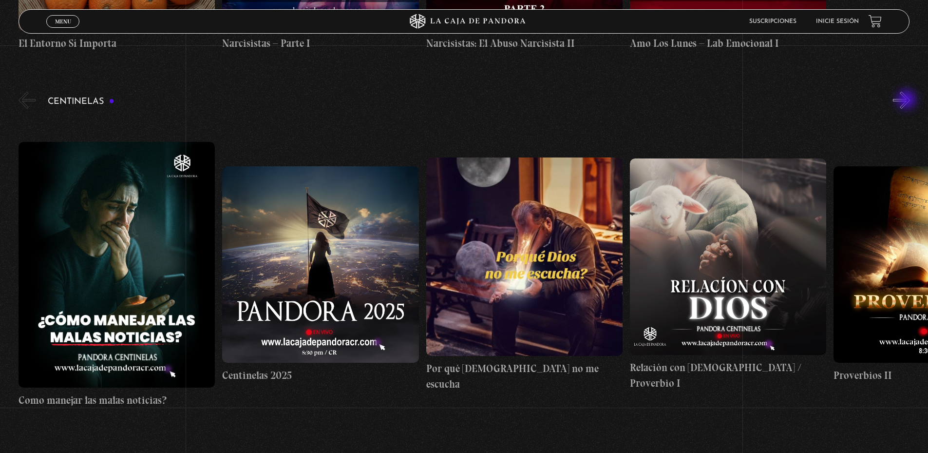
click at [908, 100] on button "»" at bounding box center [901, 100] width 17 height 17
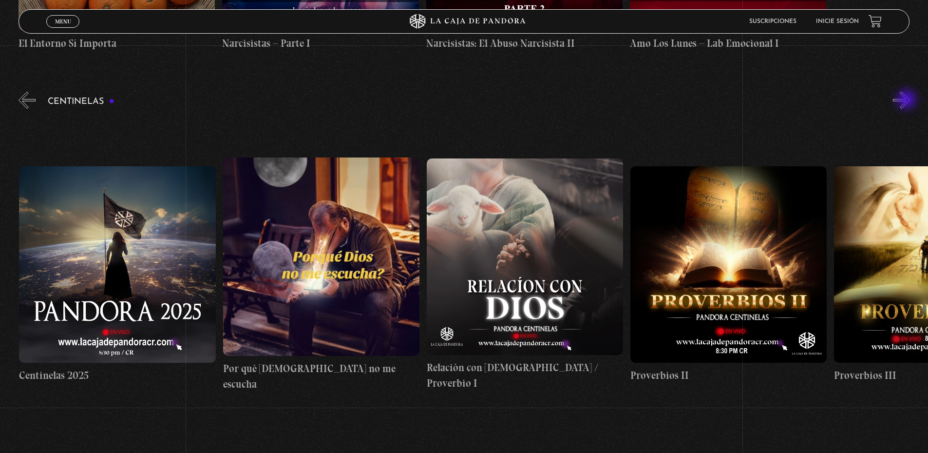
scroll to position [0, 204]
click at [908, 100] on button "»" at bounding box center [901, 100] width 17 height 17
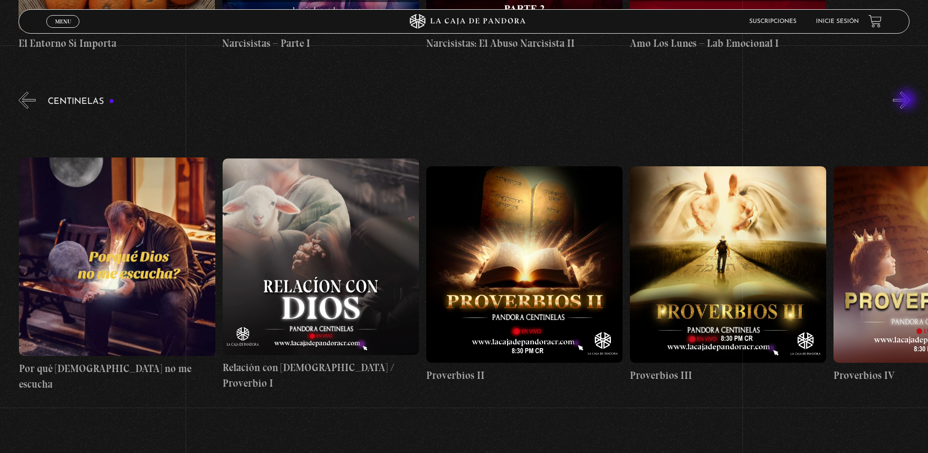
click at [908, 100] on button "»" at bounding box center [901, 100] width 17 height 17
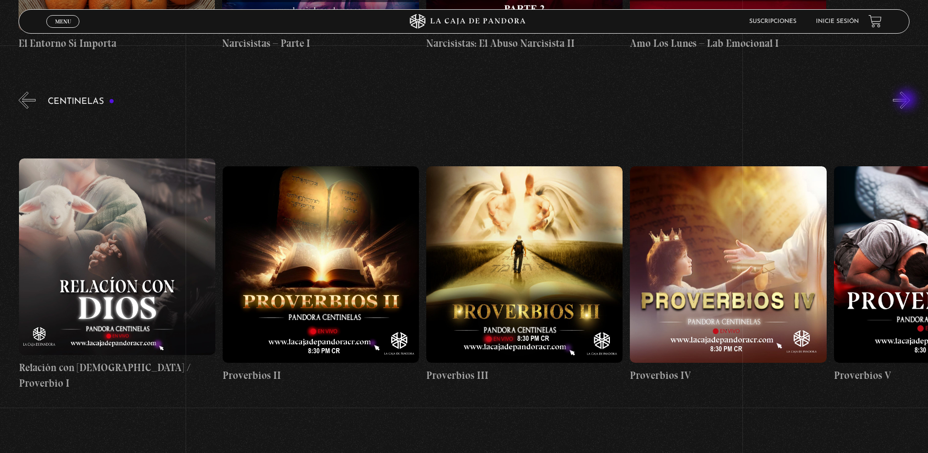
click at [908, 100] on button "»" at bounding box center [901, 100] width 17 height 17
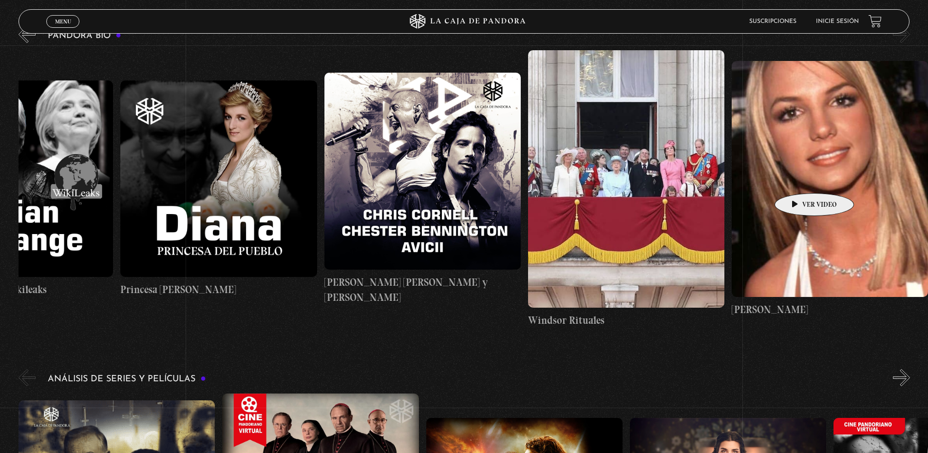
scroll to position [1140, 0]
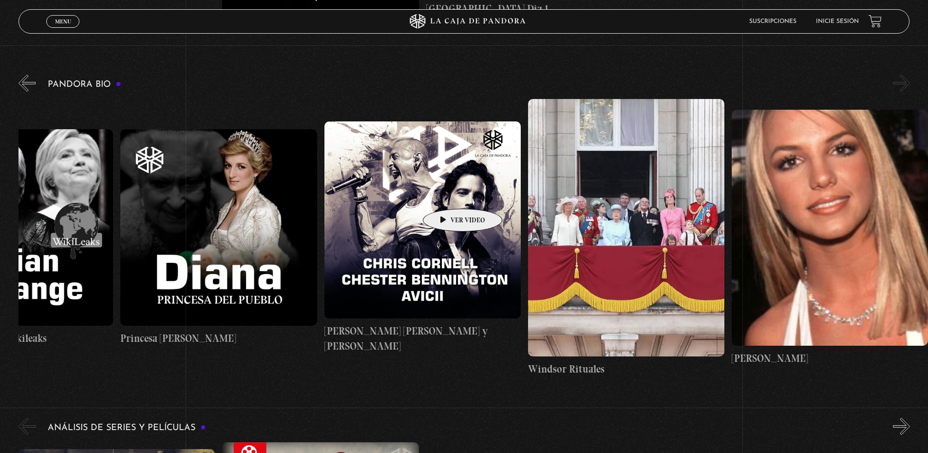
click at [447, 194] on figure at bounding box center [422, 219] width 196 height 196
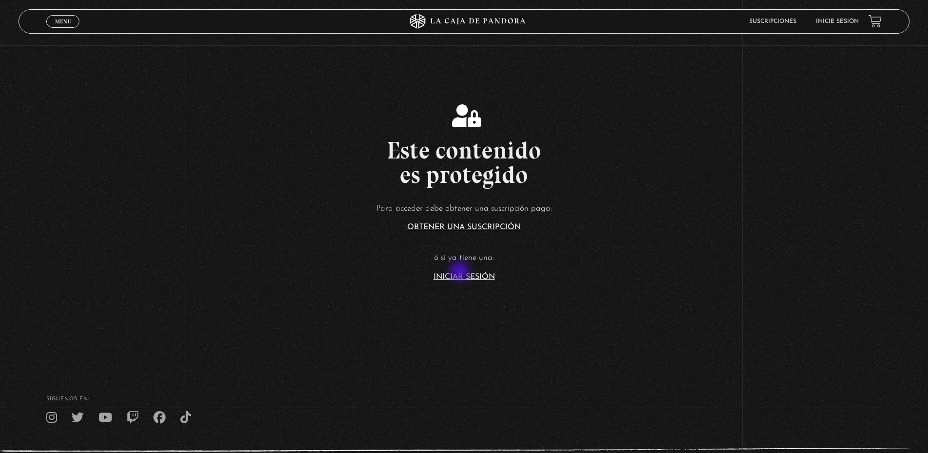
click at [461, 273] on link "Iniciar Sesión" at bounding box center [464, 277] width 61 height 8
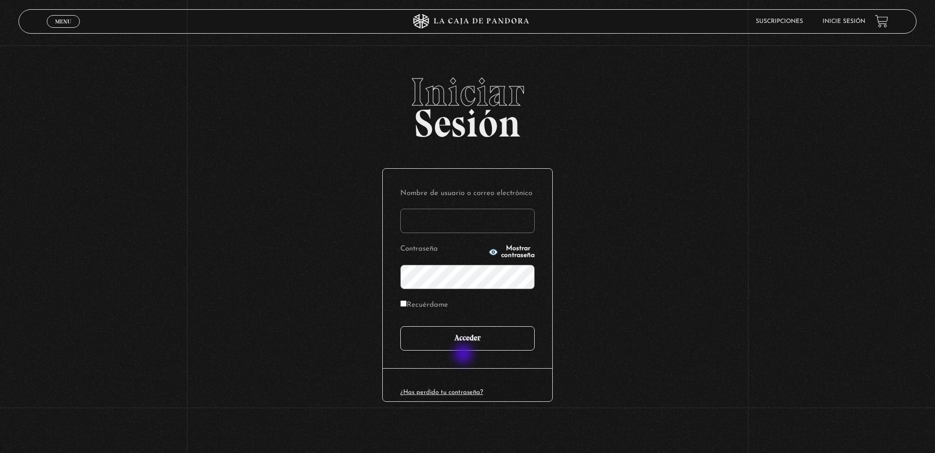
type input "fhiliusdei@gmail.com"
click at [471, 341] on input "Acceder" at bounding box center [467, 338] width 134 height 24
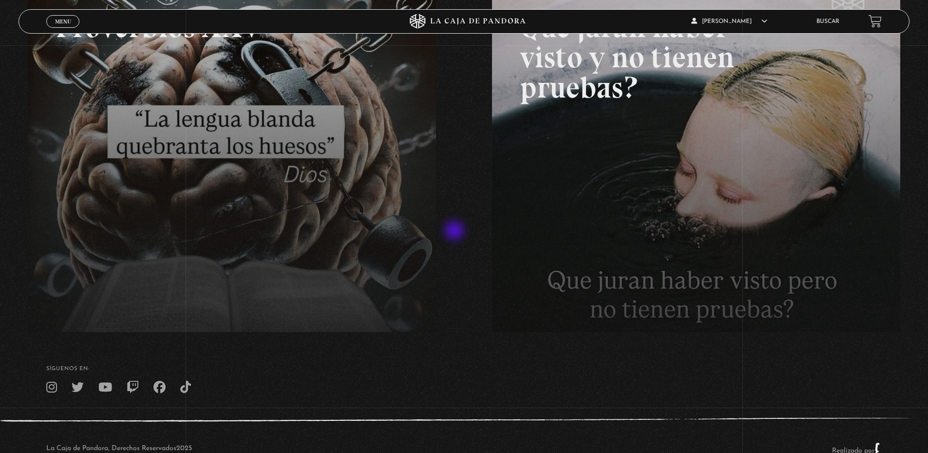
scroll to position [223, 0]
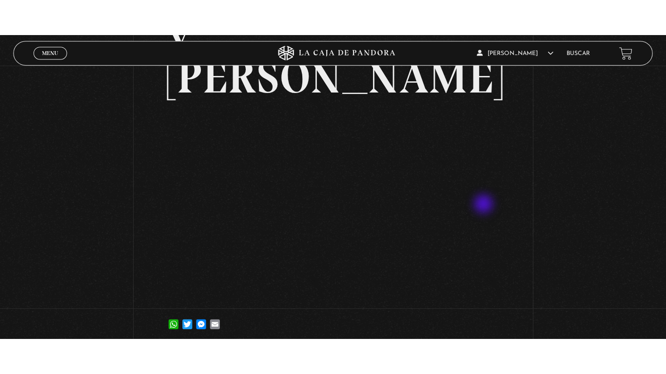
scroll to position [244, 0]
